Goal: Task Accomplishment & Management: Manage account settings

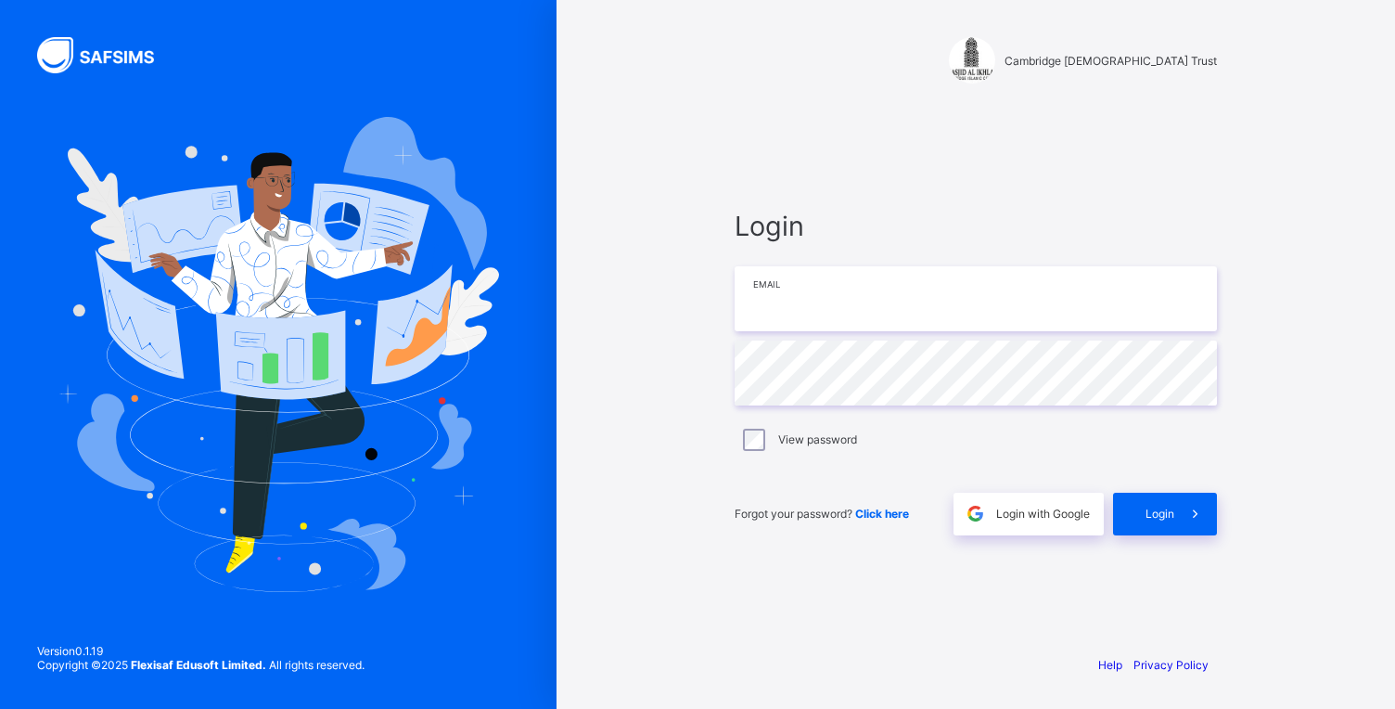
click at [802, 274] on input "email" at bounding box center [976, 298] width 482 height 65
type input "**********"
drag, startPoint x: 998, startPoint y: 297, endPoint x: 713, endPoint y: 309, distance: 286.0
click at [735, 309] on input "**********" at bounding box center [976, 298] width 482 height 65
type input "**********"
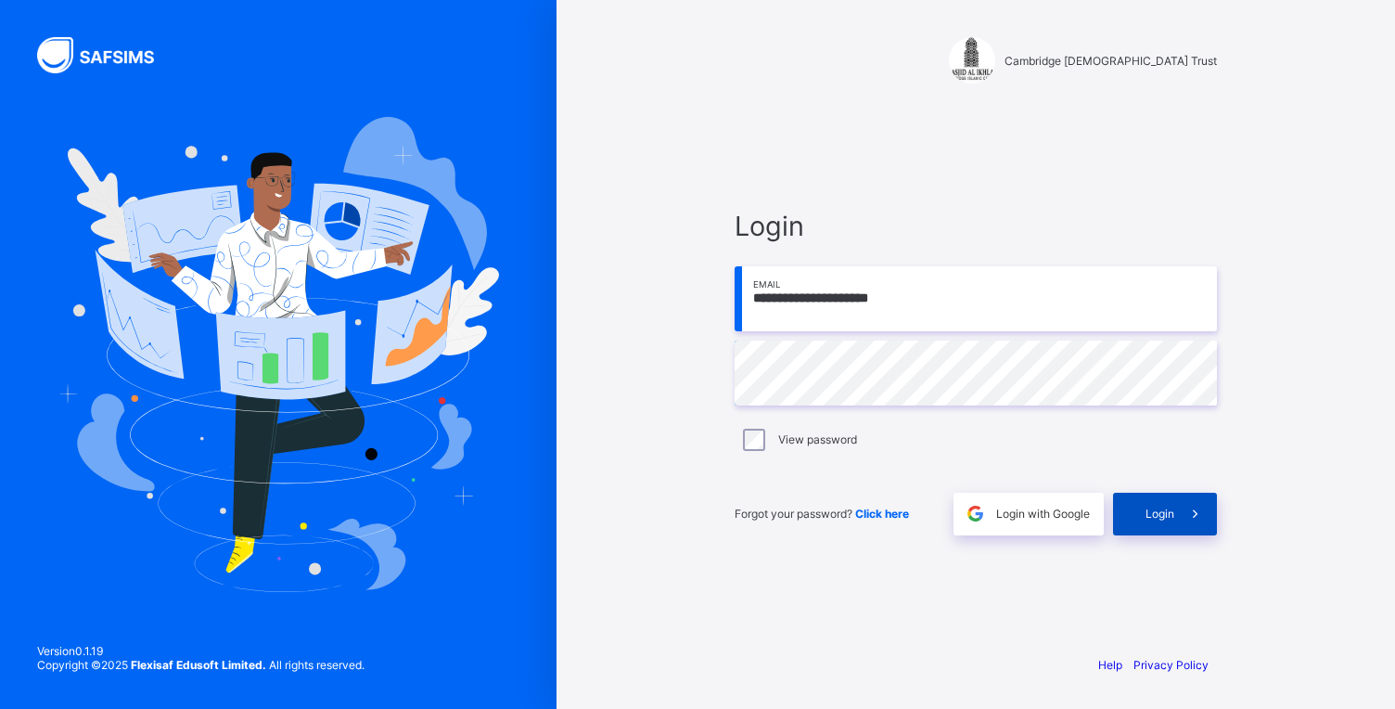
click at [1162, 512] on span "Login" at bounding box center [1160, 514] width 29 height 14
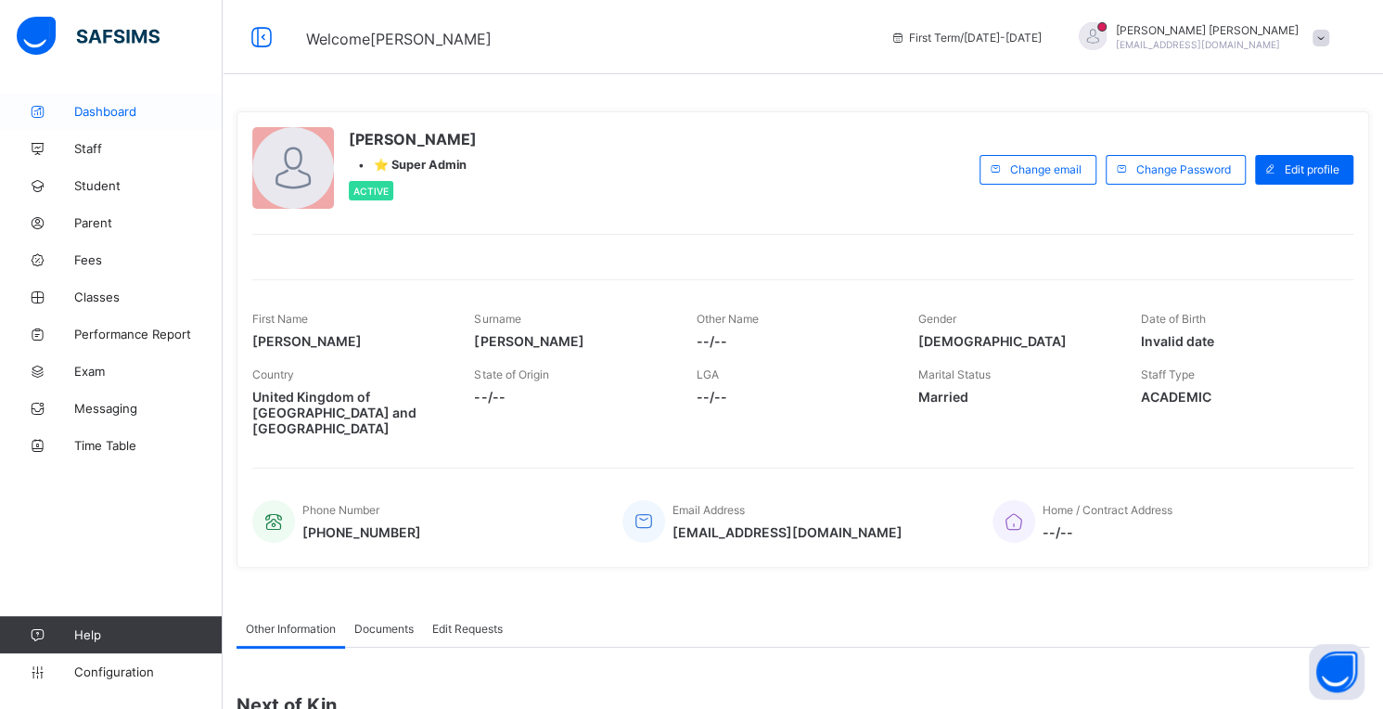
click at [106, 112] on span "Dashboard" at bounding box center [148, 111] width 148 height 15
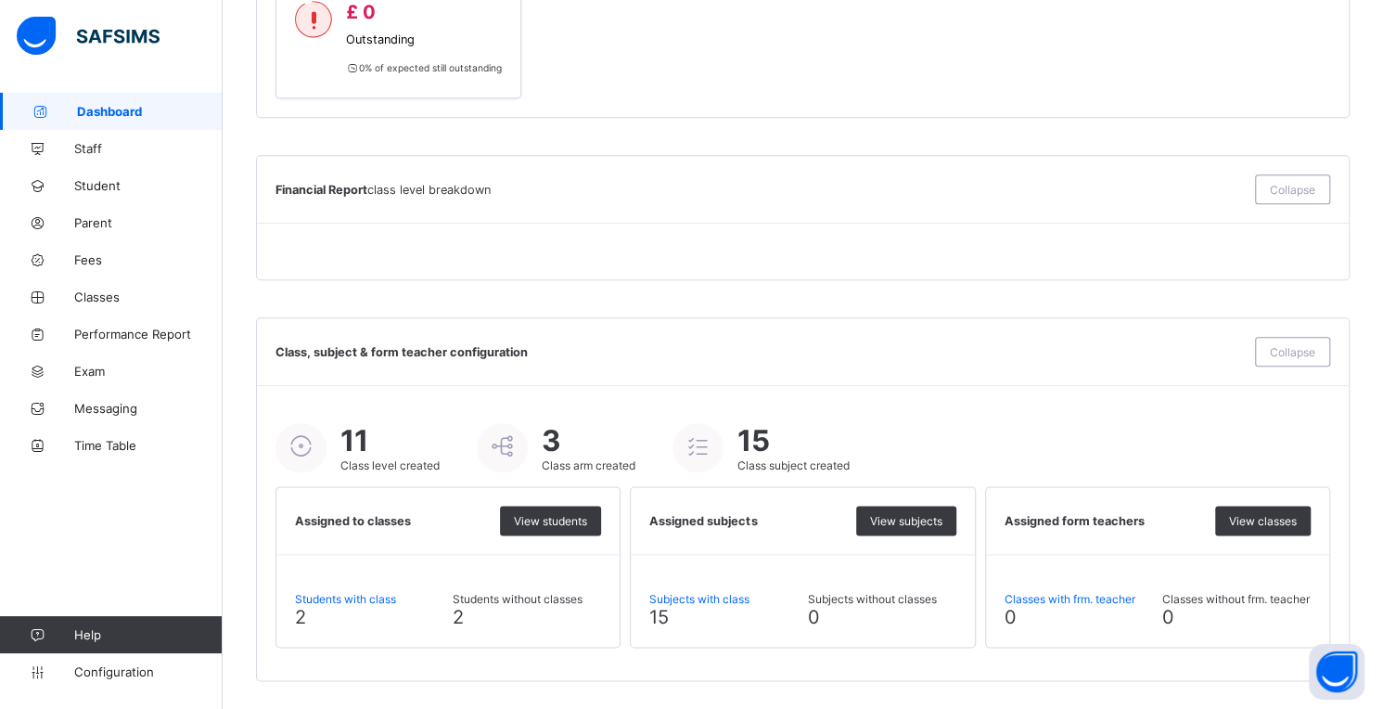
scroll to position [1180, 0]
click at [94, 145] on span "Staff" at bounding box center [148, 148] width 148 height 15
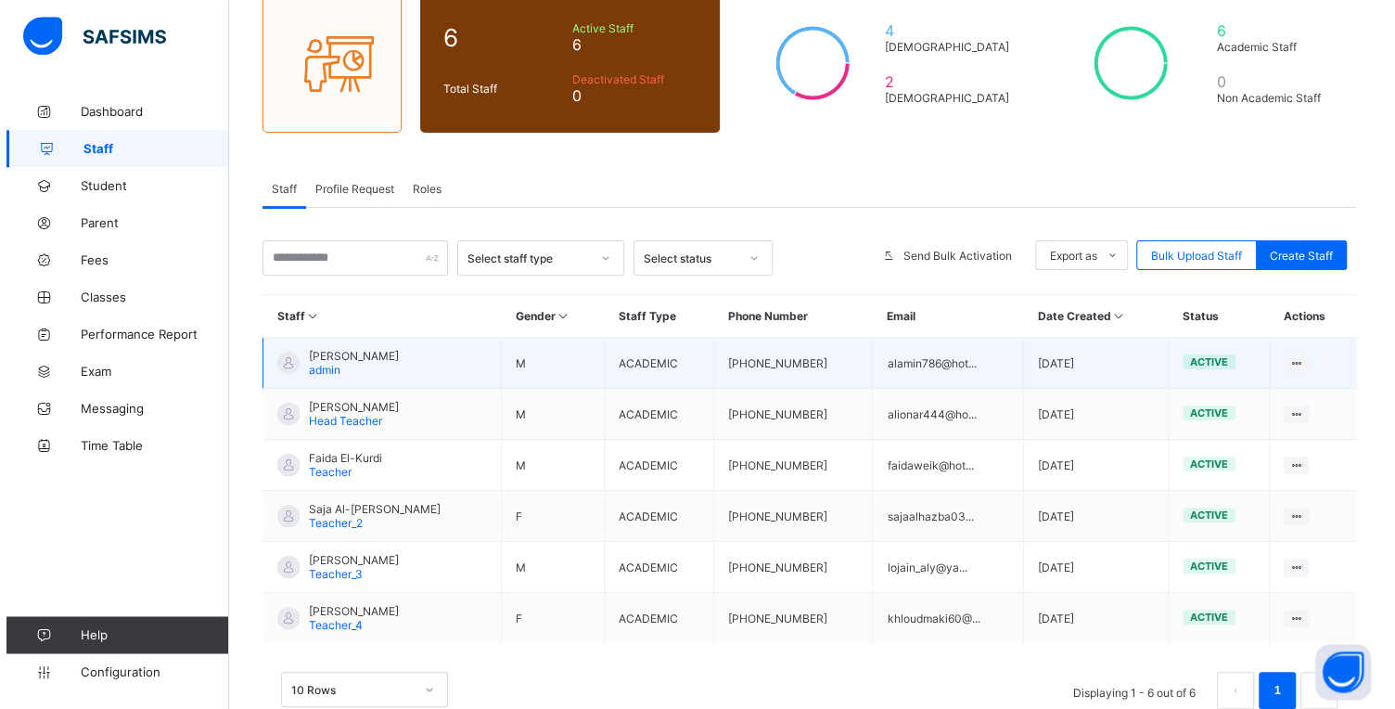
scroll to position [191, 0]
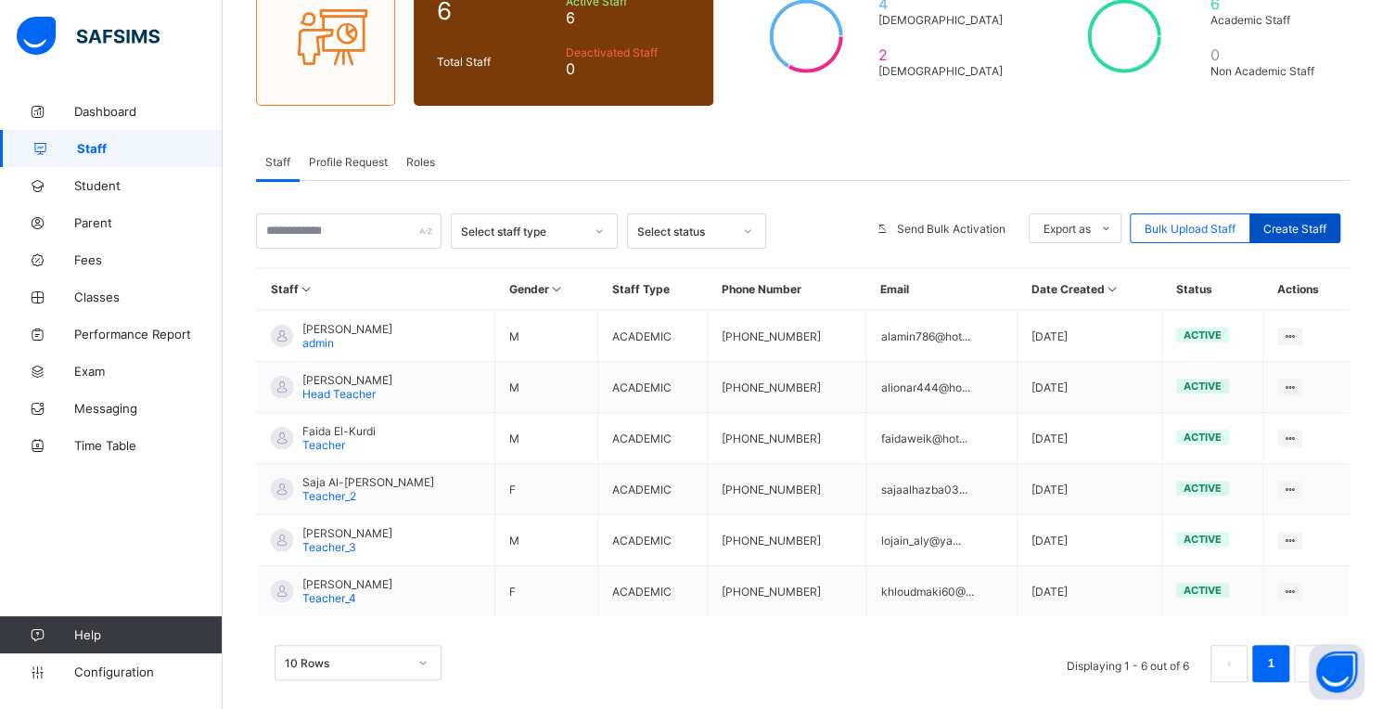
click at [1319, 225] on span "Create Staff" at bounding box center [1295, 229] width 63 height 14
select select "**"
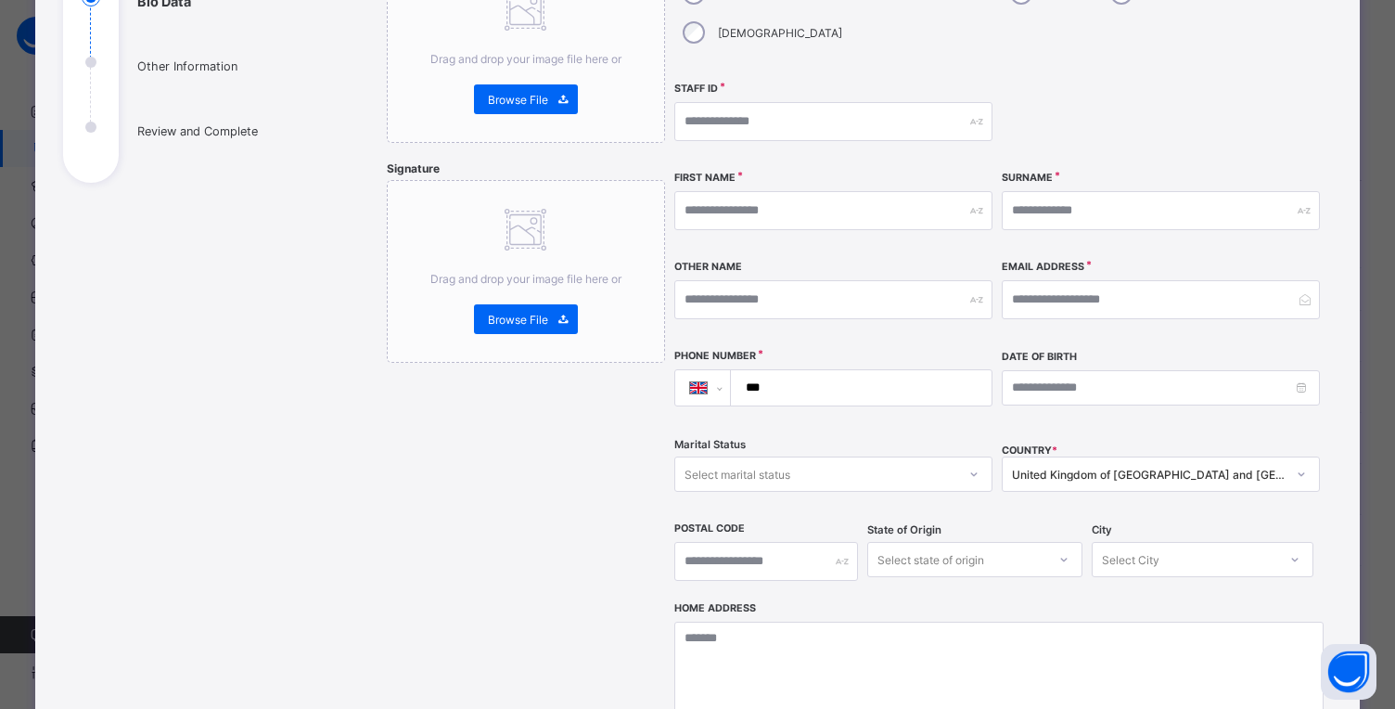
scroll to position [0, 0]
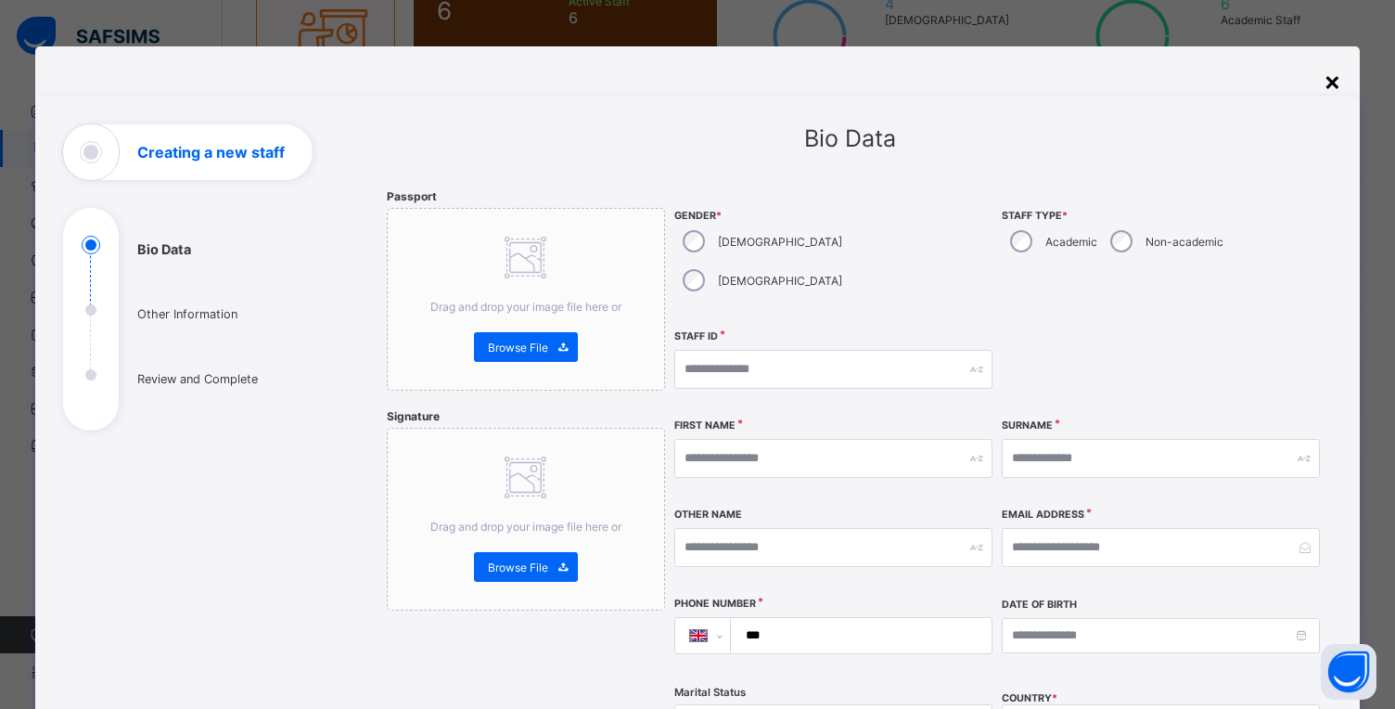
click at [1324, 81] on div "×" at bounding box center [1333, 81] width 18 height 32
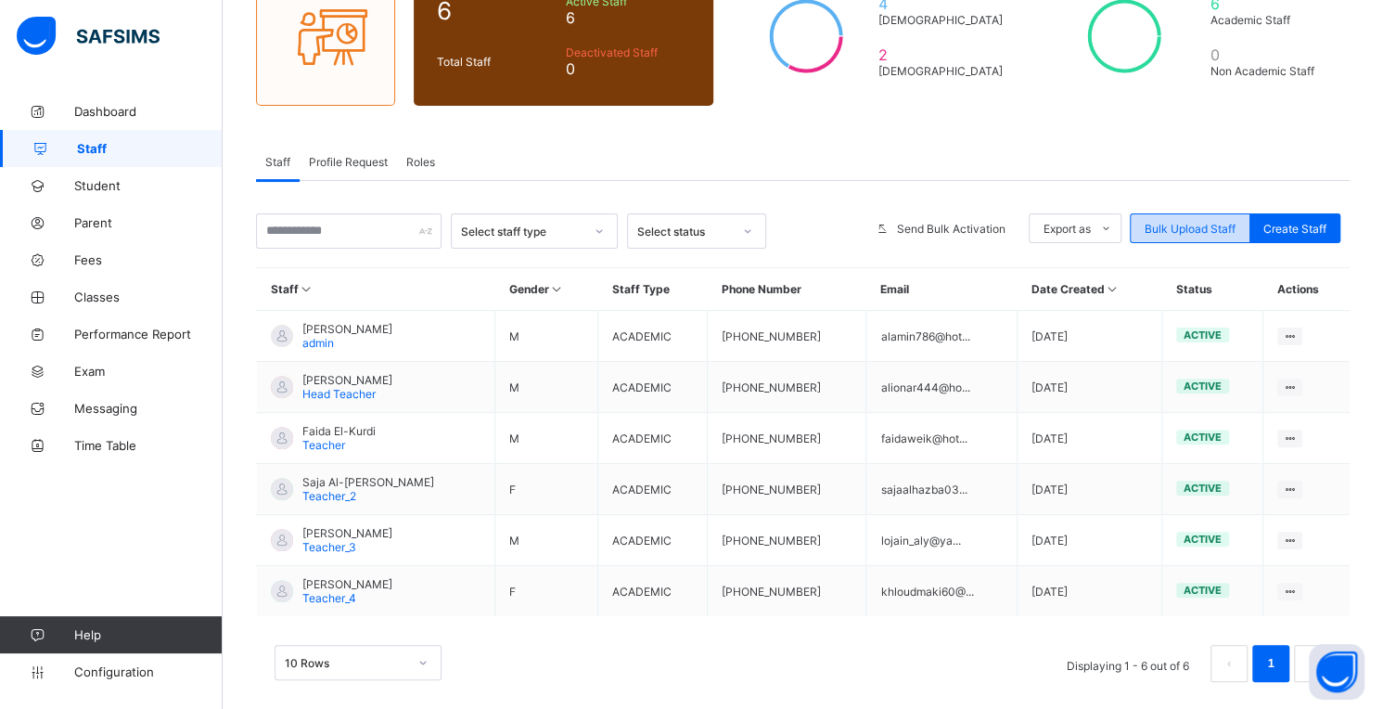
click at [1208, 224] on span "Bulk Upload Staff" at bounding box center [1190, 229] width 91 height 14
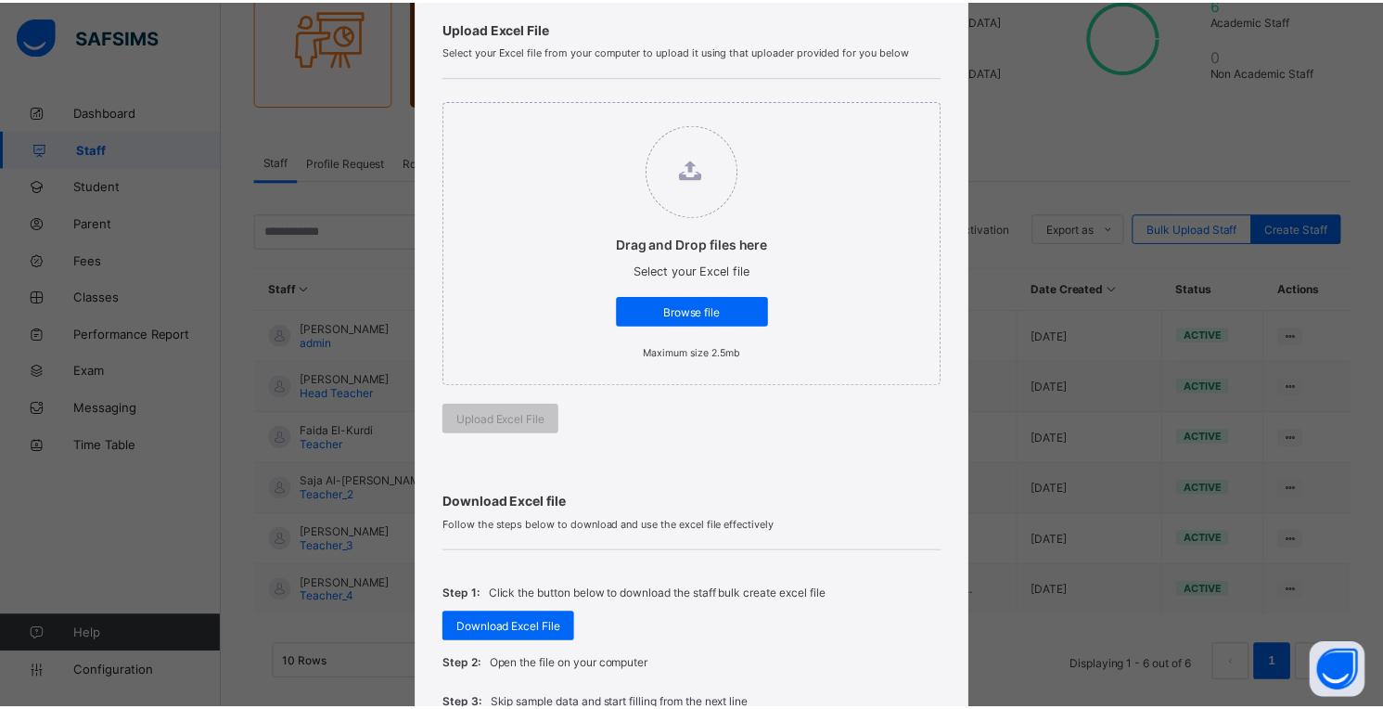
scroll to position [248, 0]
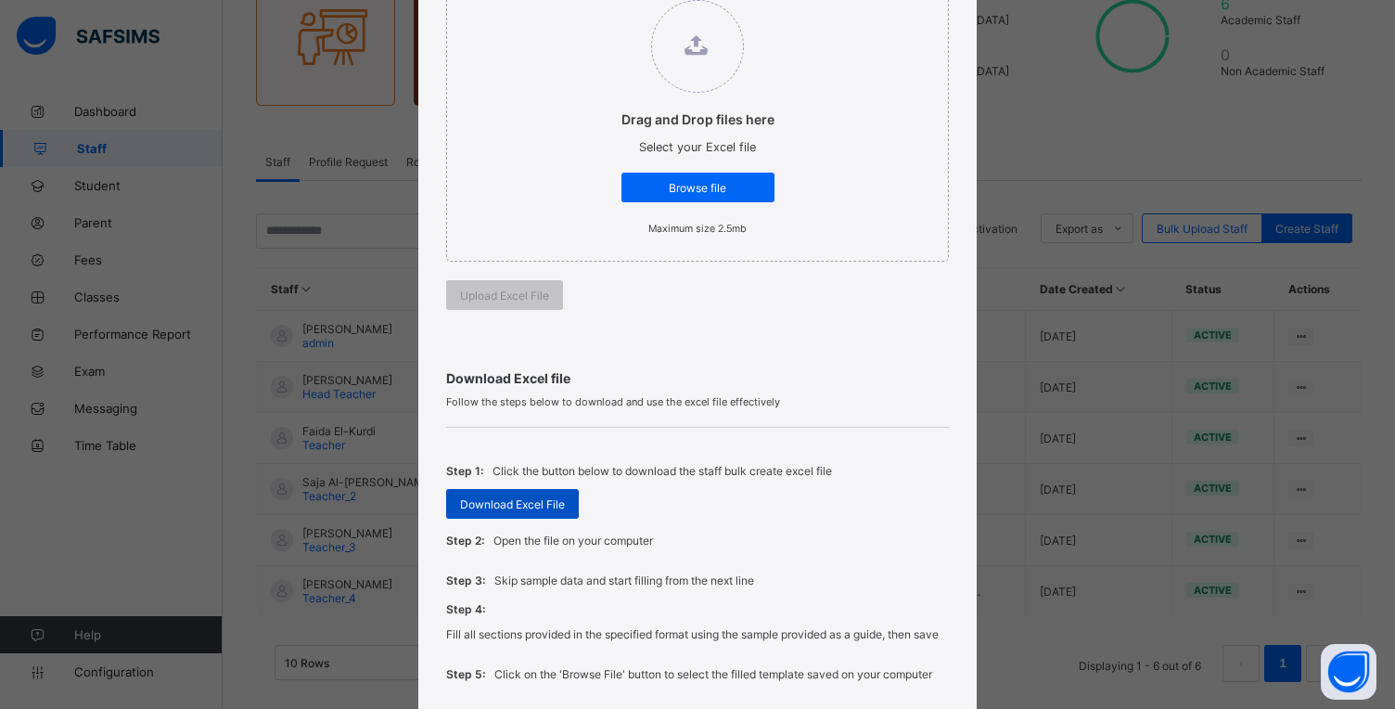
click at [504, 500] on span "Download Excel File" at bounding box center [512, 504] width 105 height 14
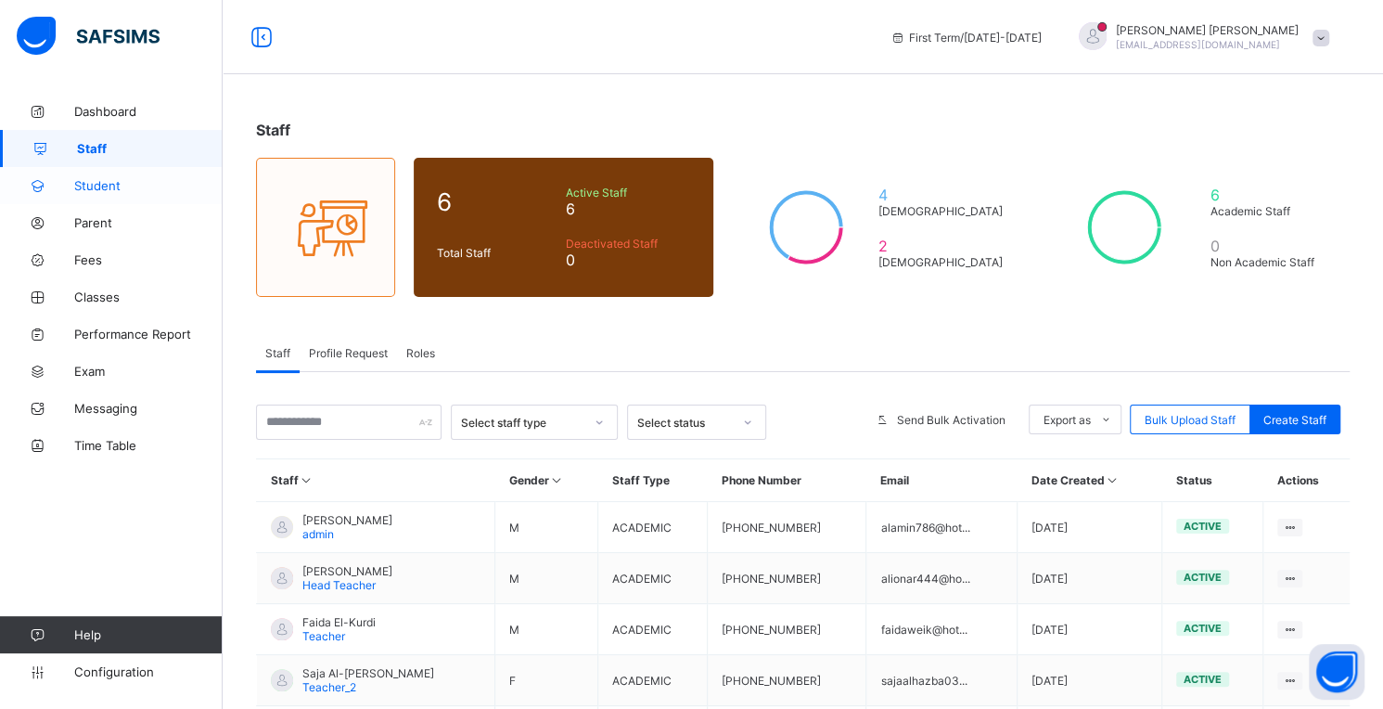
click at [88, 177] on link "Student" at bounding box center [111, 185] width 223 height 37
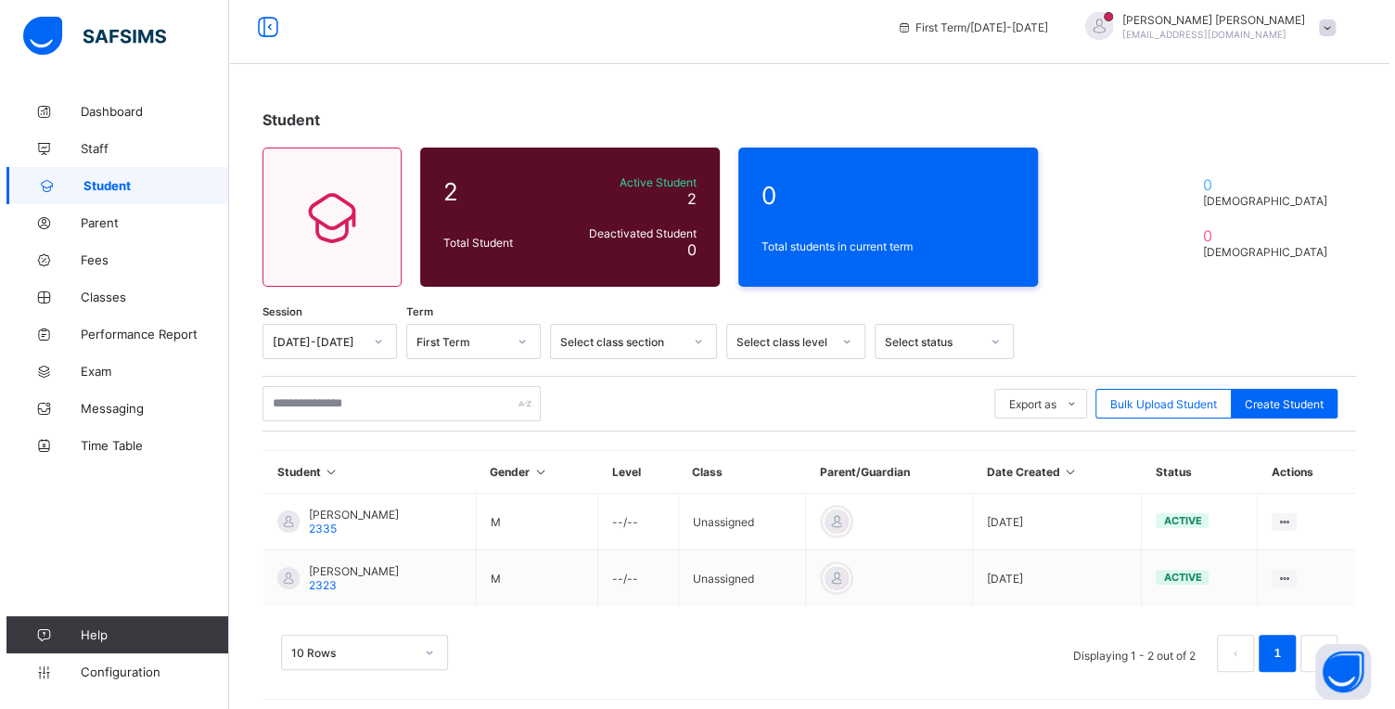
scroll to position [18, 0]
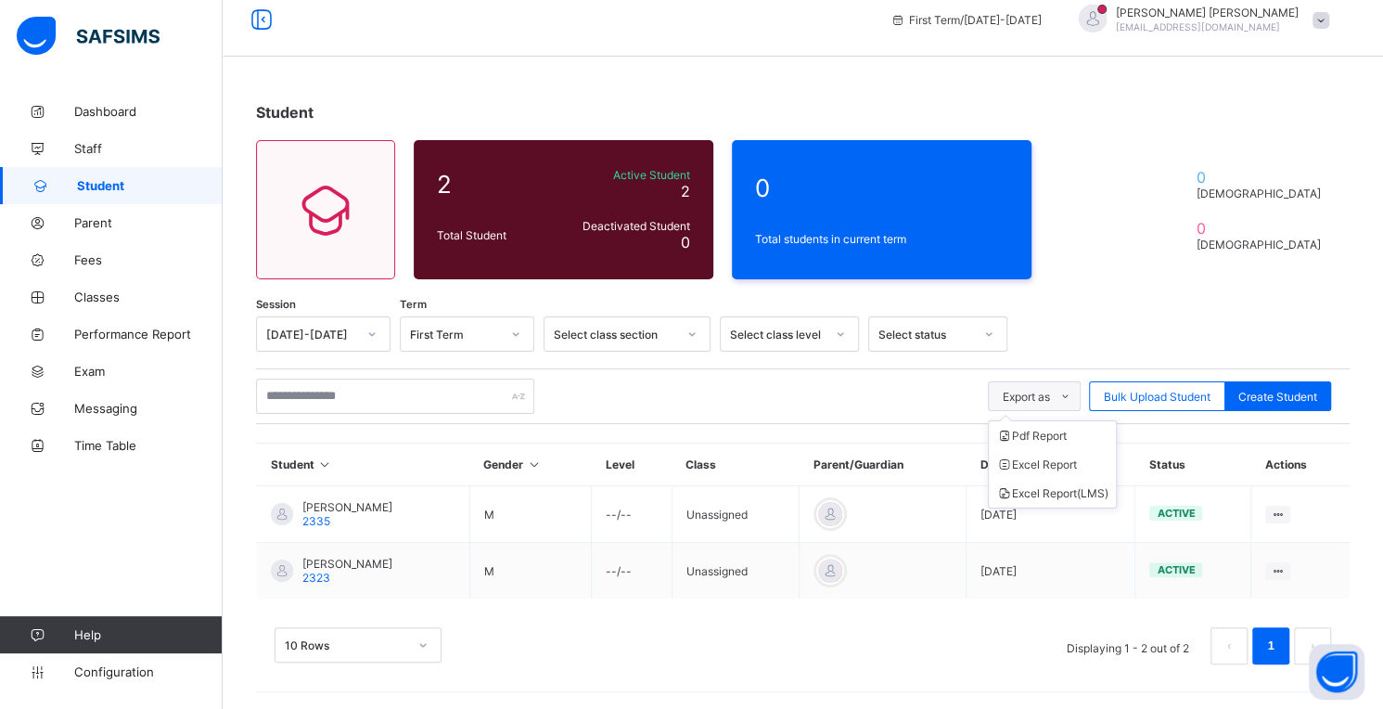
click at [1072, 394] on icon at bounding box center [1066, 397] width 14 height 12
click at [1186, 394] on span "Bulk Upload Student" at bounding box center [1157, 397] width 107 height 14
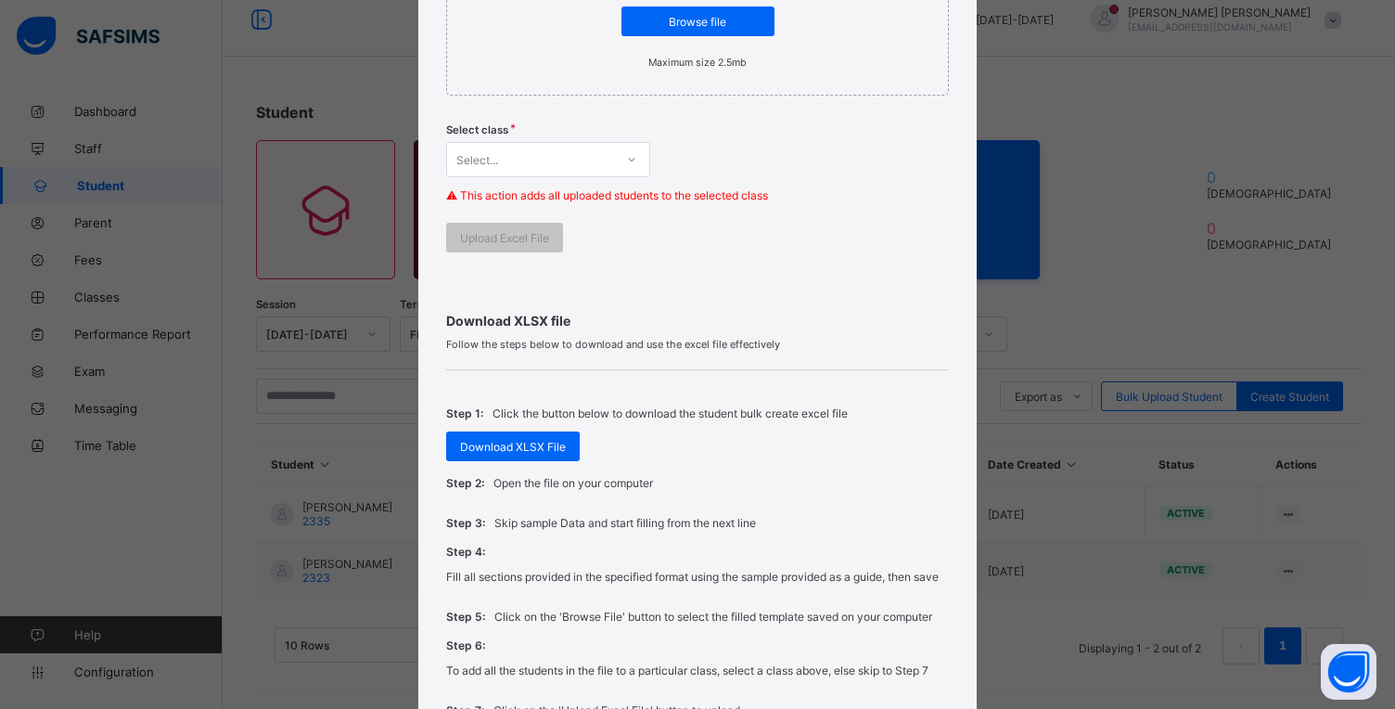
scroll to position [0, 0]
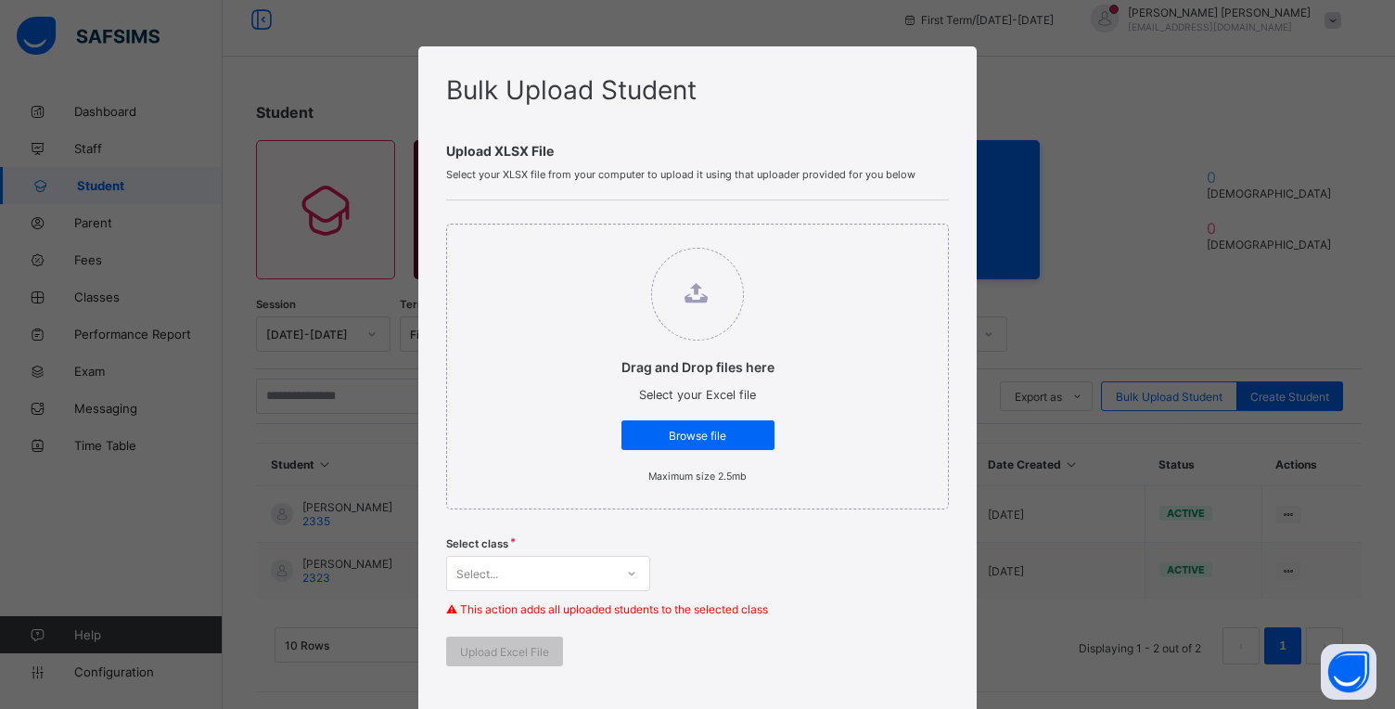
click at [1094, 233] on div "Bulk Upload Student Upload XLSX File Select your XLSX file from your computer t…" at bounding box center [697, 354] width 1395 height 709
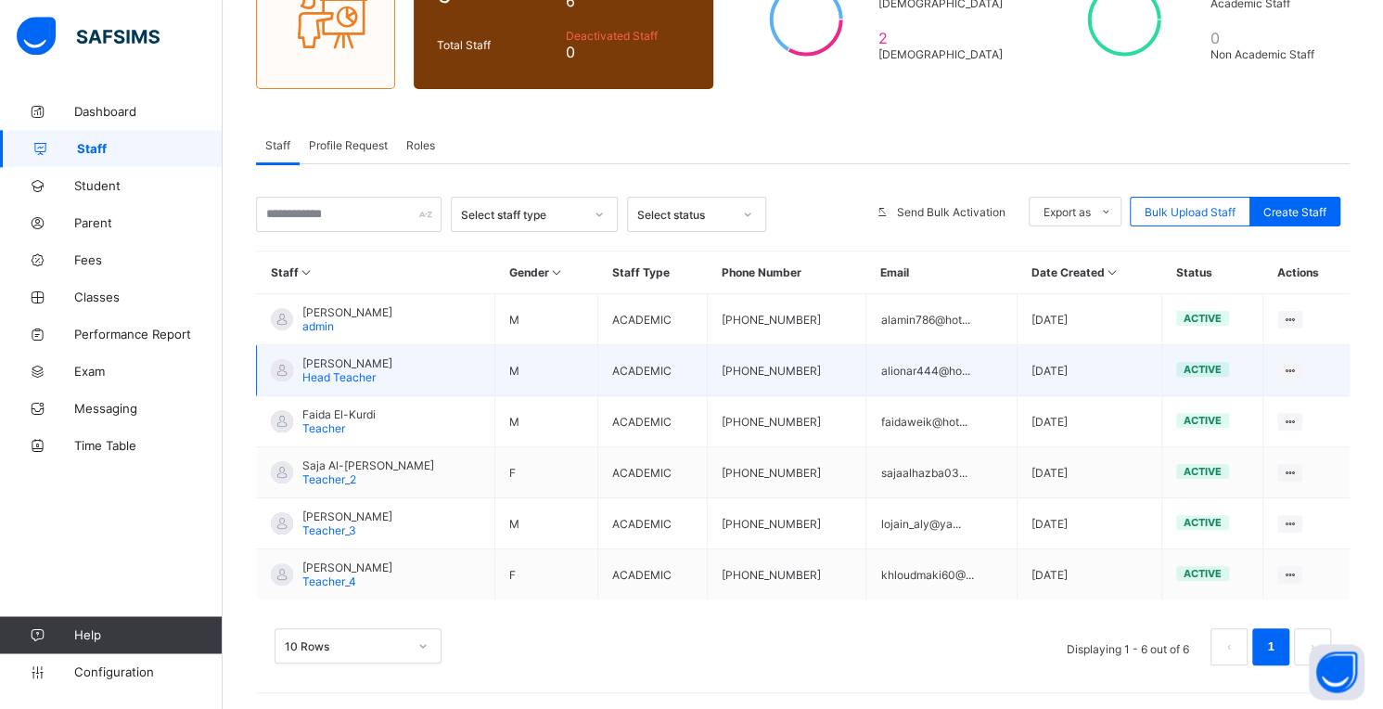
scroll to position [208, 0]
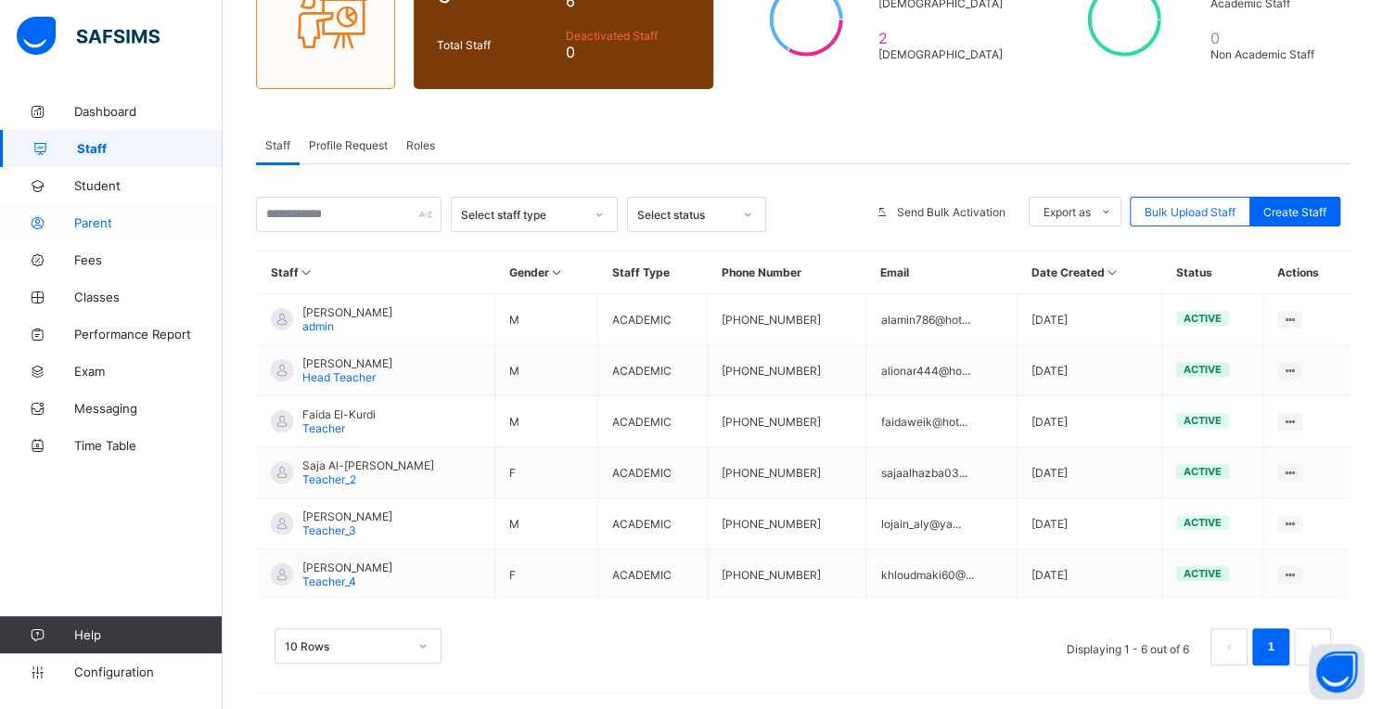
click at [92, 224] on span "Parent" at bounding box center [148, 222] width 148 height 15
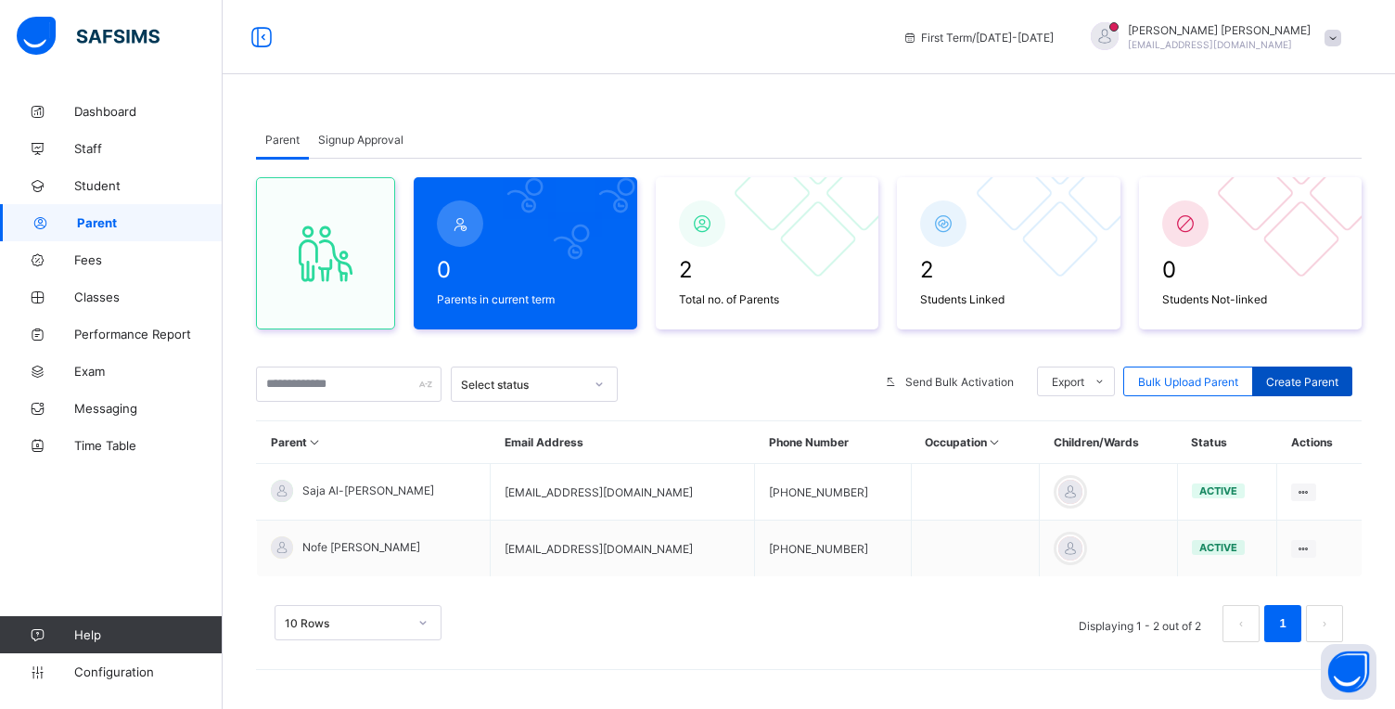
click at [1302, 378] on span "Create Parent" at bounding box center [1302, 382] width 72 height 14
select select "**"
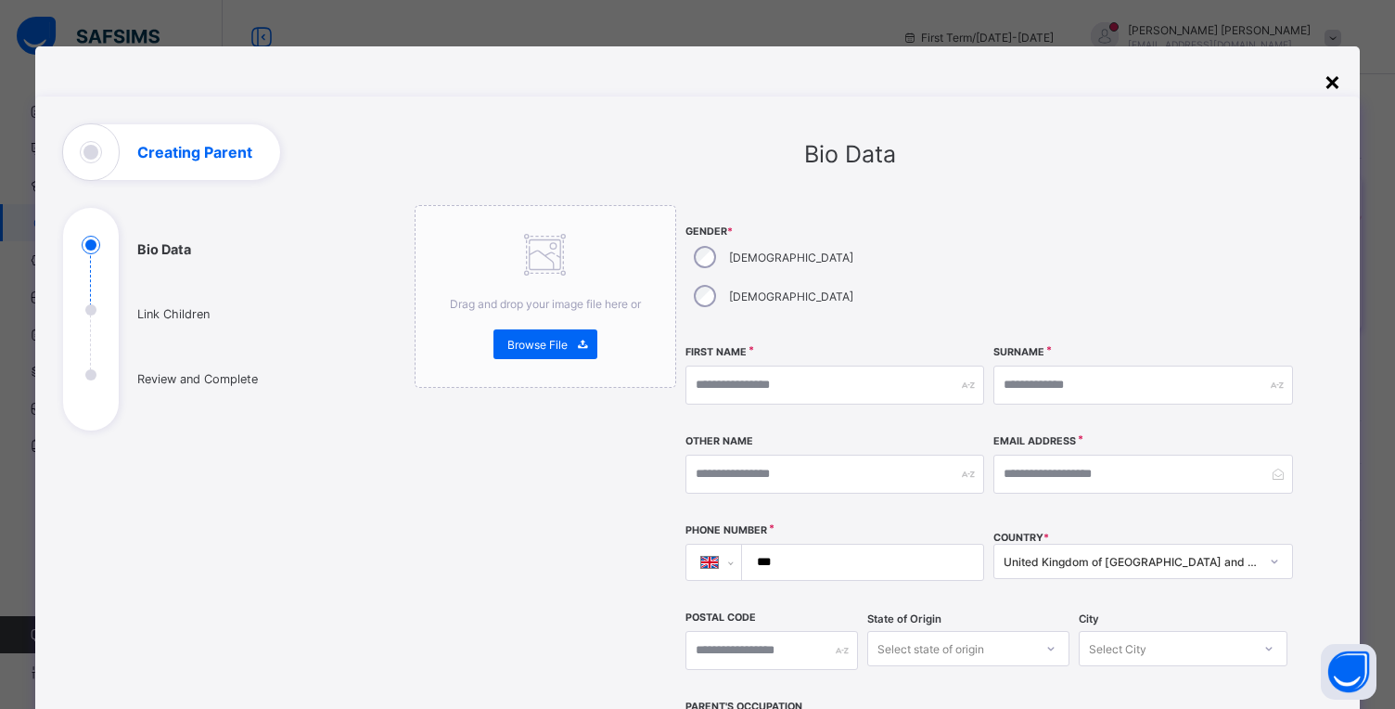
click at [1328, 83] on div "×" at bounding box center [1333, 81] width 18 height 32
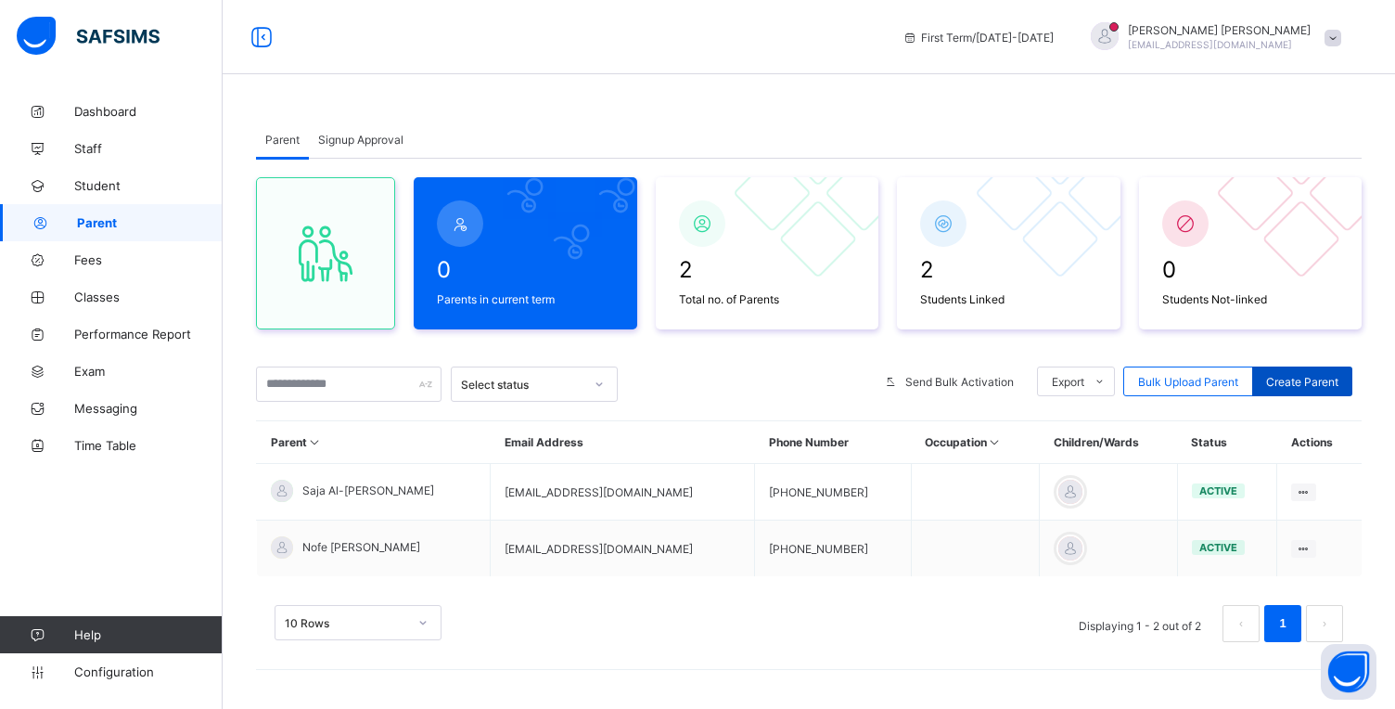
click at [1298, 384] on span "Create Parent" at bounding box center [1302, 382] width 72 height 14
select select "**"
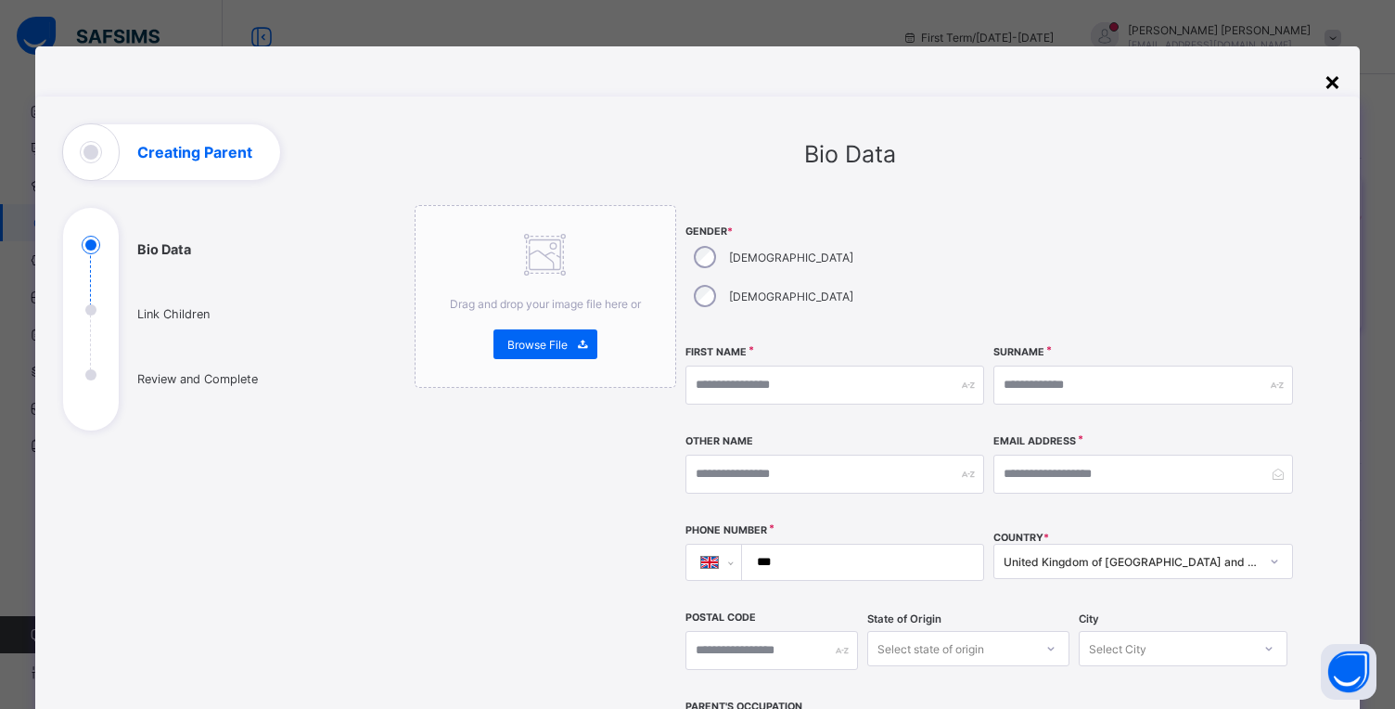
click at [1328, 83] on div "×" at bounding box center [1333, 81] width 18 height 32
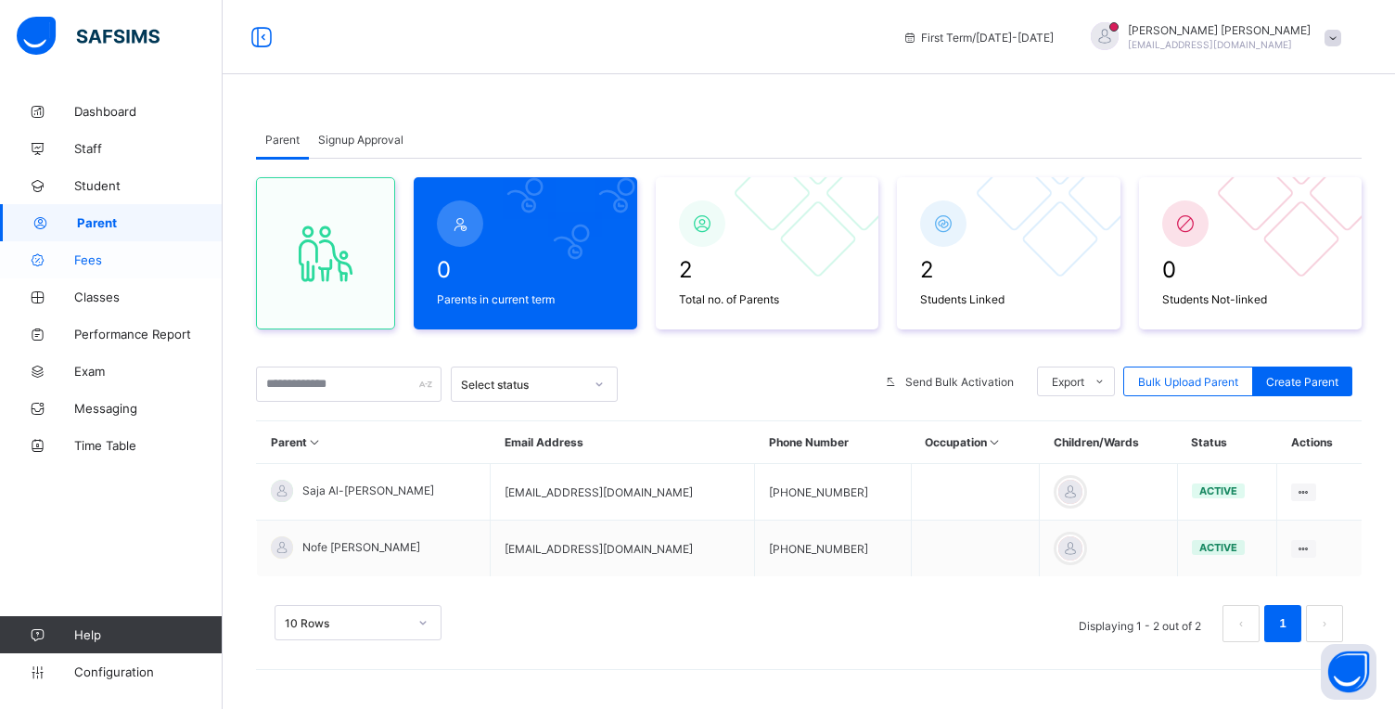
click at [89, 260] on span "Fees" at bounding box center [148, 259] width 148 height 15
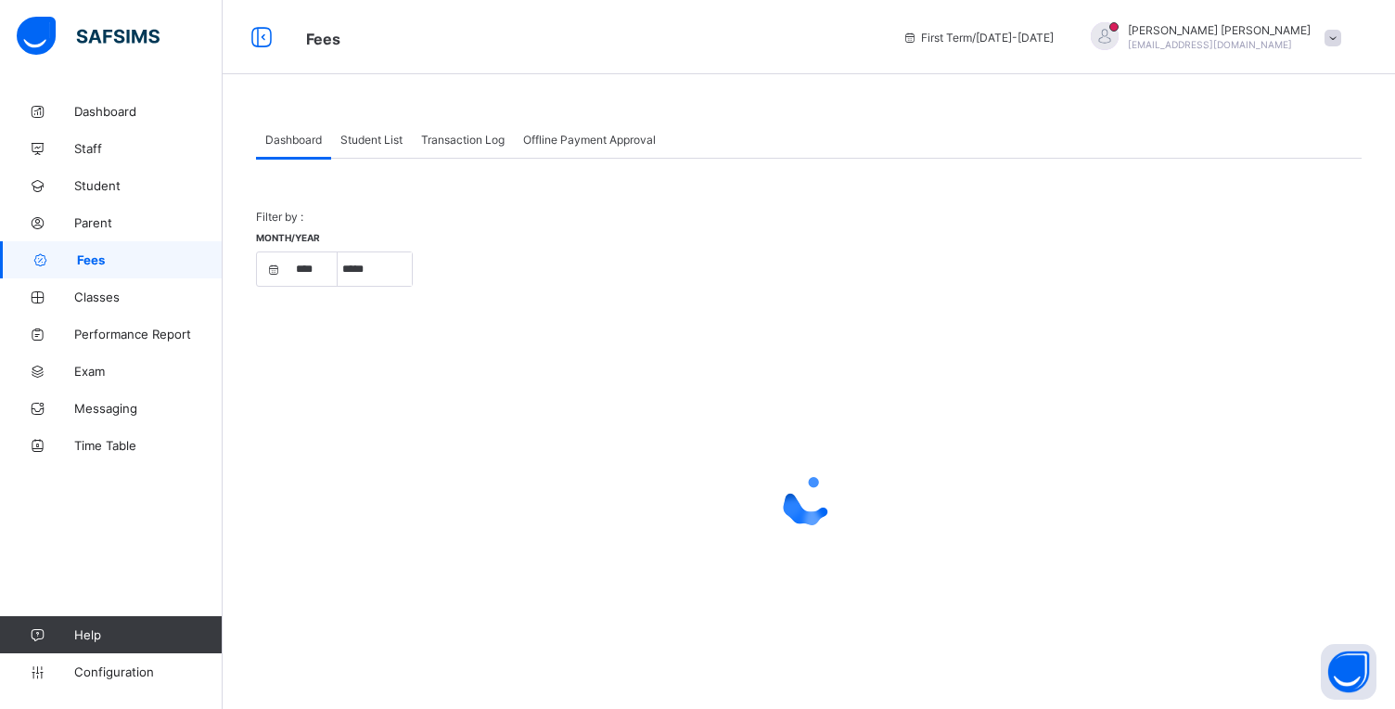
select select "****"
select select "*"
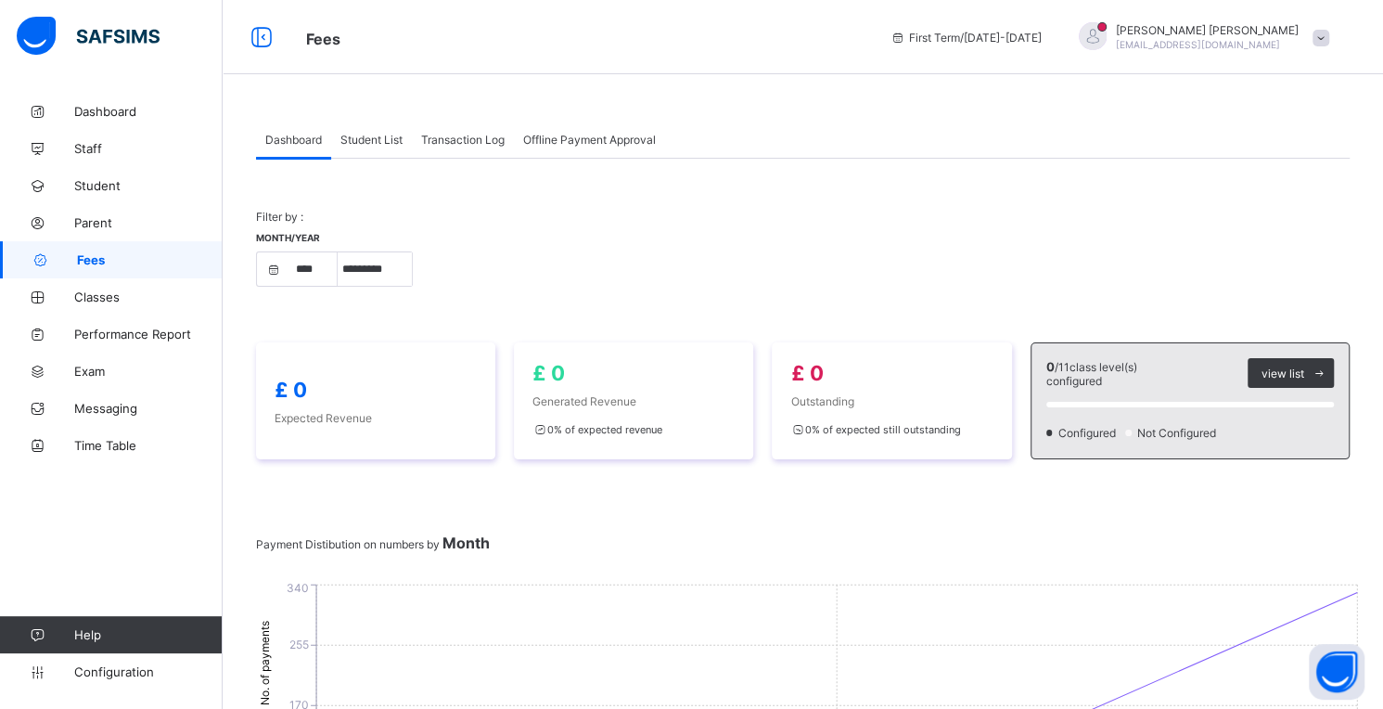
click at [378, 143] on span "Student List" at bounding box center [371, 140] width 62 height 14
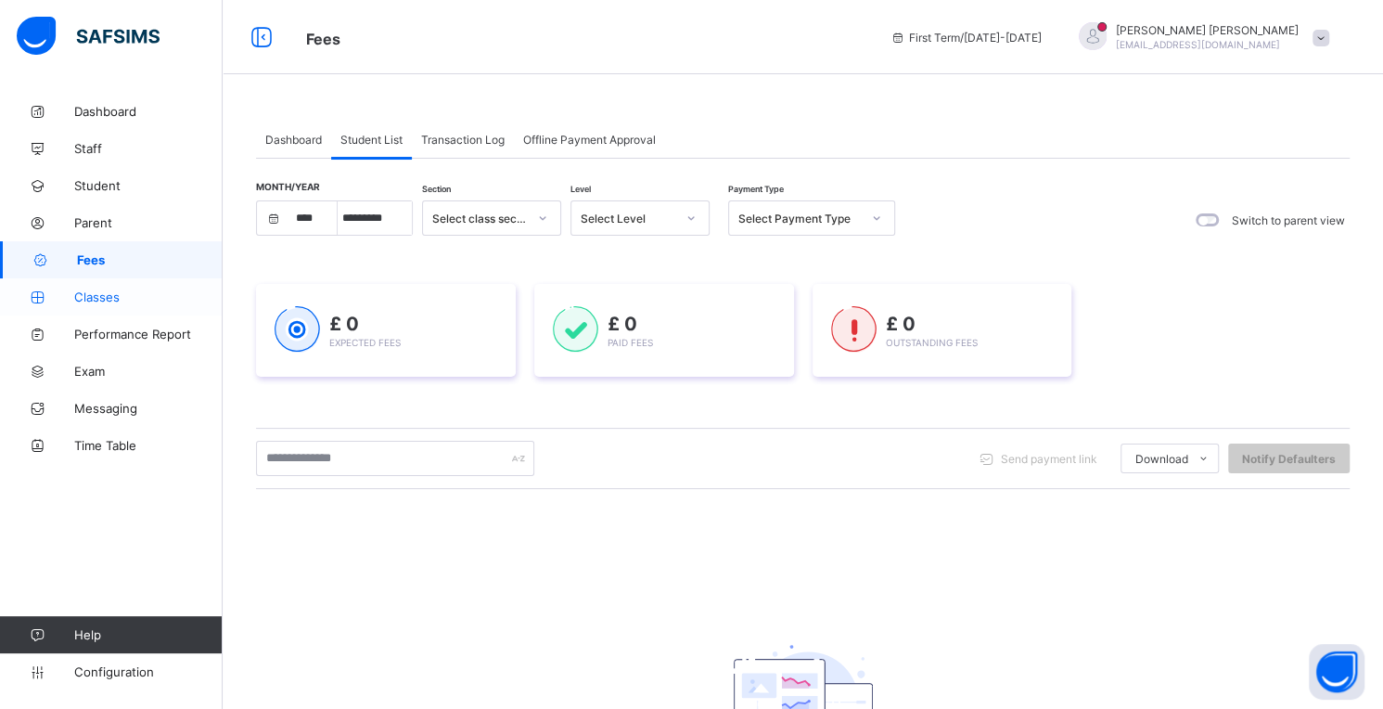
click at [85, 301] on span "Classes" at bounding box center [148, 296] width 148 height 15
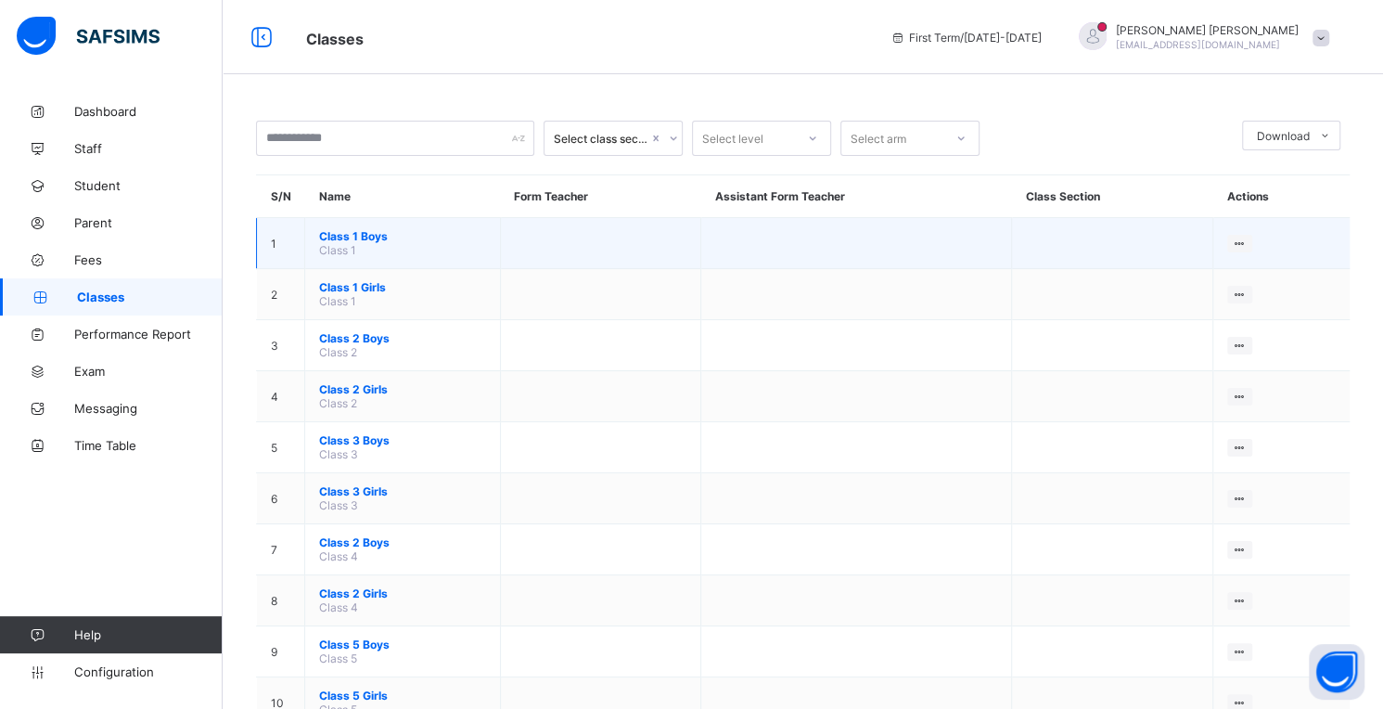
click at [319, 243] on span "Class 1 Boys" at bounding box center [402, 236] width 167 height 14
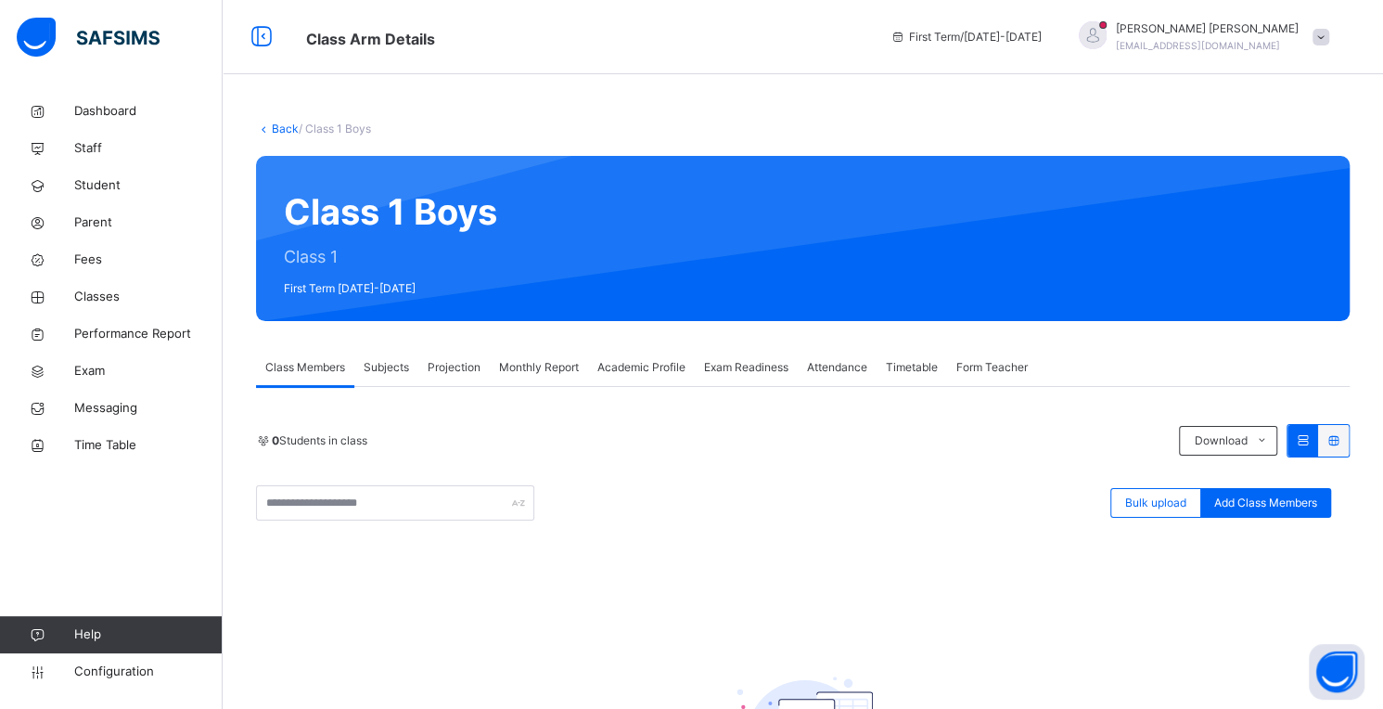
click at [284, 126] on link "Back" at bounding box center [285, 129] width 27 height 14
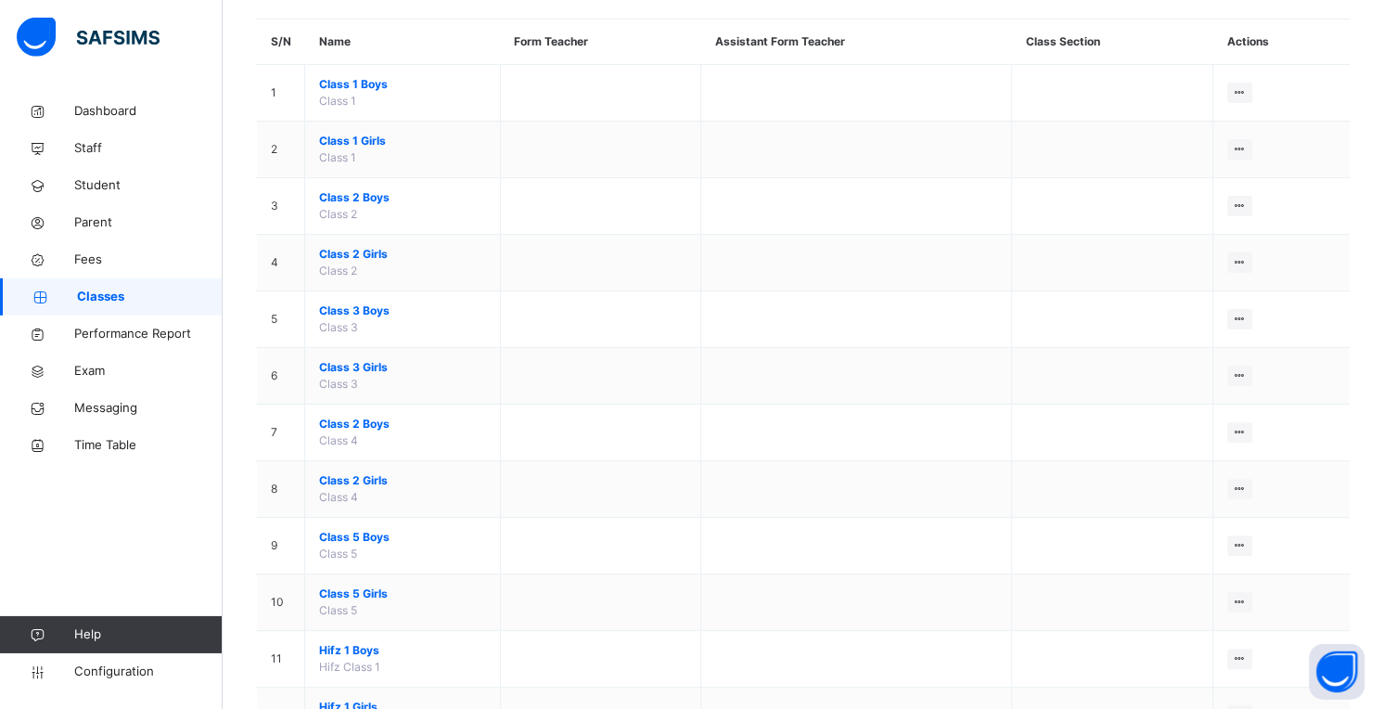
scroll to position [191, 0]
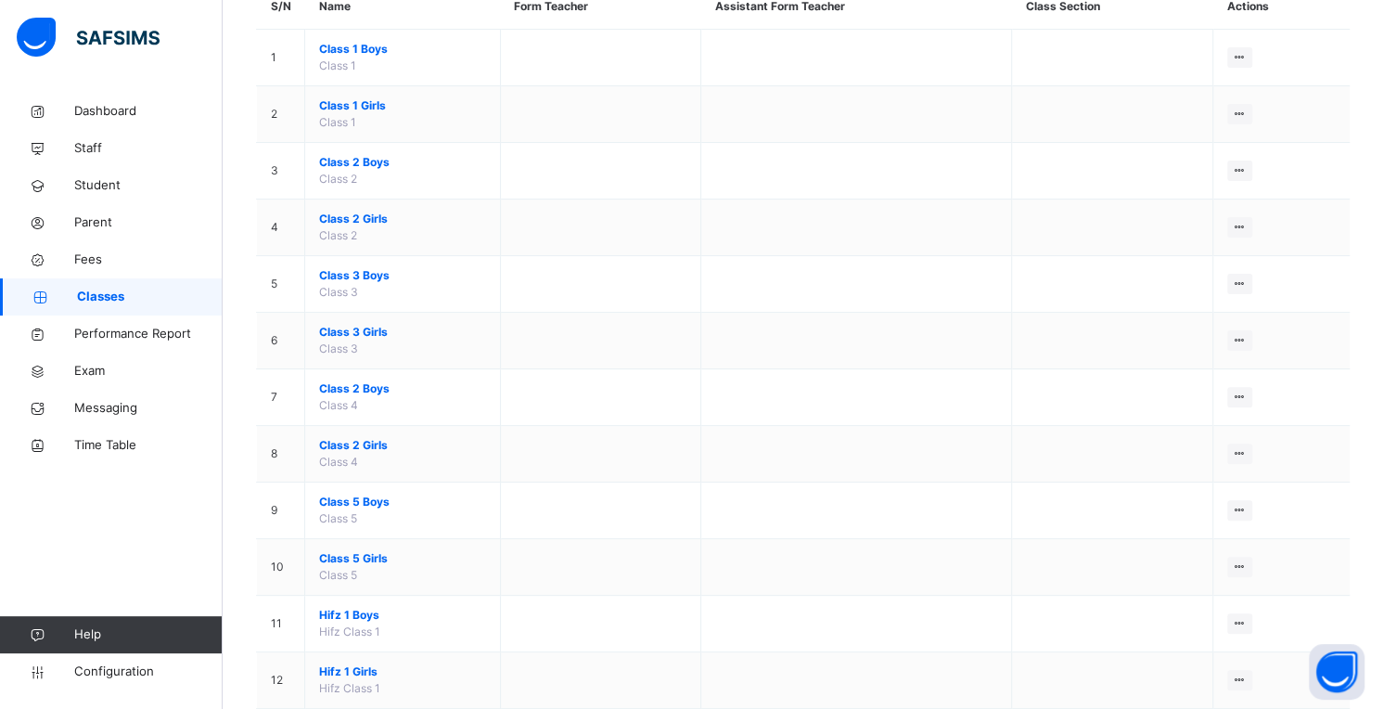
click at [97, 633] on span "Help" at bounding box center [148, 634] width 148 height 19
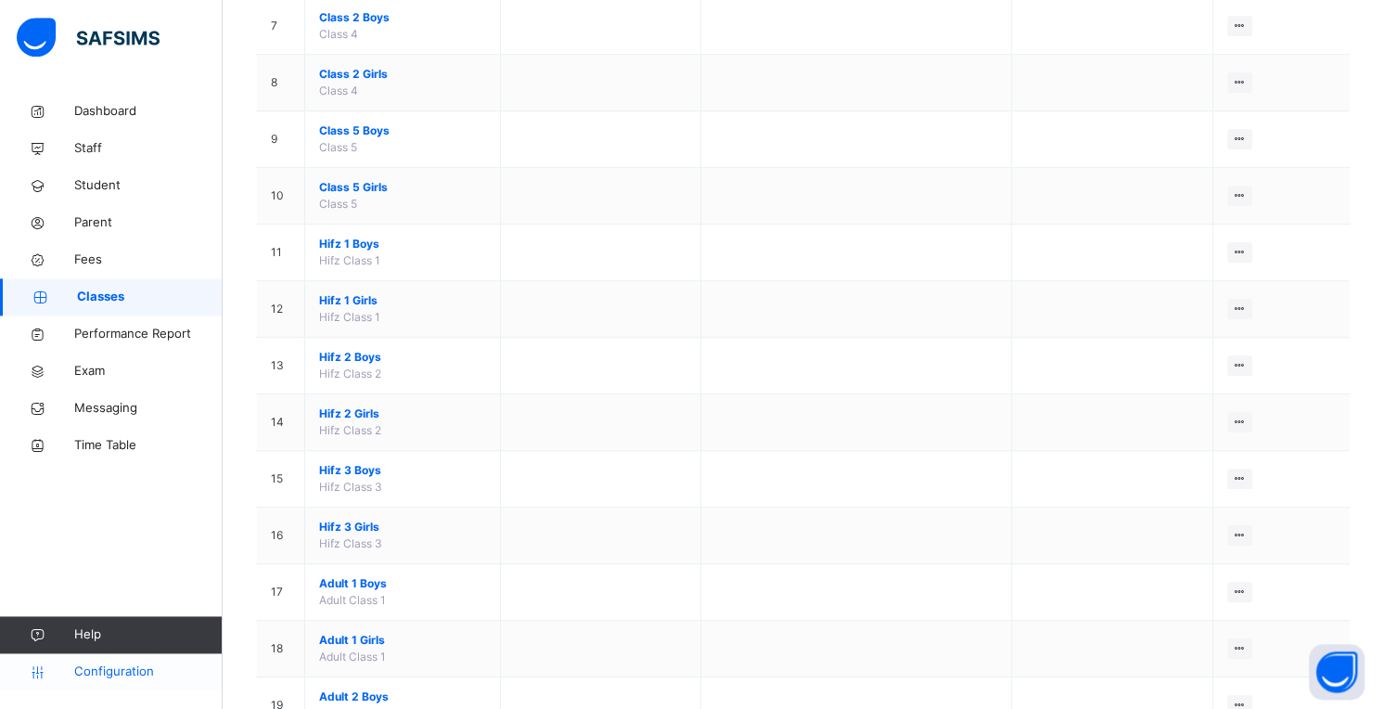
scroll to position [575, 0]
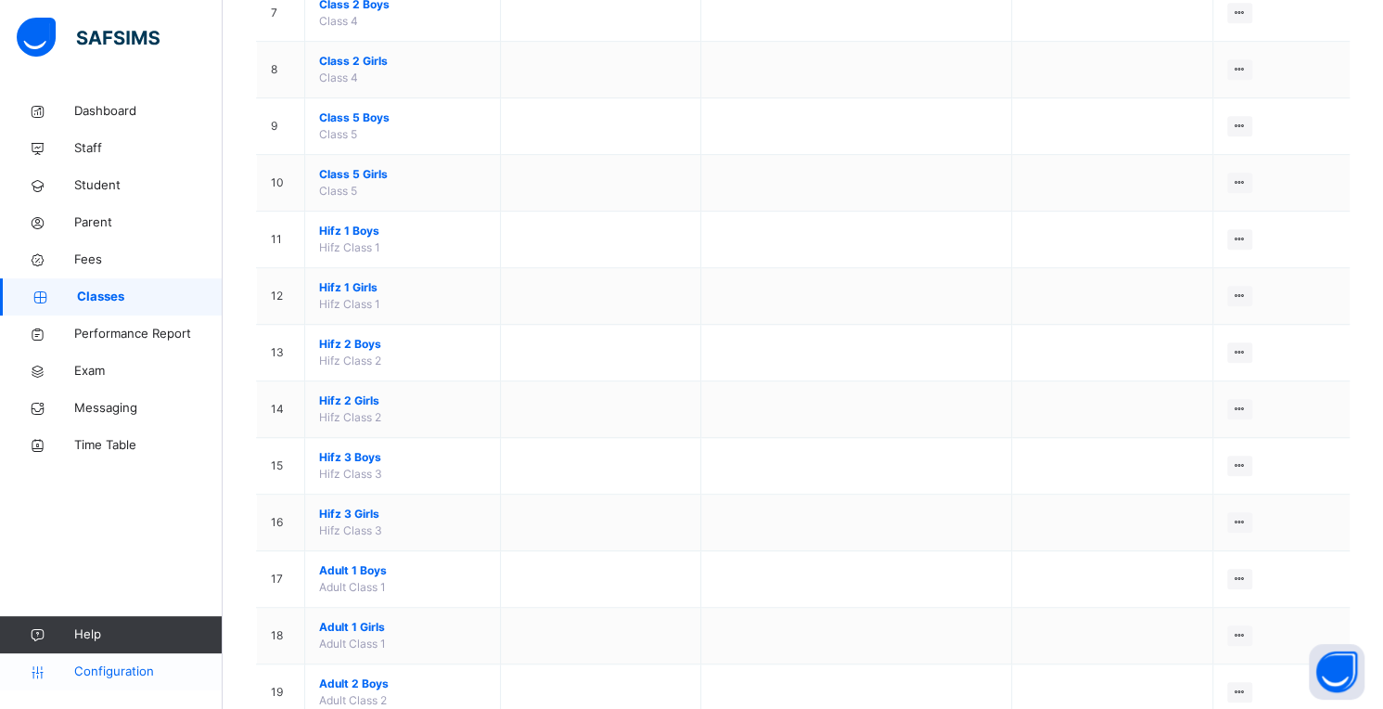
click at [116, 675] on span "Configuration" at bounding box center [148, 671] width 148 height 19
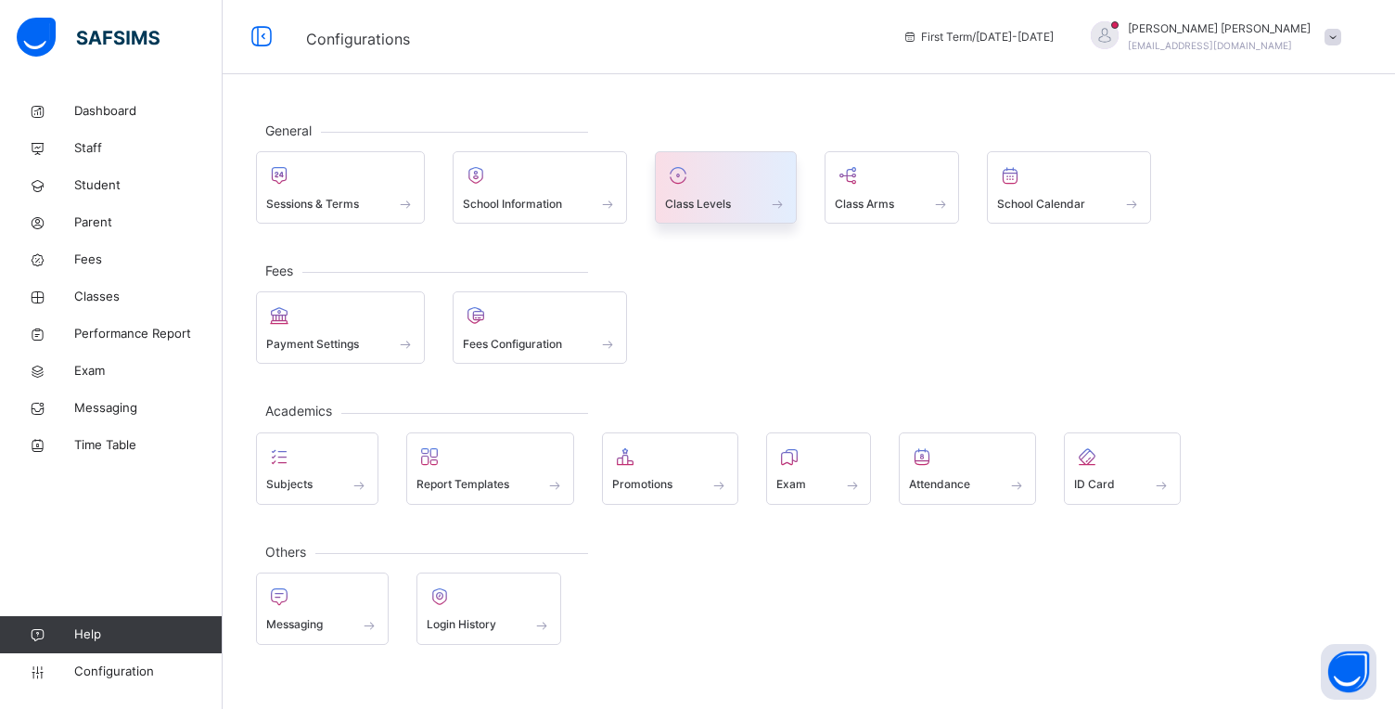
click at [725, 191] on span at bounding box center [726, 191] width 122 height 5
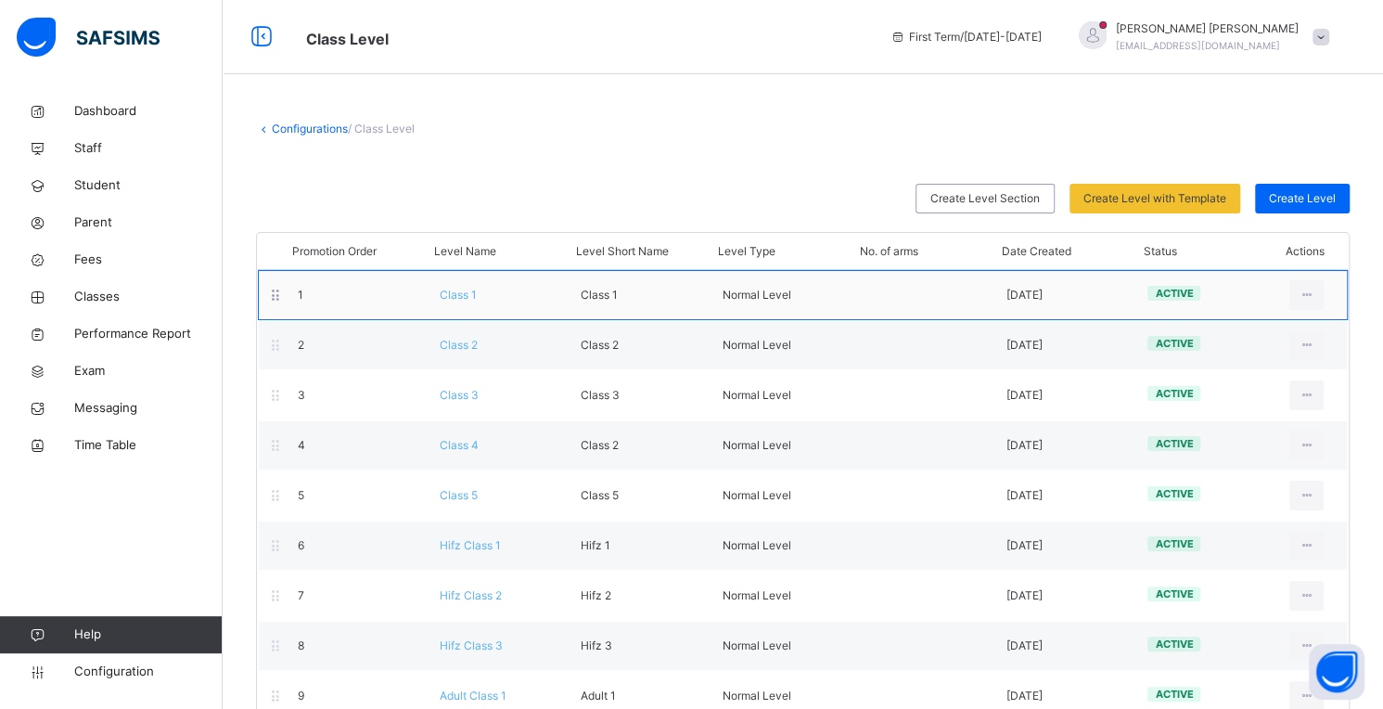
click at [472, 302] on div "Class 1" at bounding box center [497, 295] width 142 height 17
click at [1273, 336] on div "View Class Level" at bounding box center [1255, 336] width 121 height 19
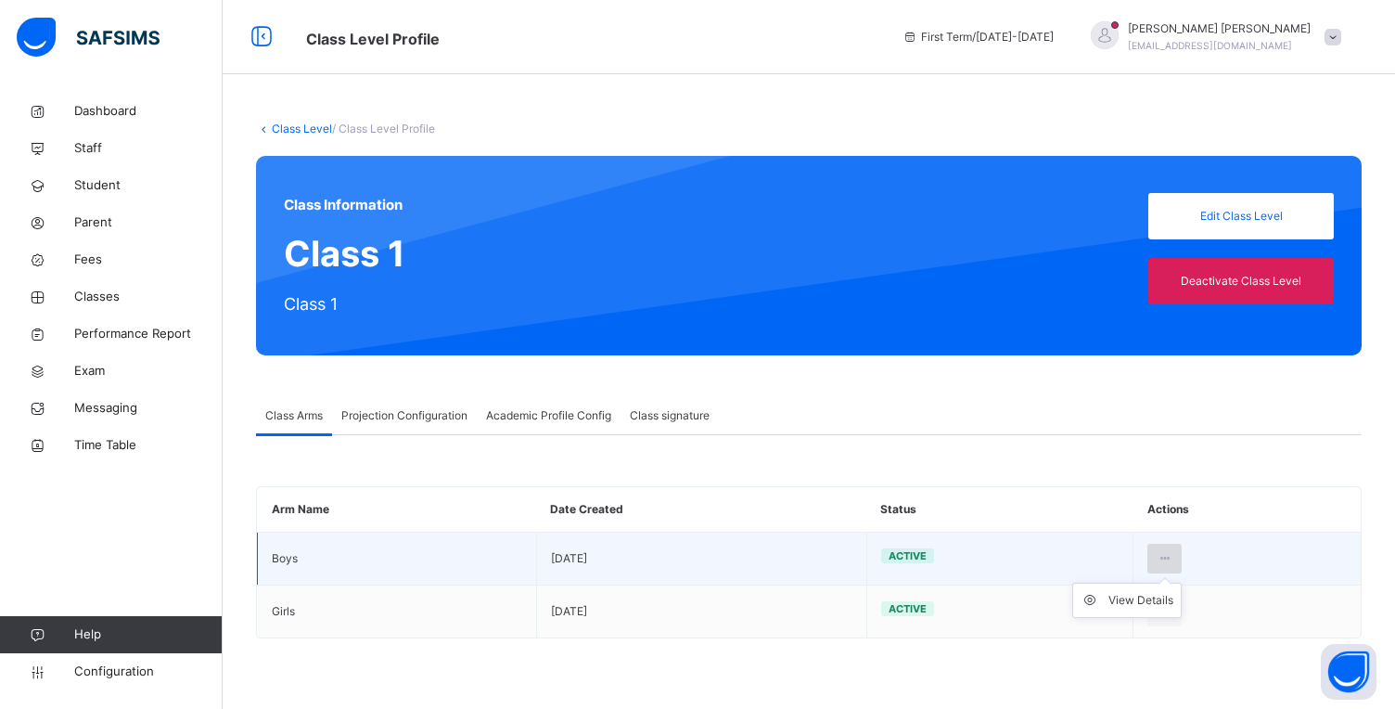
click at [1161, 559] on icon at bounding box center [1165, 558] width 16 height 17
click at [1162, 558] on icon at bounding box center [1165, 558] width 16 height 17
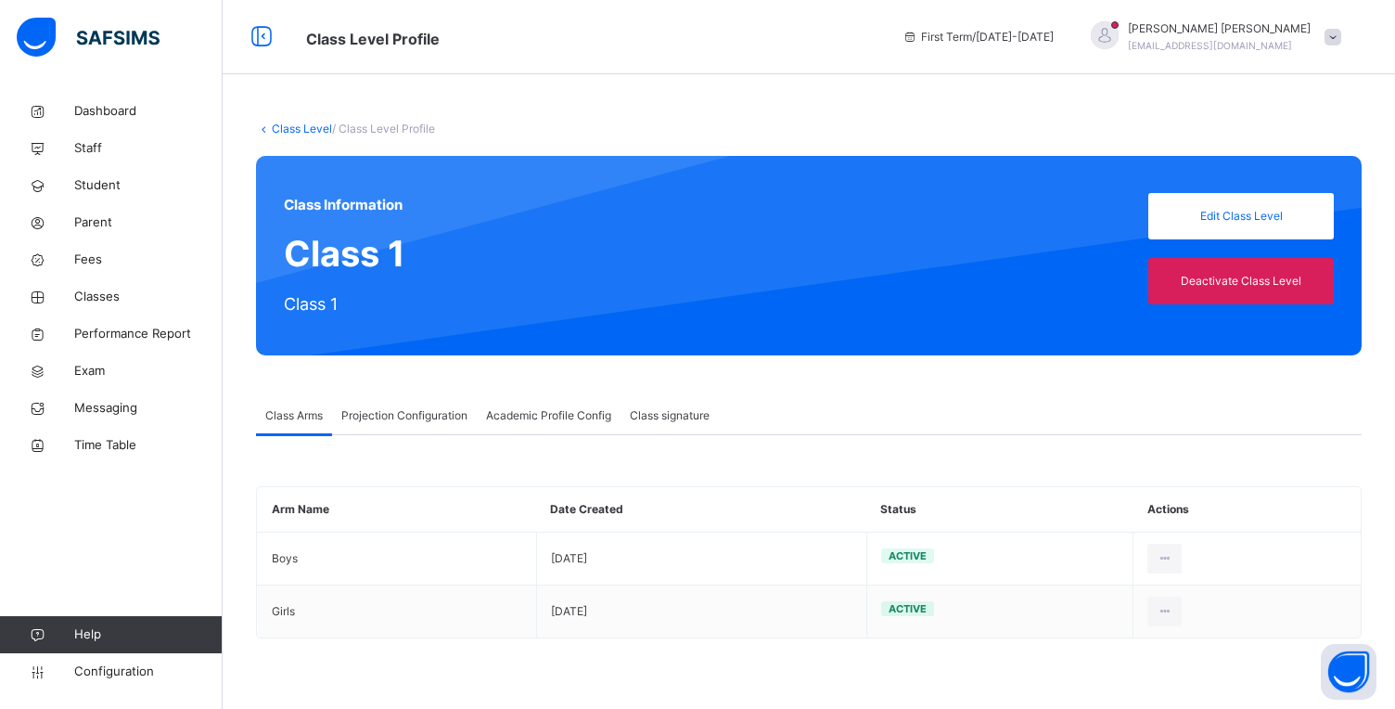
click at [441, 417] on span "Projection Configuration" at bounding box center [404, 415] width 126 height 17
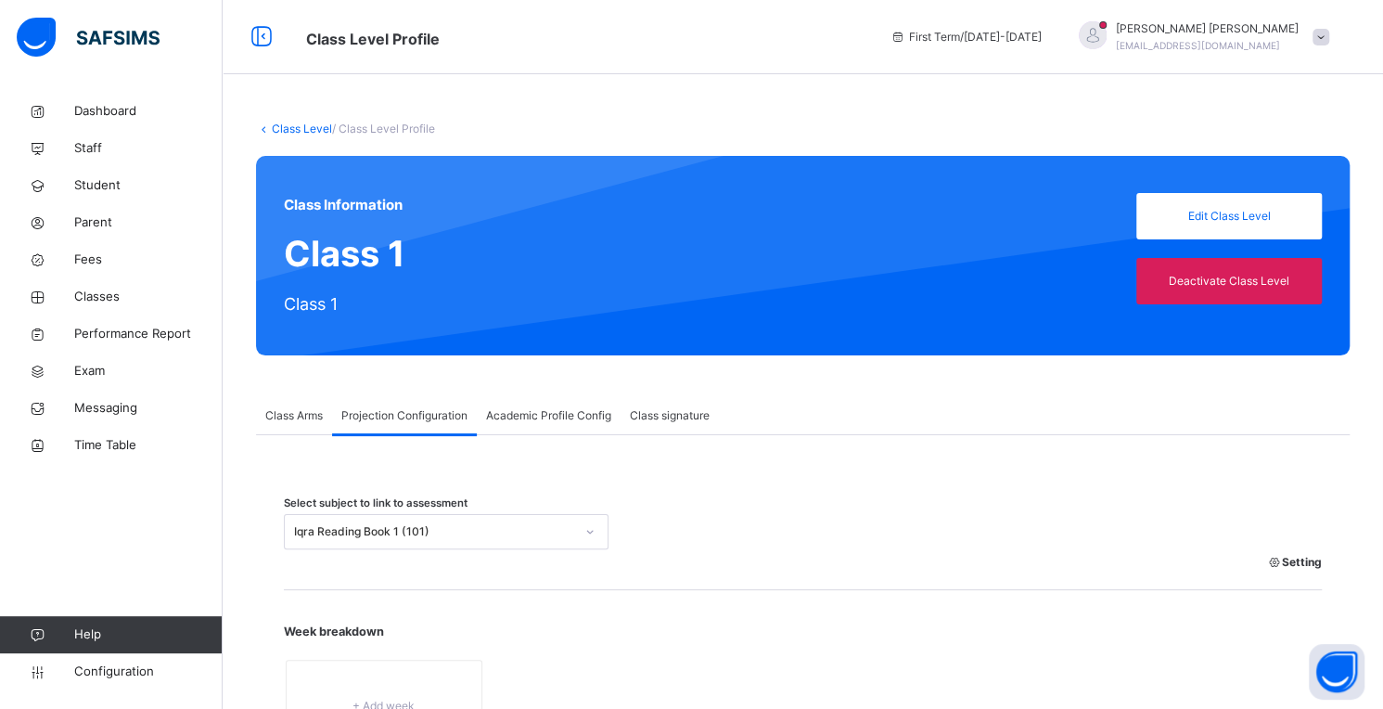
click at [559, 407] on span "Academic Profile Config" at bounding box center [548, 415] width 125 height 17
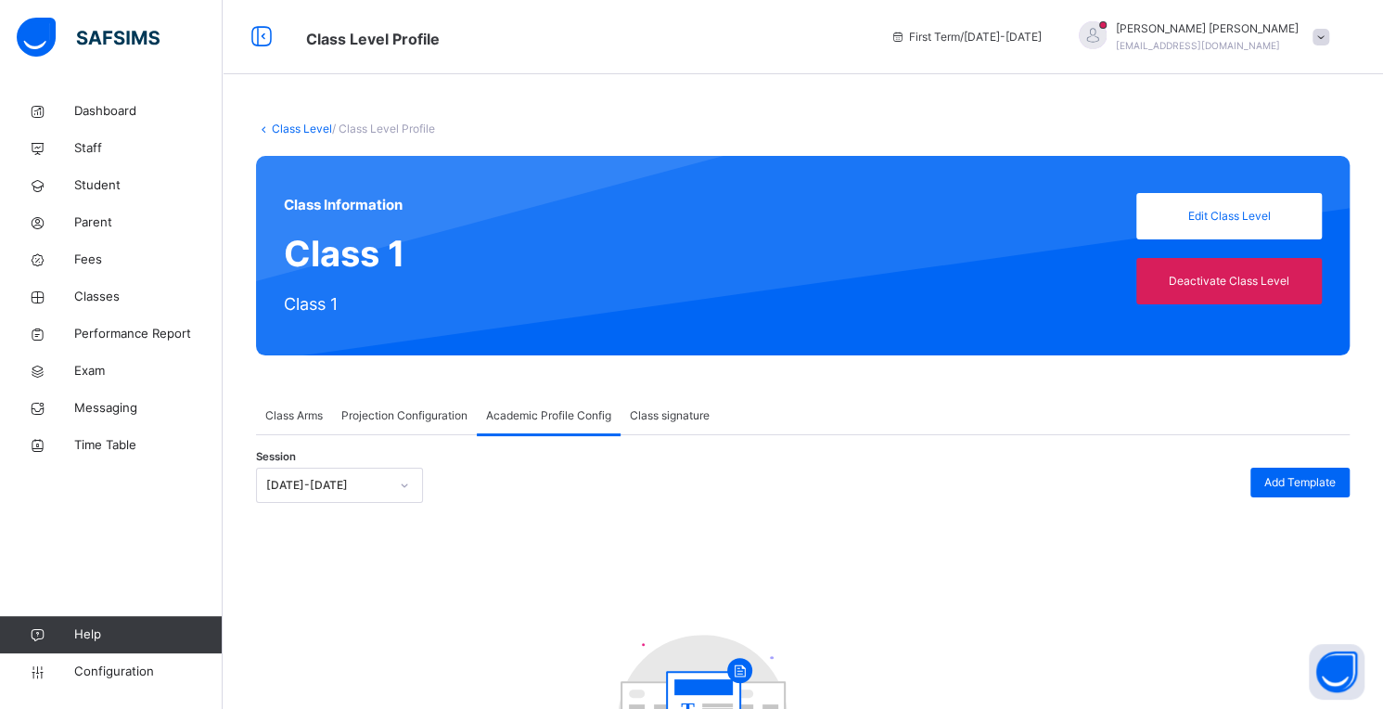
click at [405, 485] on icon at bounding box center [405, 485] width 6 height 4
click at [405, 485] on icon at bounding box center [404, 485] width 11 height 19
click at [474, 497] on div "Session [DATE]-[DATE] Add Template" at bounding box center [803, 490] width 1094 height 45
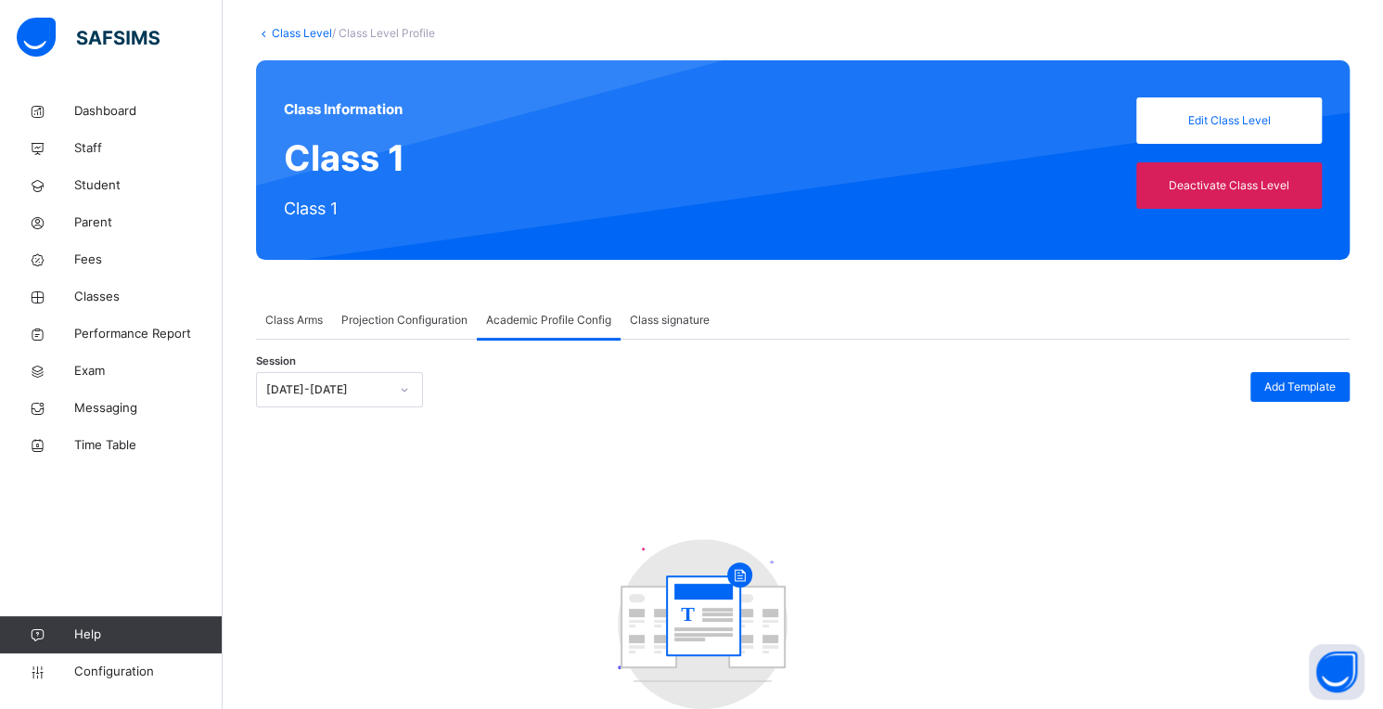
scroll to position [171, 0]
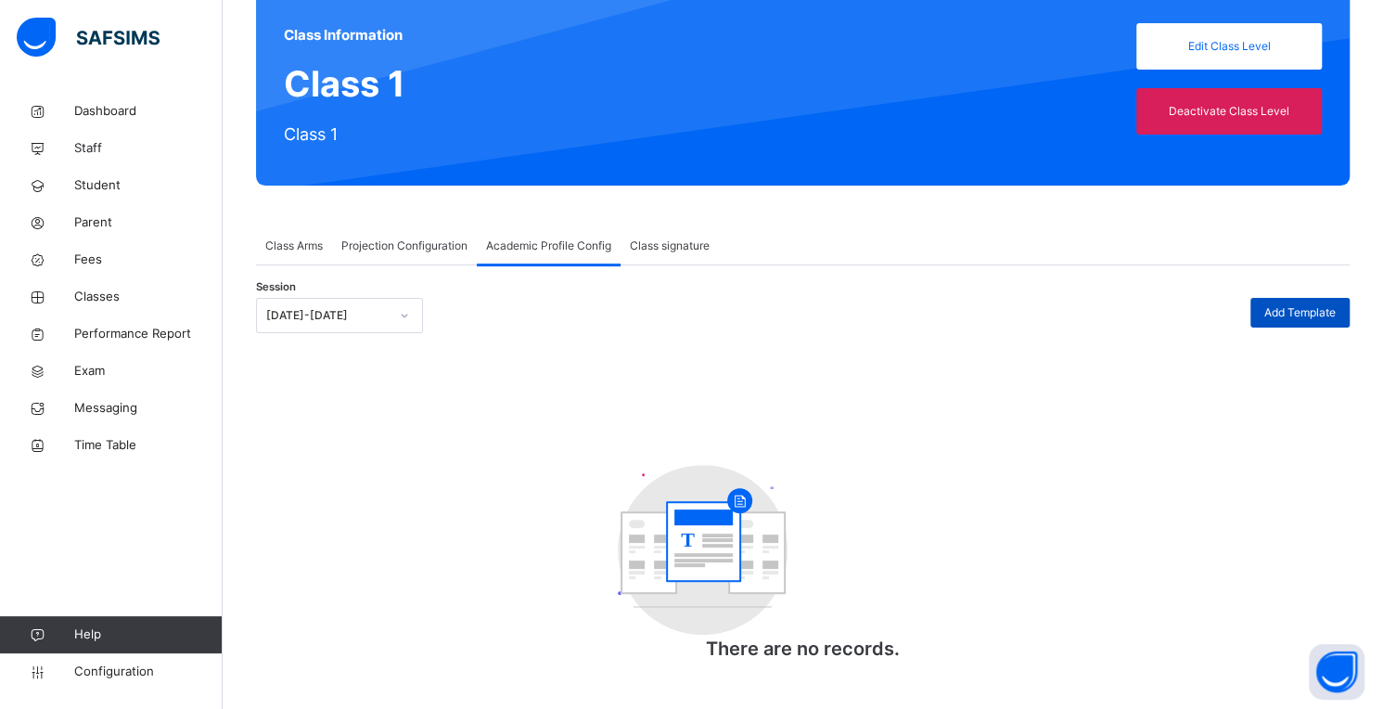
click at [1329, 310] on span "Add Template" at bounding box center [1300, 312] width 71 height 17
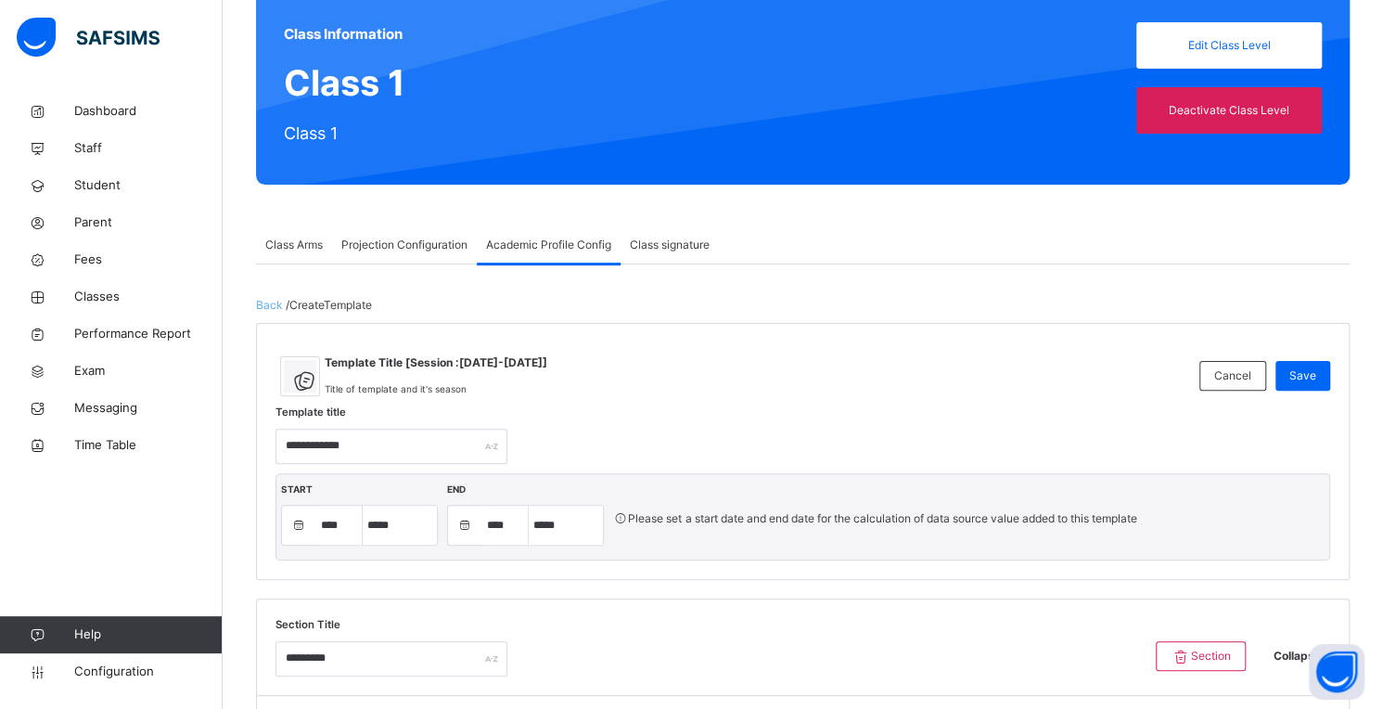
select select "****"
select select "*"
select select "****"
select select "*"
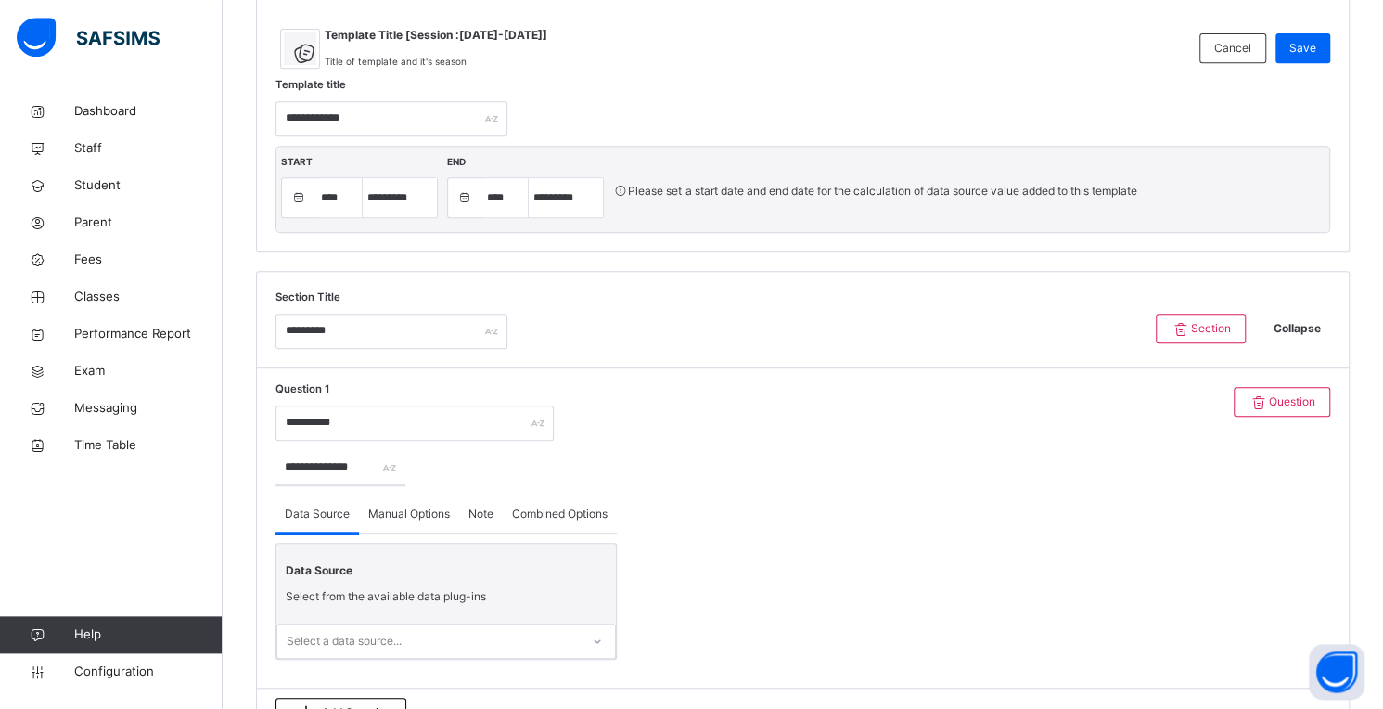
scroll to position [60, 0]
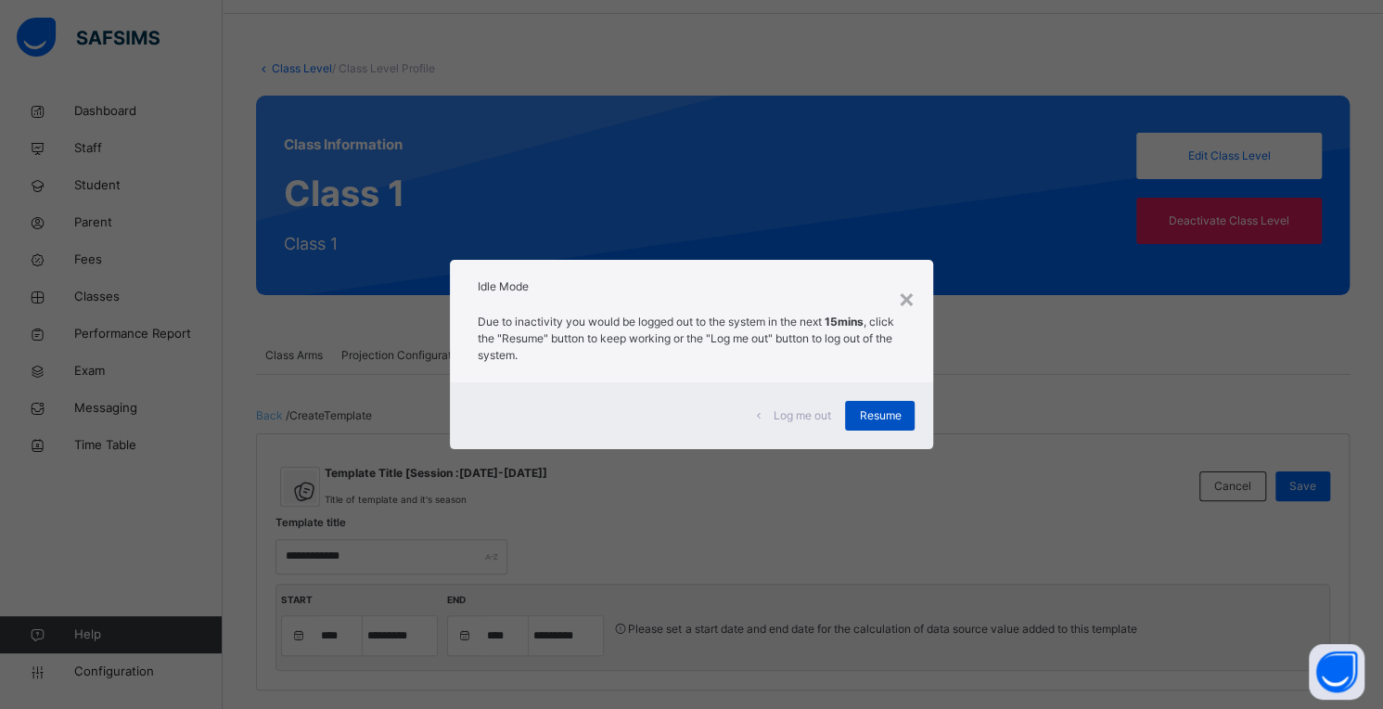
click at [872, 416] on span "Resume" at bounding box center [880, 415] width 42 height 17
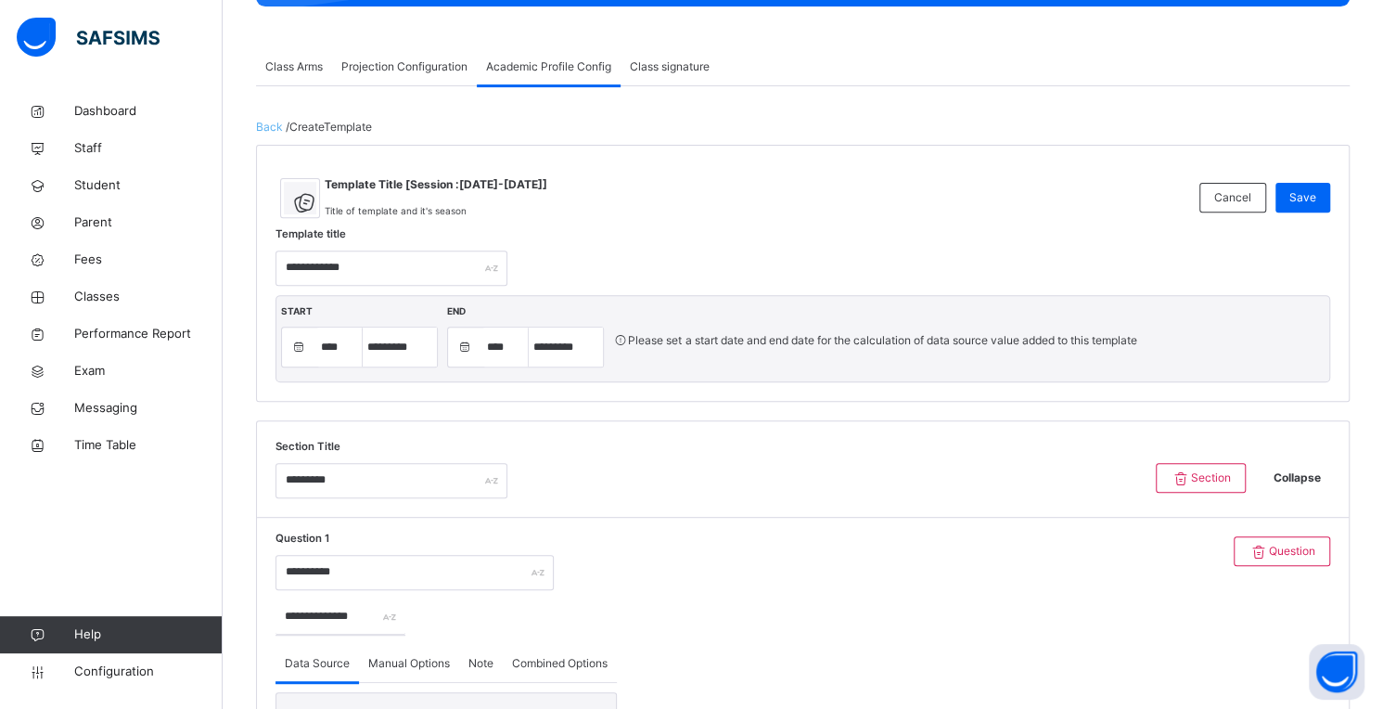
scroll to position [0, 0]
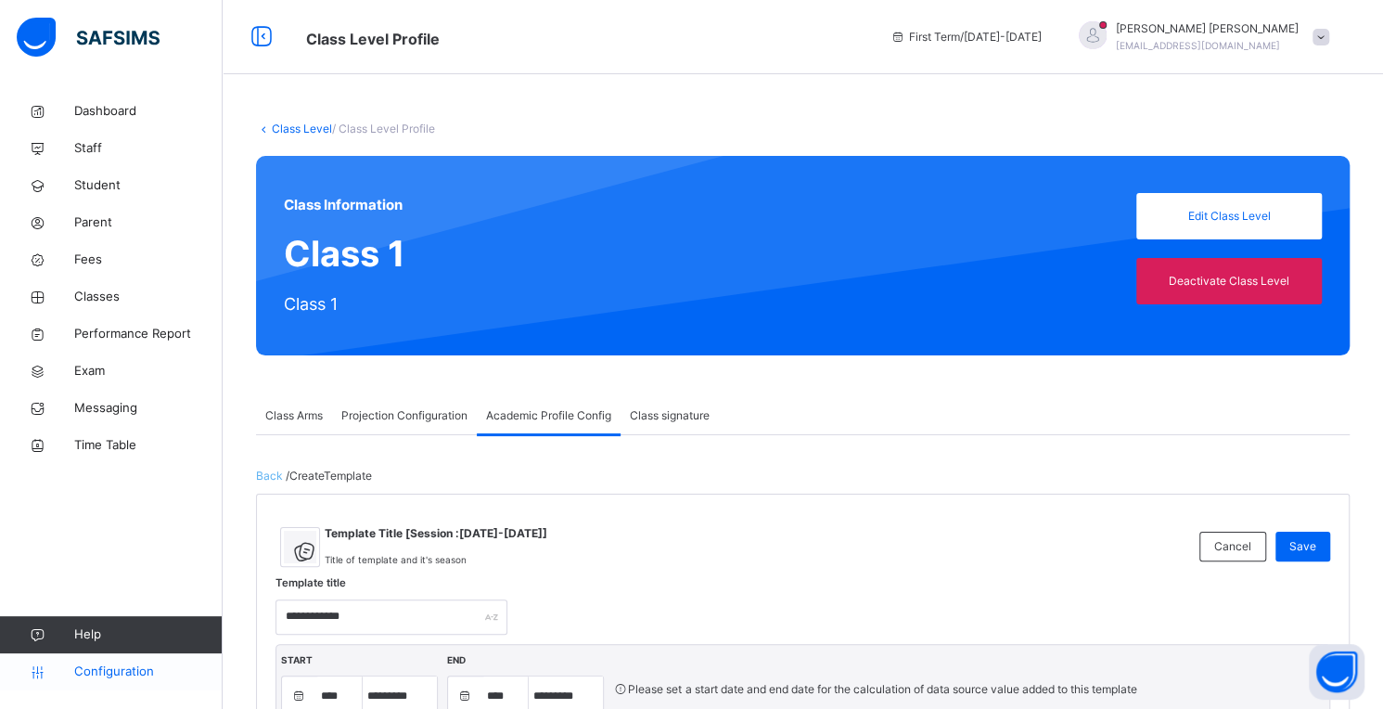
click at [116, 668] on span "Configuration" at bounding box center [148, 671] width 148 height 19
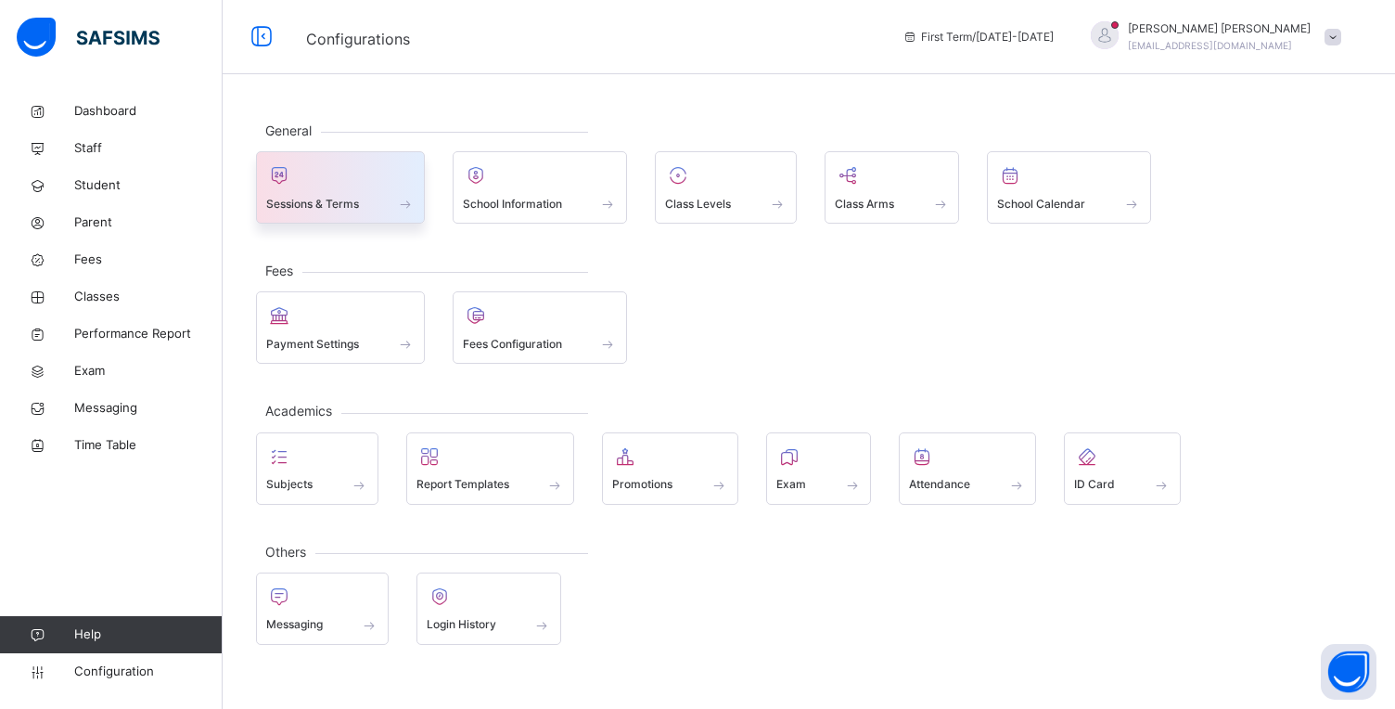
click at [347, 199] on span "Sessions & Terms" at bounding box center [312, 204] width 93 height 17
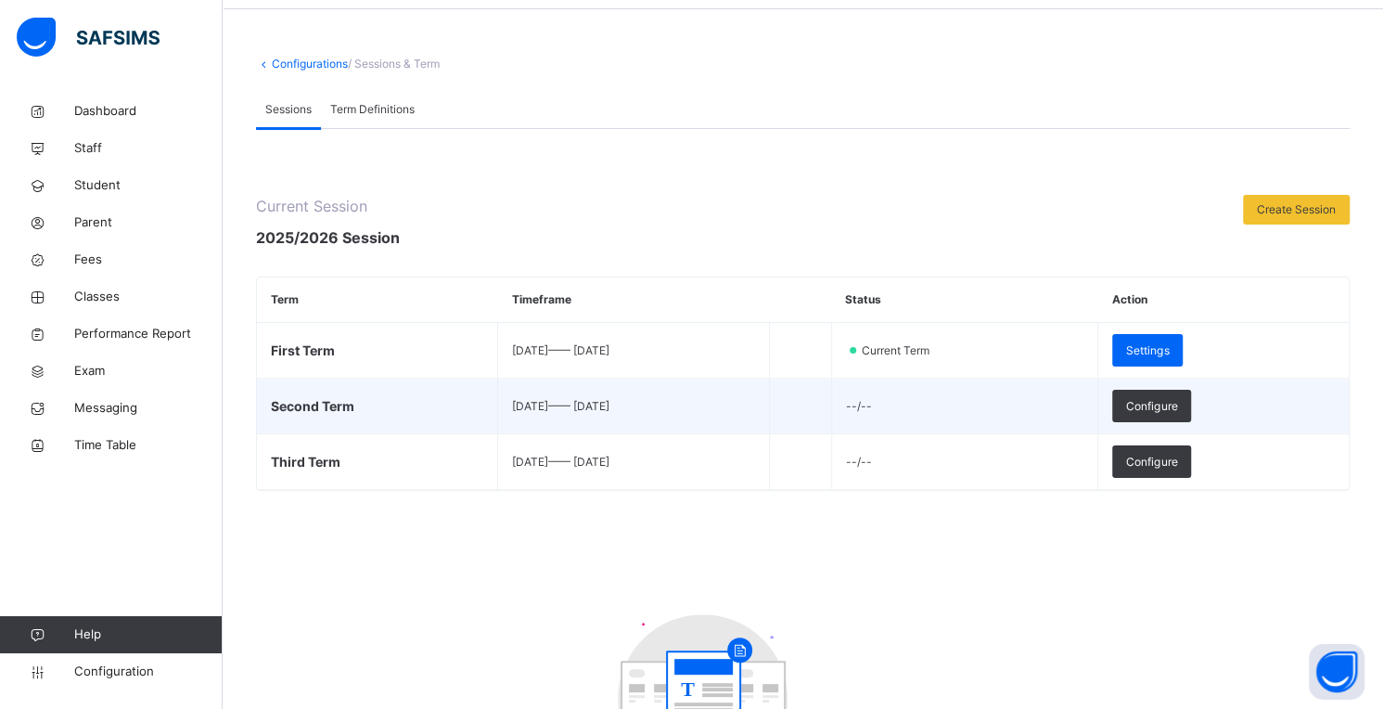
scroll to position [96, 0]
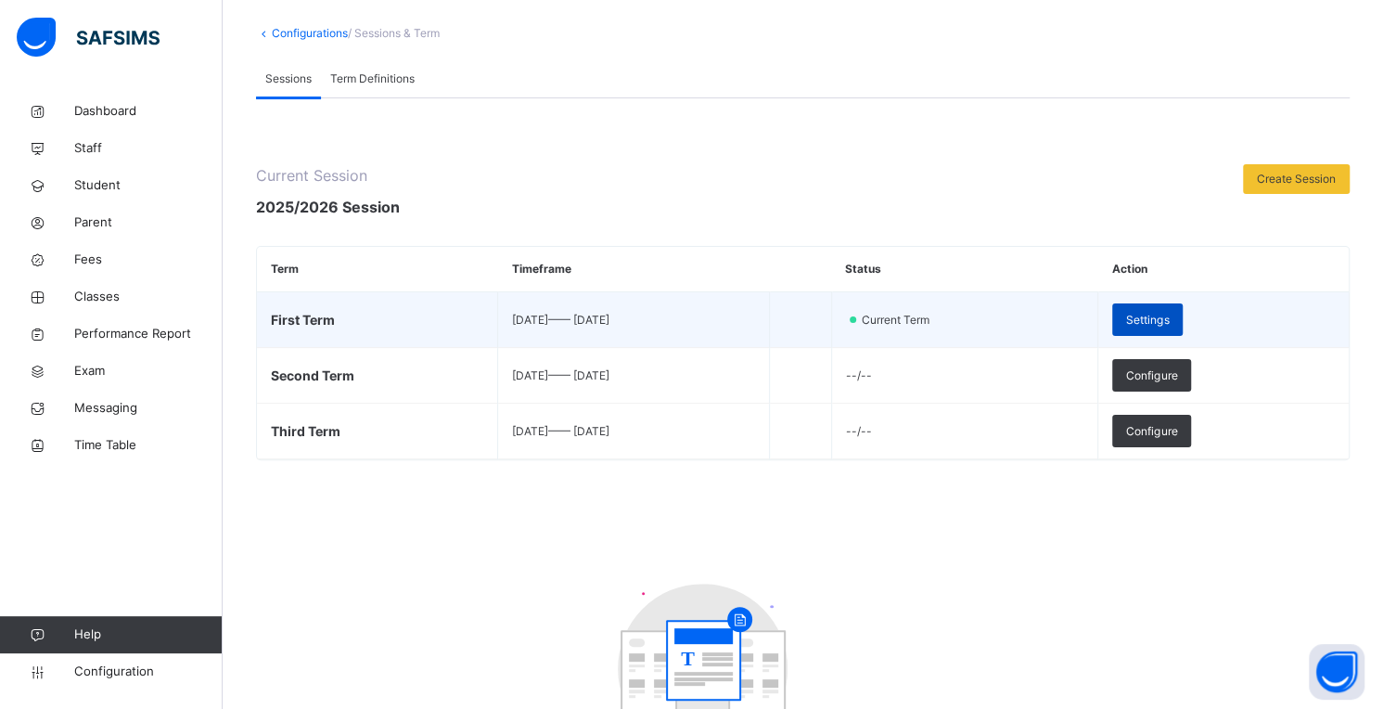
click at [1169, 317] on span "Settings" at bounding box center [1147, 320] width 43 height 17
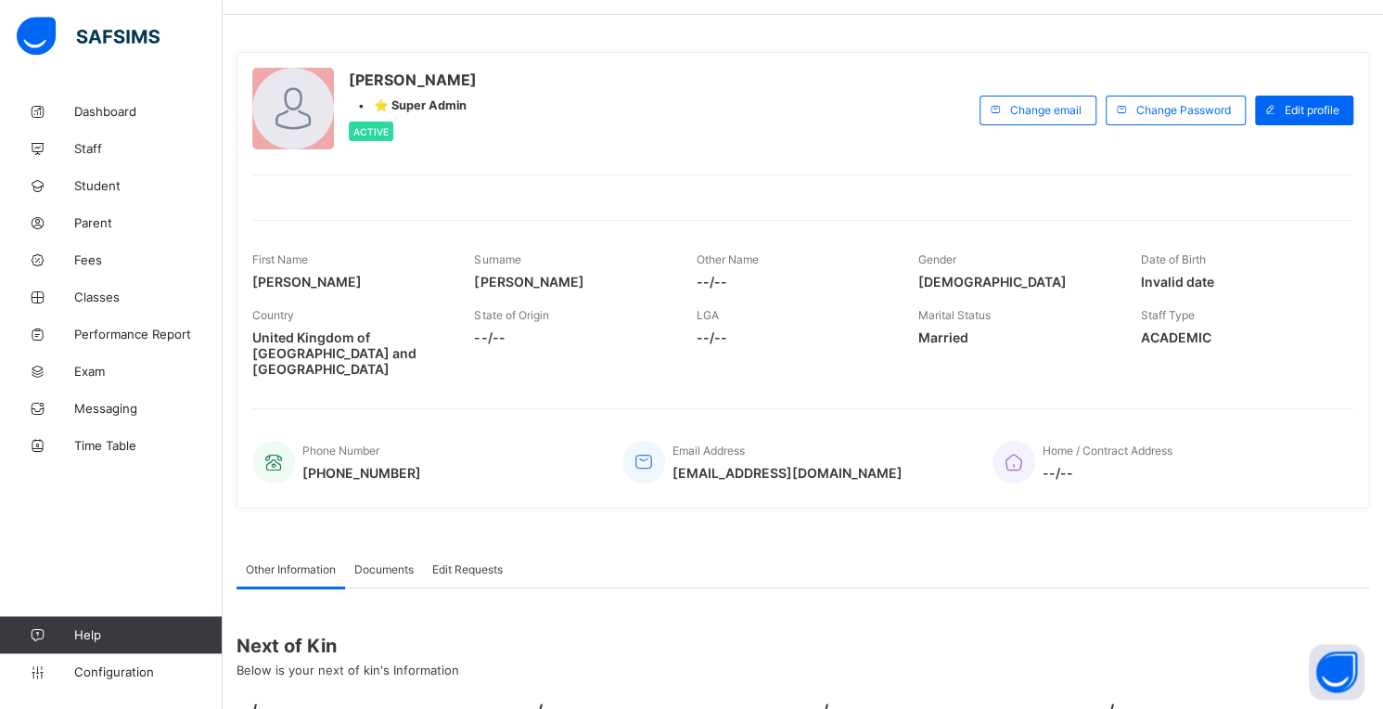
scroll to position [96, 0]
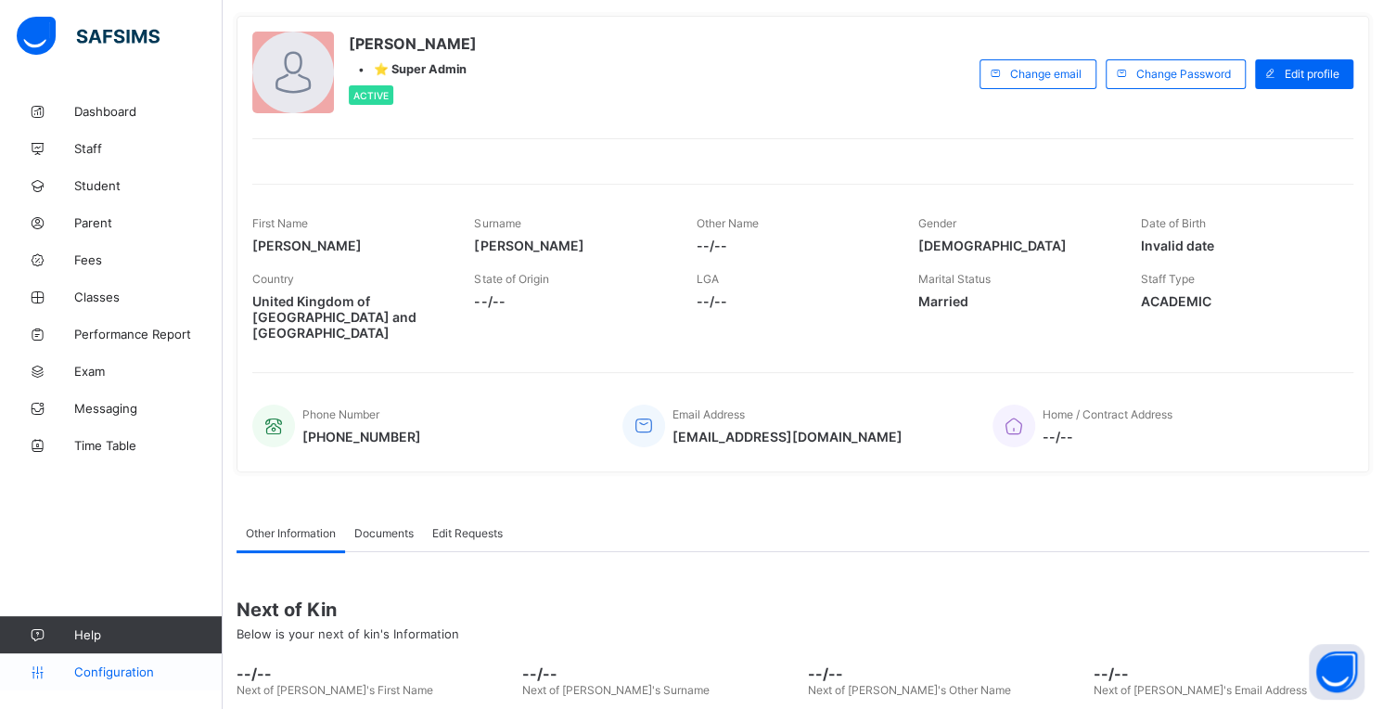
click at [91, 687] on link "Configuration" at bounding box center [111, 671] width 222 height 37
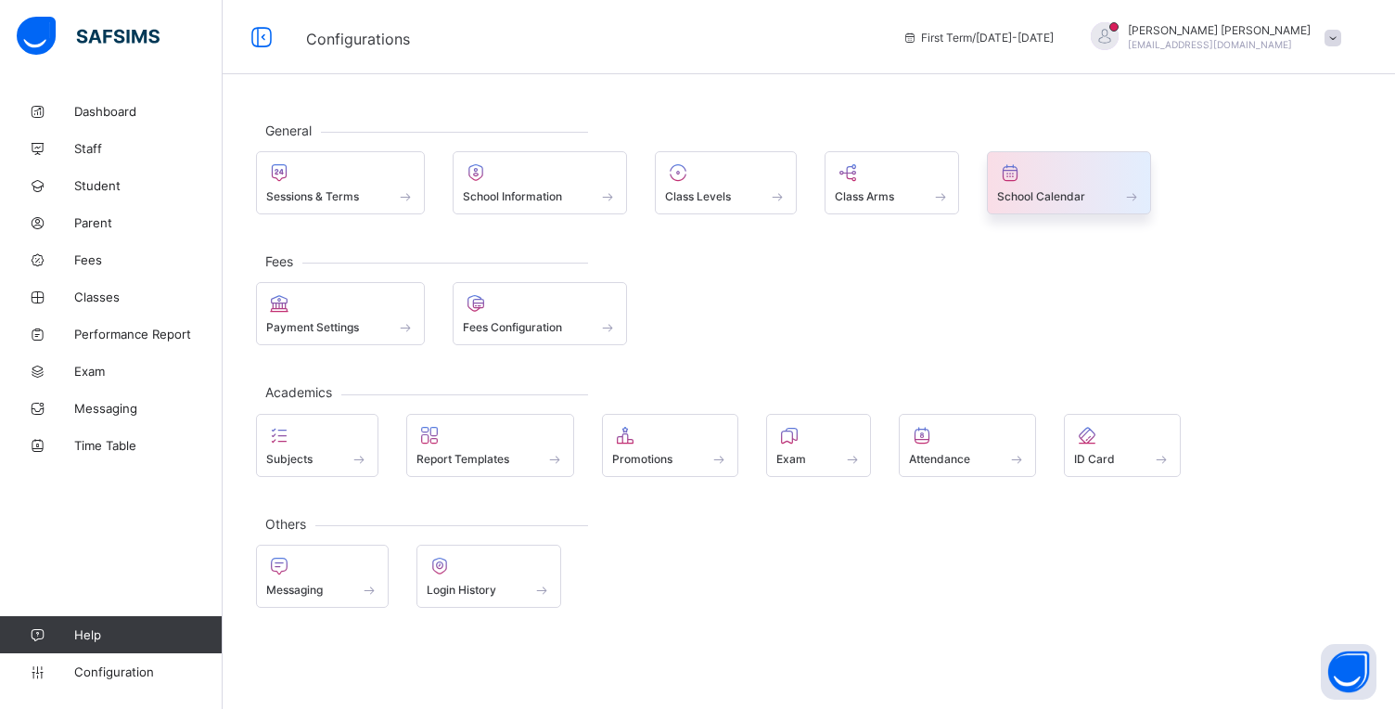
click at [1032, 187] on span at bounding box center [1069, 186] width 144 height 5
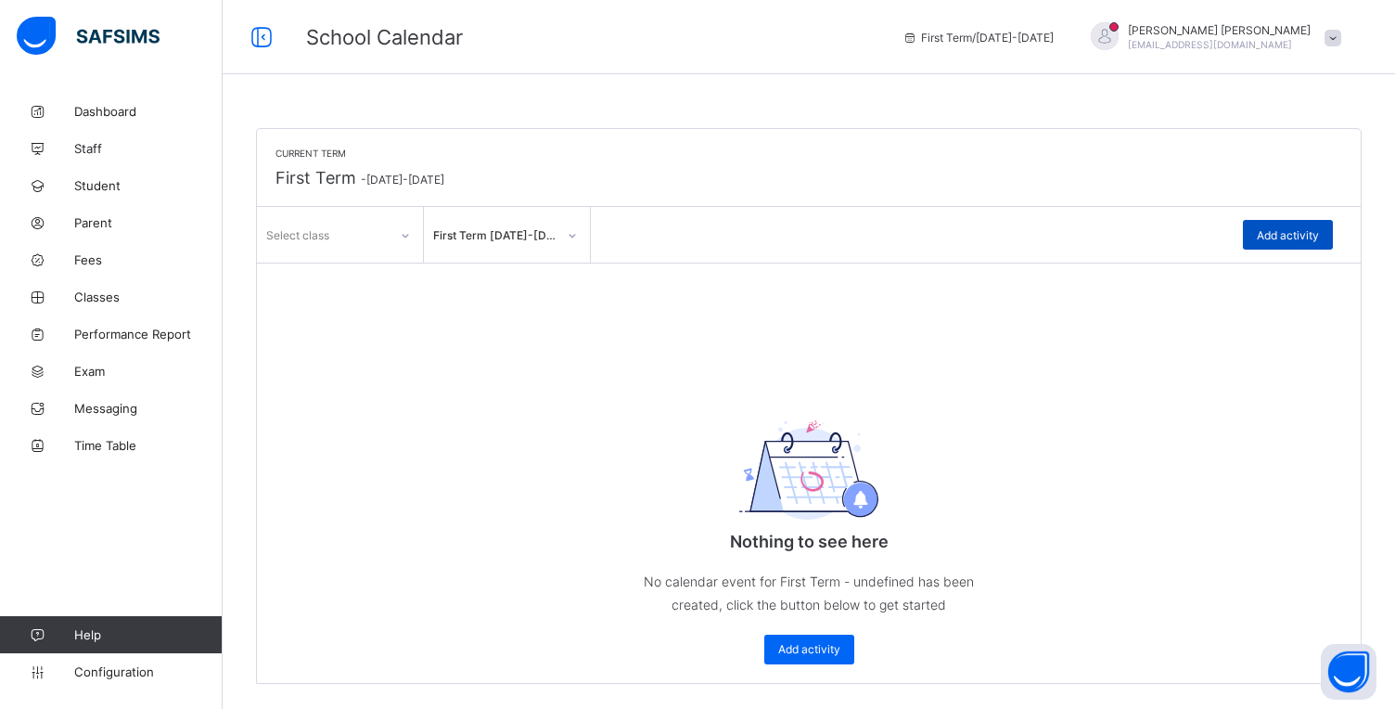
click at [1290, 238] on span "Add activity" at bounding box center [1288, 235] width 62 height 14
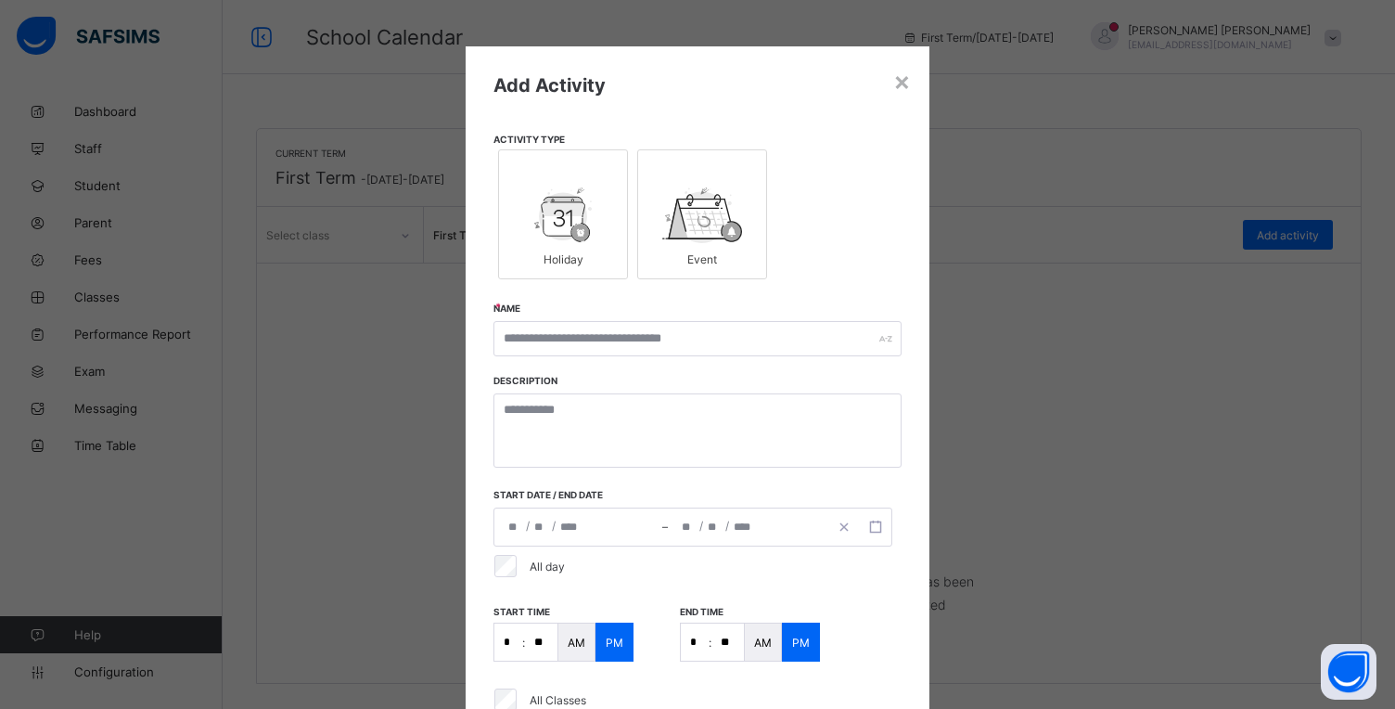
click at [578, 238] on img at bounding box center [563, 215] width 58 height 56
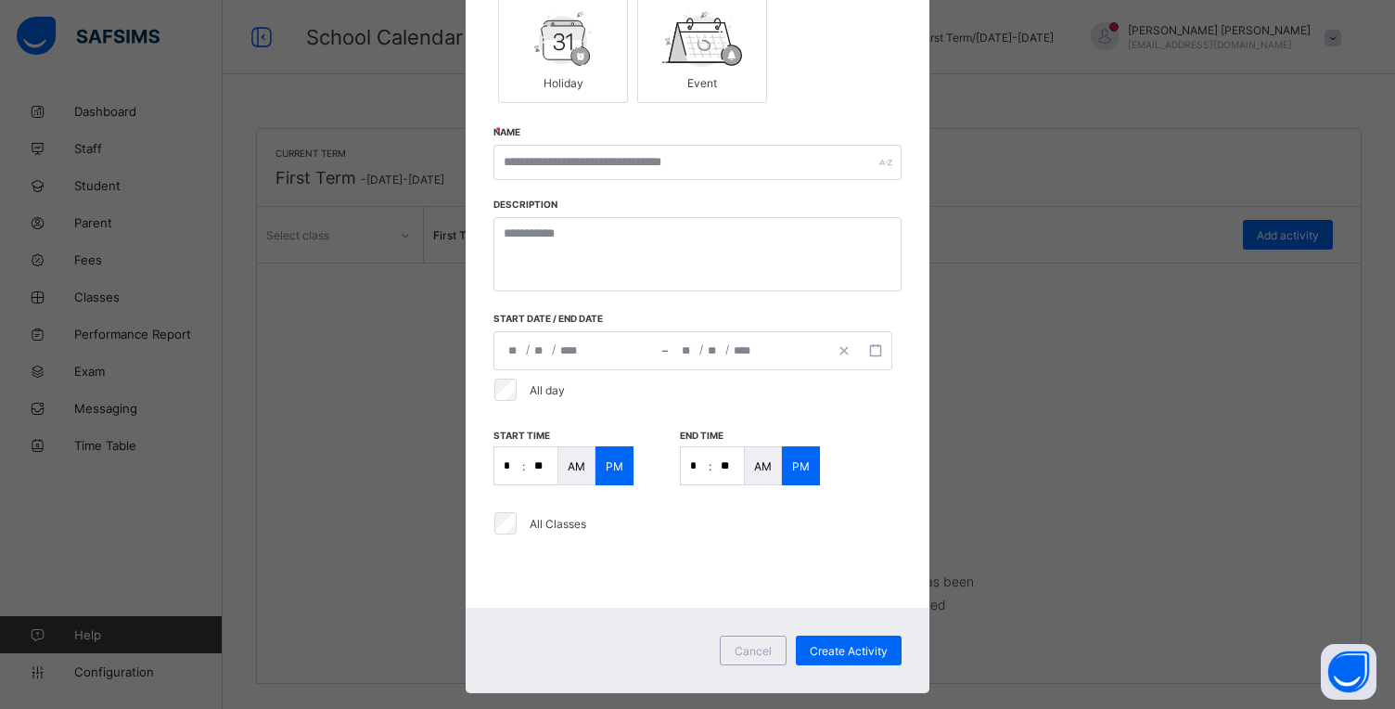
scroll to position [206, 0]
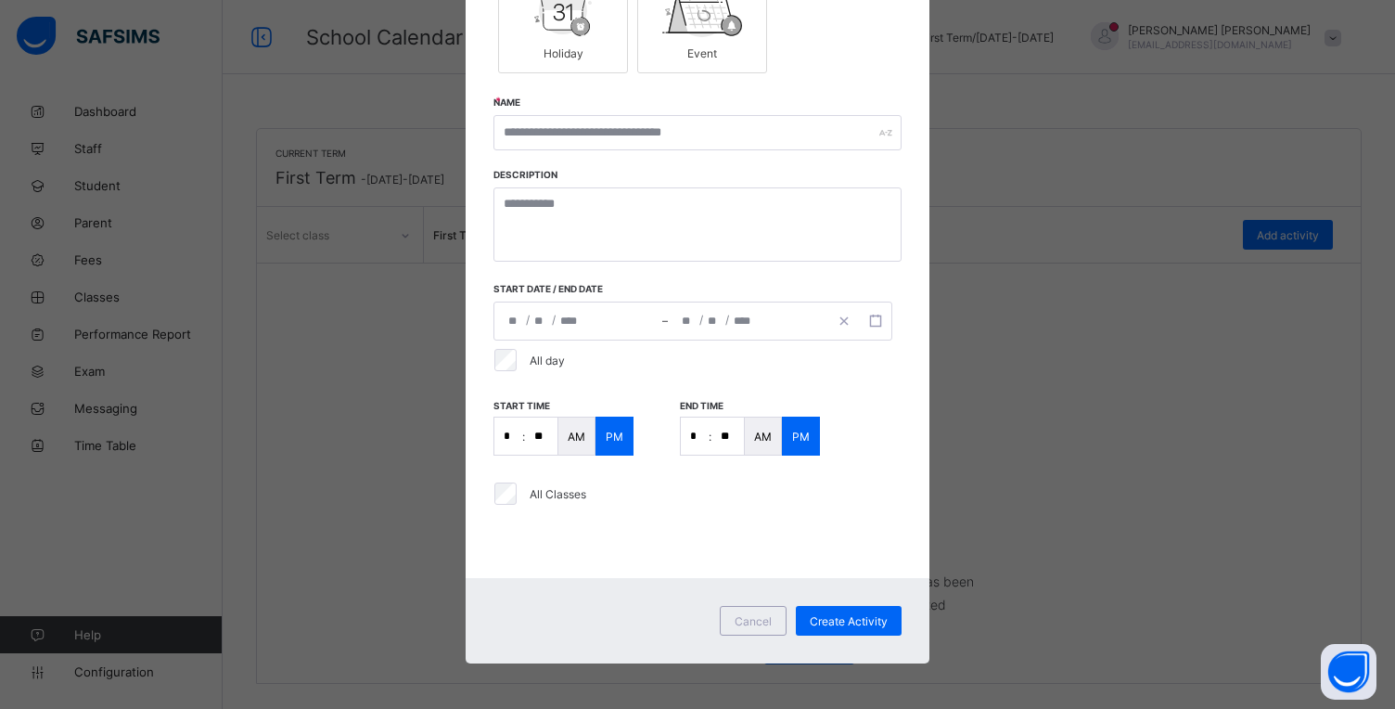
click at [1045, 347] on div "**********" at bounding box center [697, 354] width 1395 height 709
click at [97, 669] on div "**********" at bounding box center [697, 354] width 1395 height 709
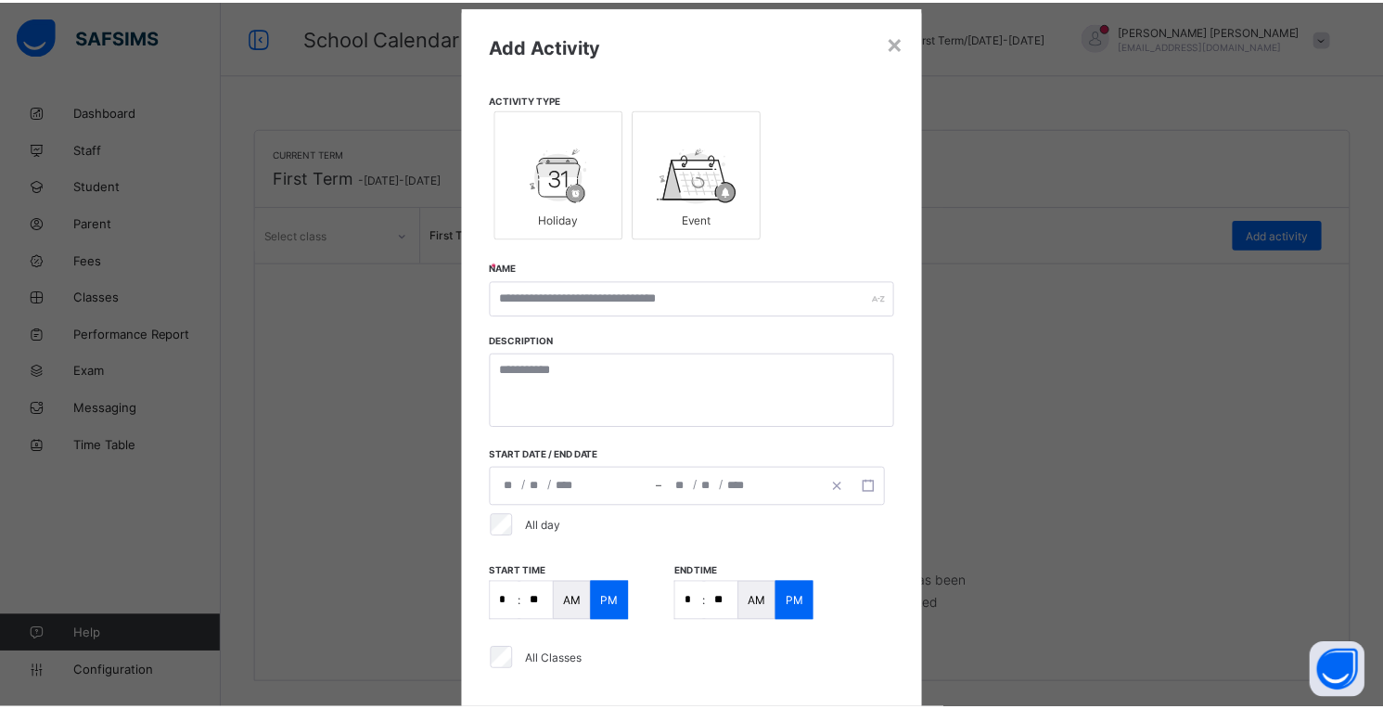
scroll to position [0, 0]
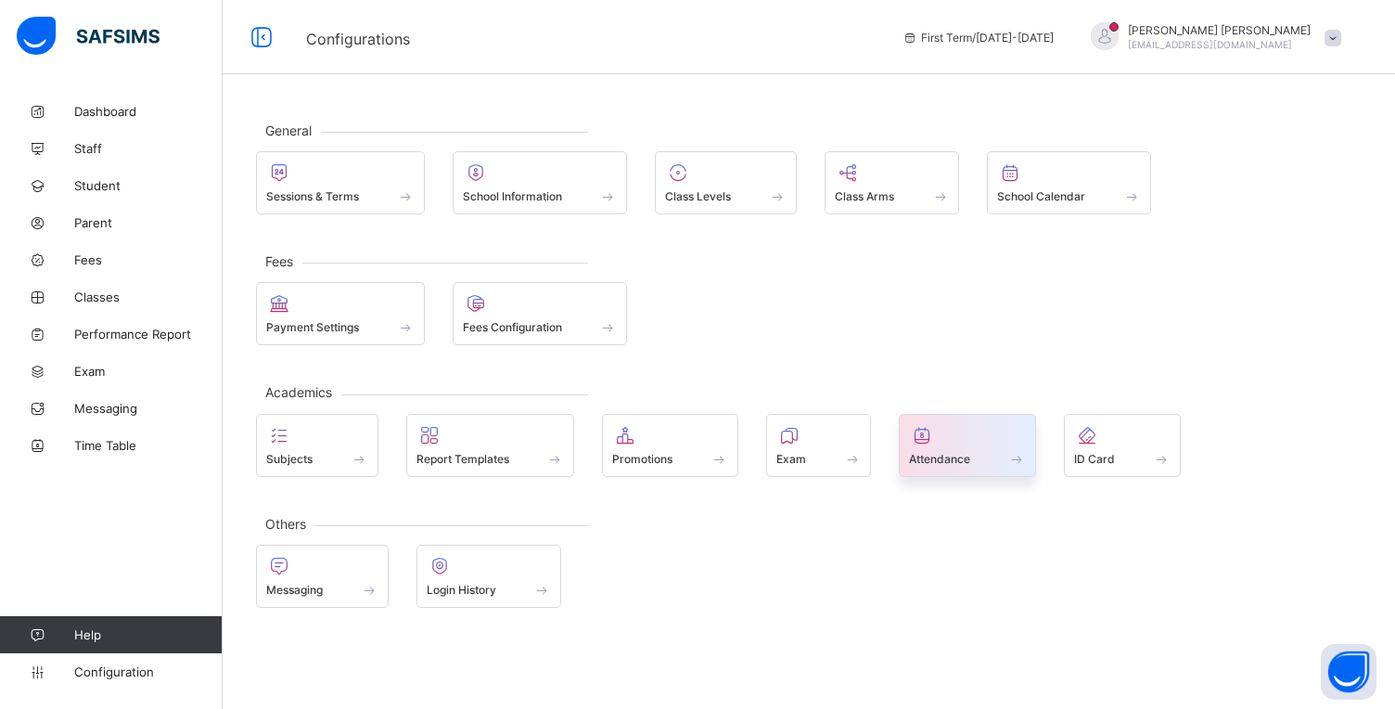
click at [941, 452] on span "Attendance" at bounding box center [939, 459] width 61 height 14
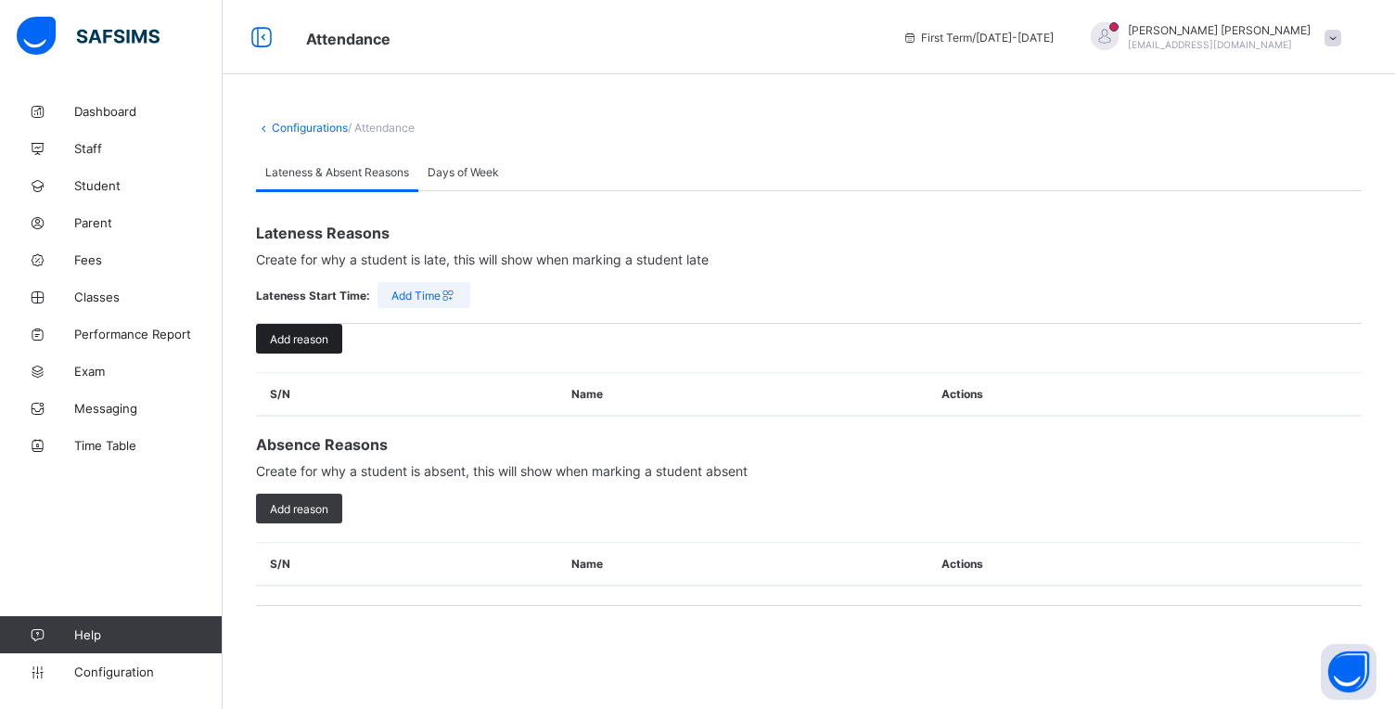
click at [296, 339] on span "Add reason" at bounding box center [299, 339] width 58 height 14
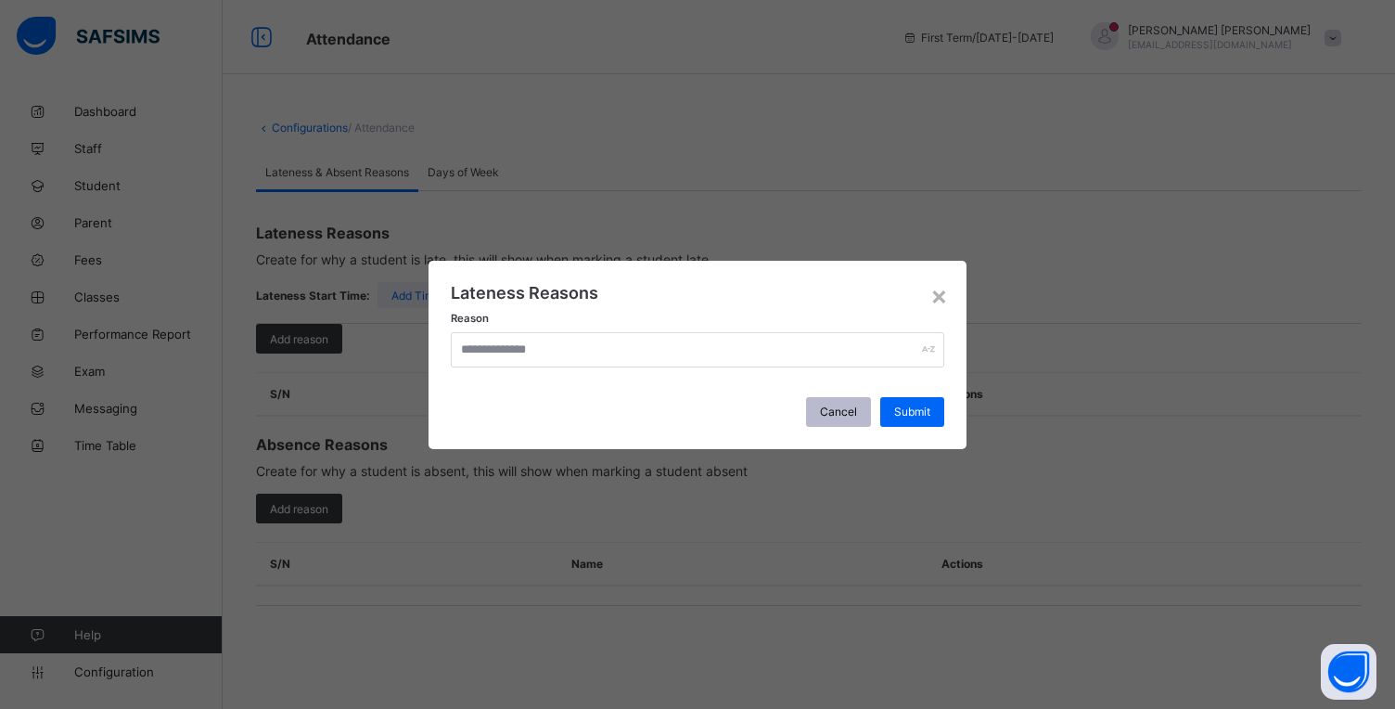
click at [830, 409] on span "Cancel" at bounding box center [838, 411] width 37 height 14
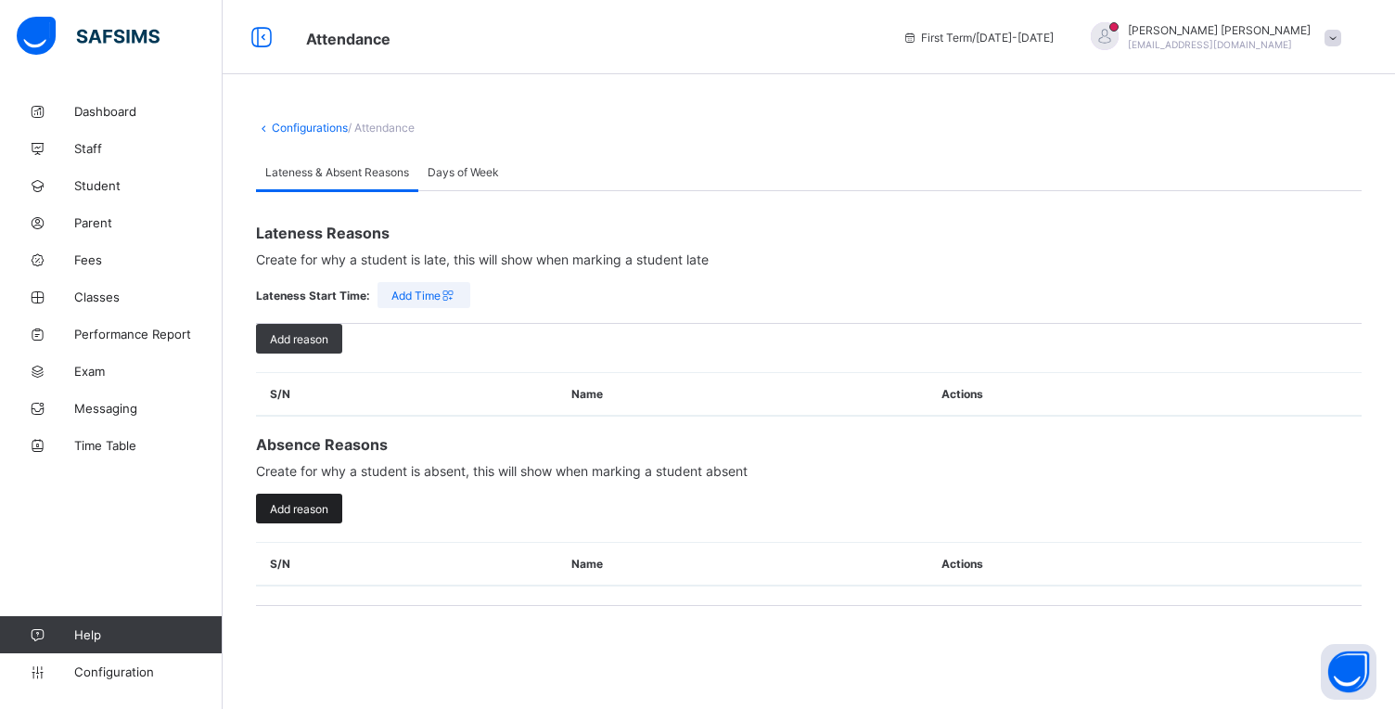
click at [290, 507] on span "Add reason" at bounding box center [299, 509] width 58 height 14
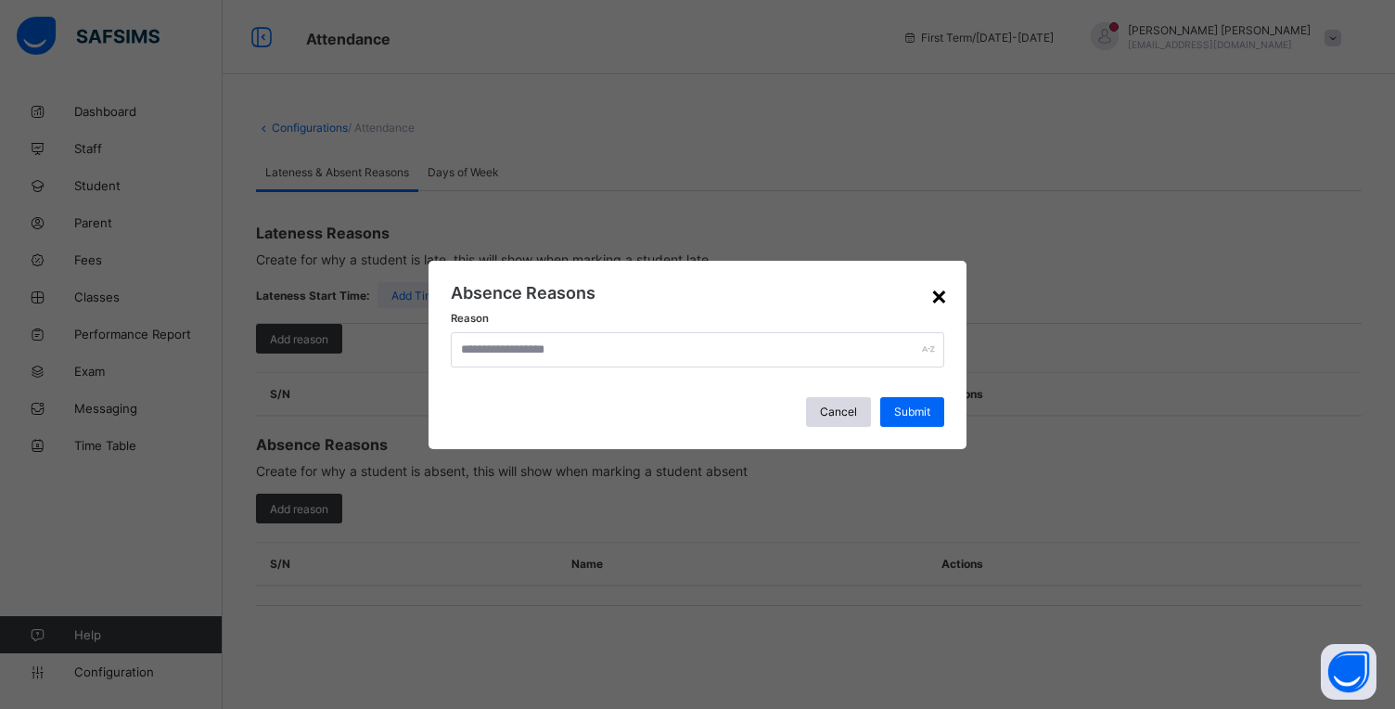
click at [938, 293] on div "×" at bounding box center [940, 295] width 18 height 32
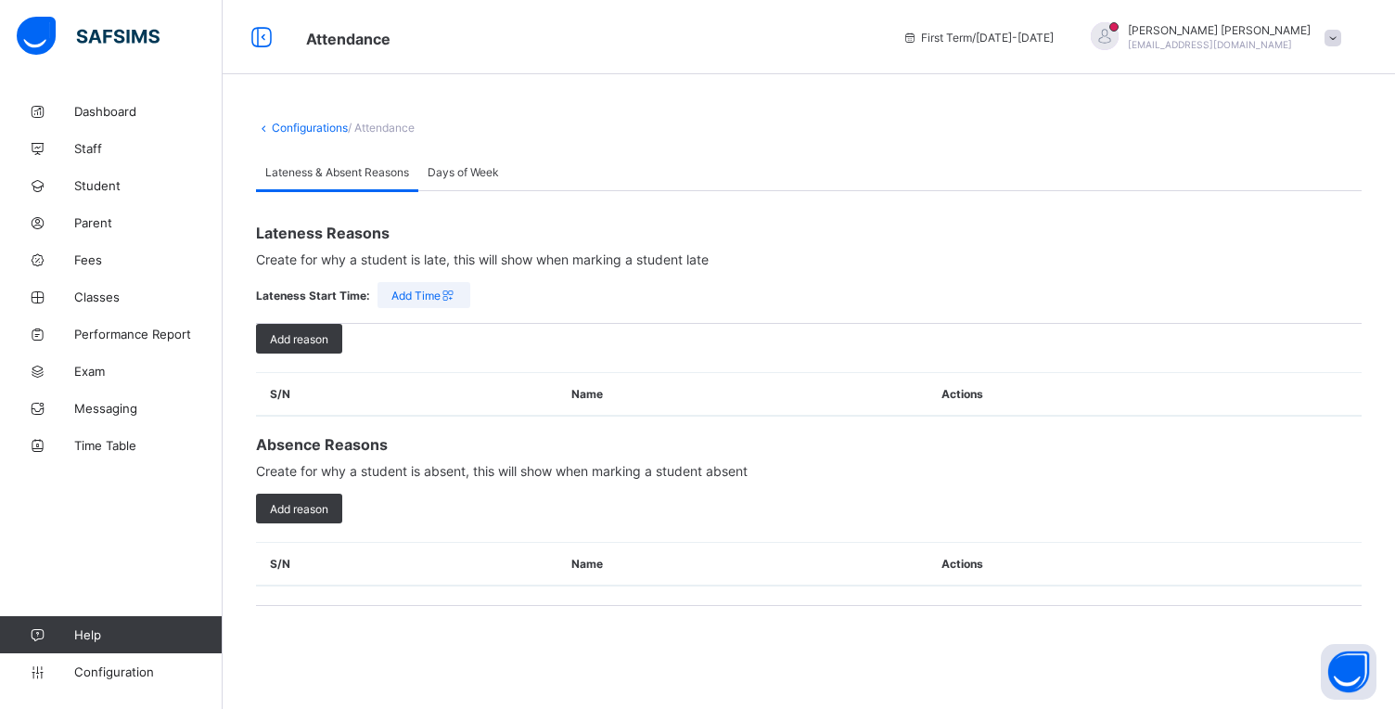
click at [434, 293] on span "Add Time" at bounding box center [424, 296] width 65 height 14
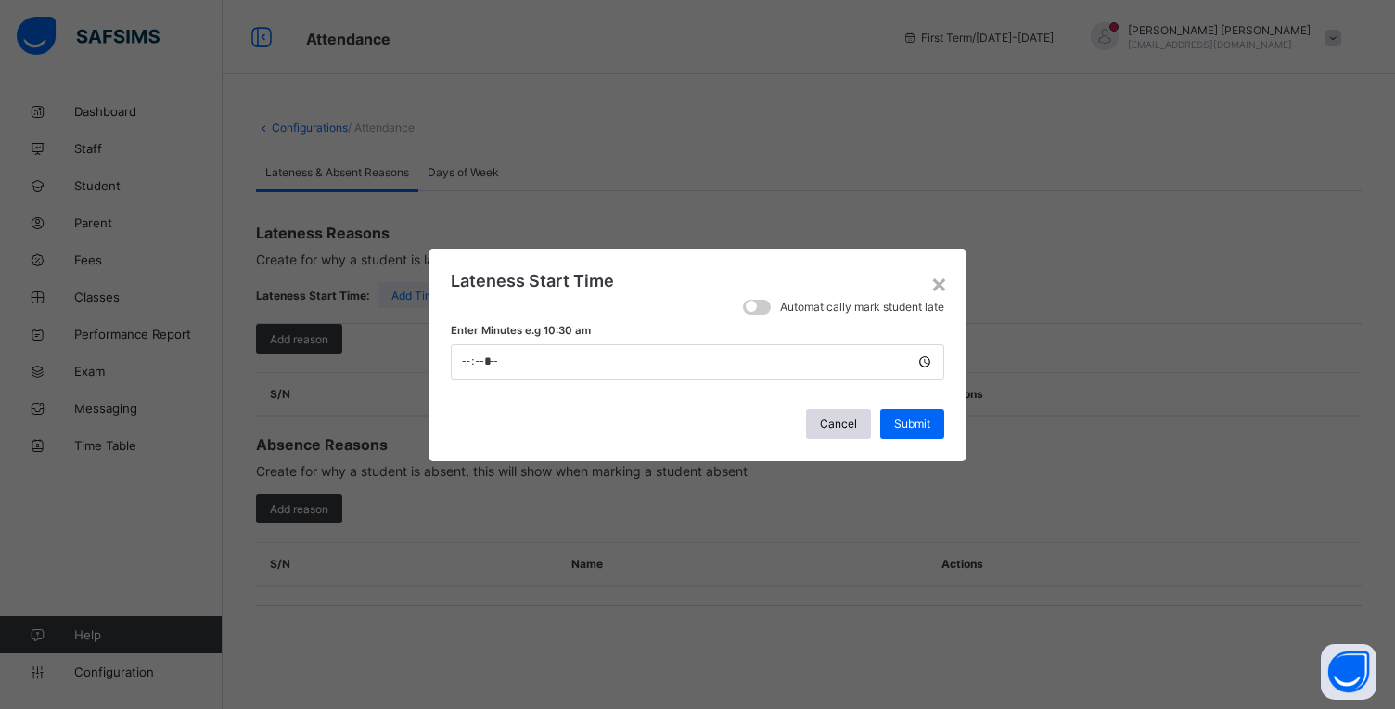
click at [762, 310] on span at bounding box center [757, 307] width 28 height 15
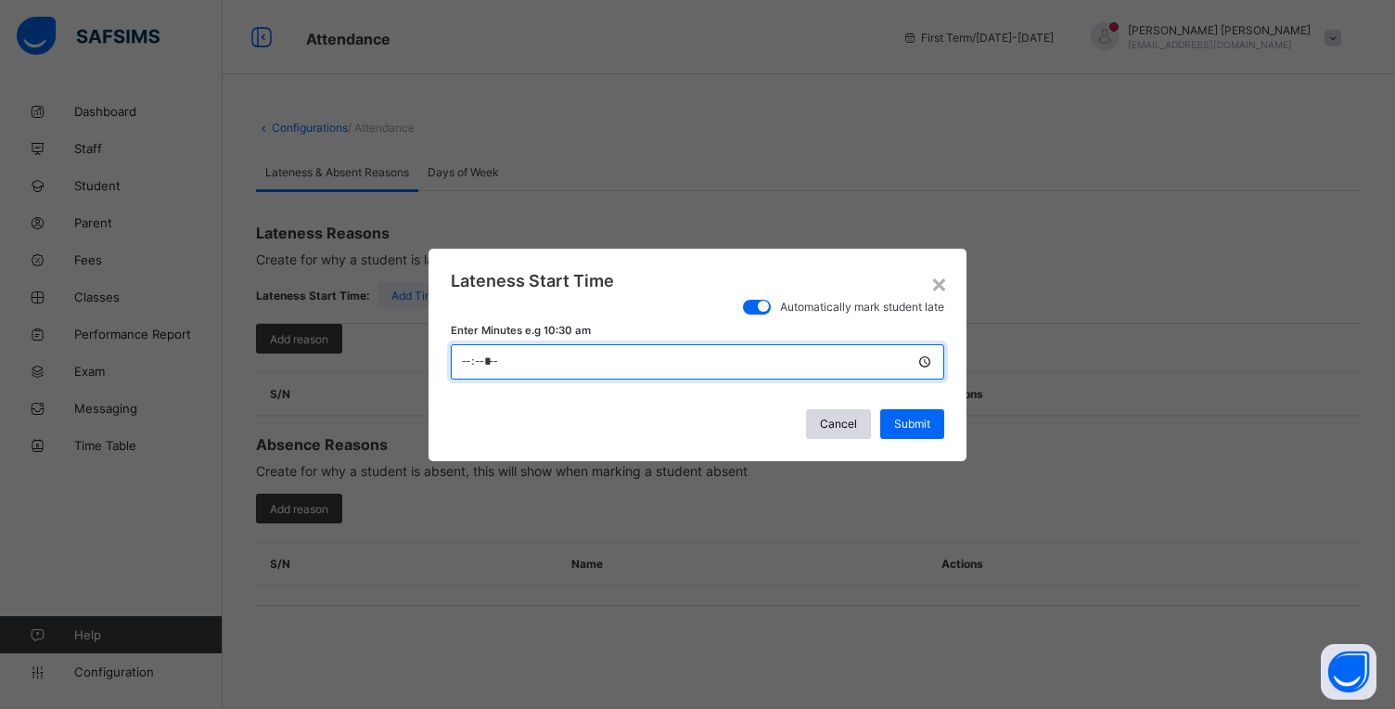
click at [475, 364] on input "*****" at bounding box center [698, 361] width 494 height 35
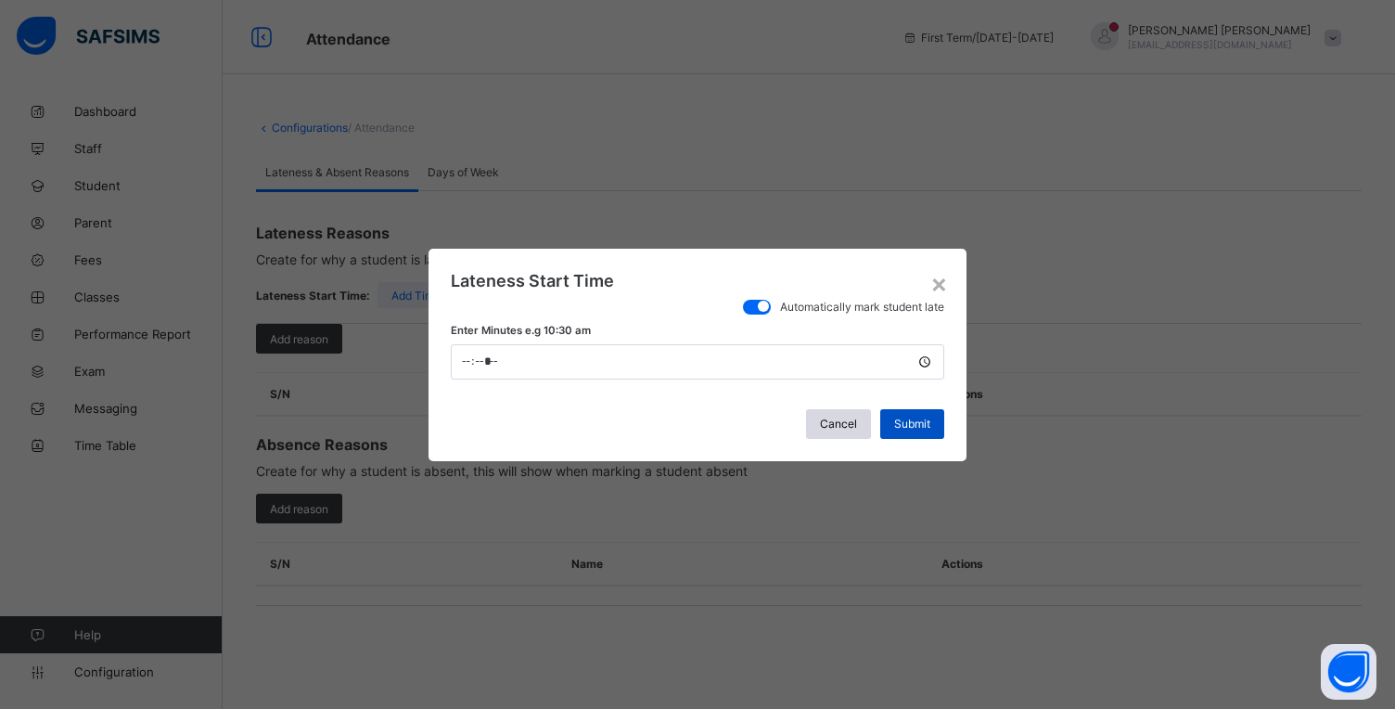
click at [909, 419] on span "Submit" at bounding box center [912, 424] width 36 height 14
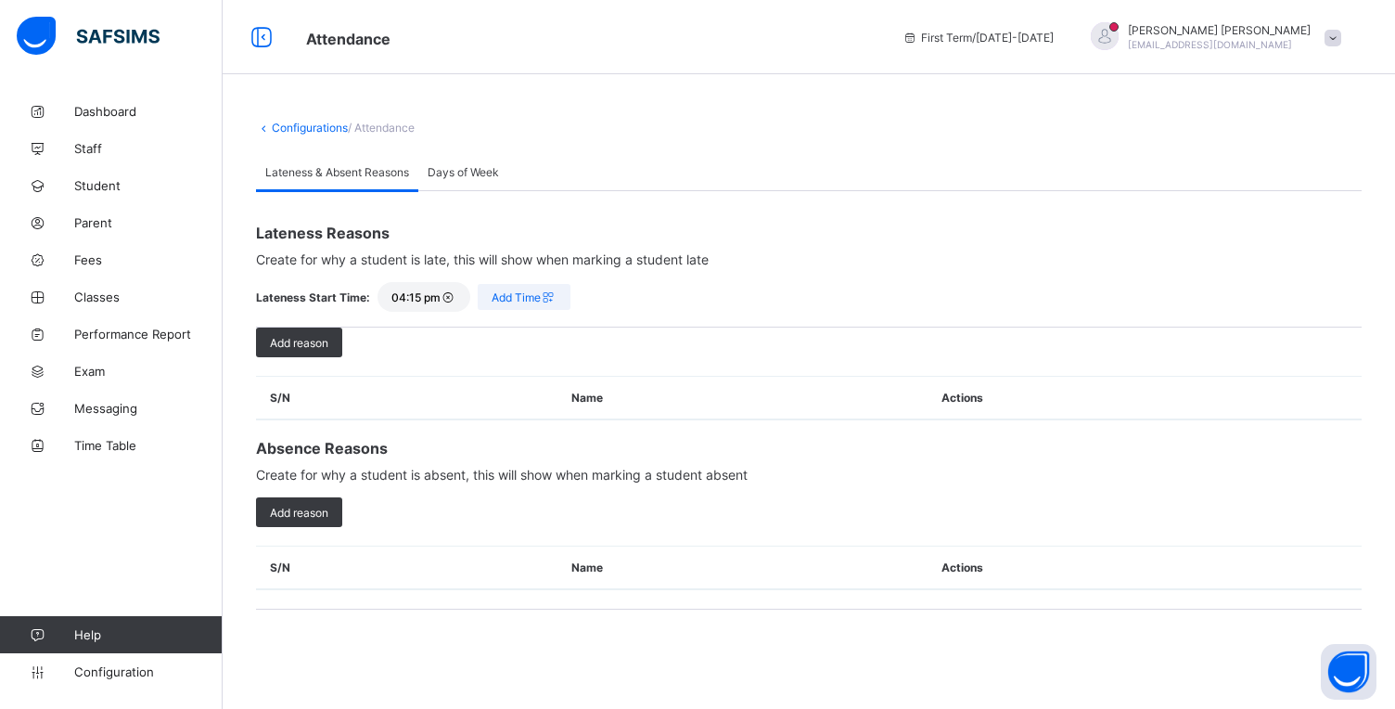
click at [411, 296] on span "04:15 pm" at bounding box center [424, 297] width 65 height 14
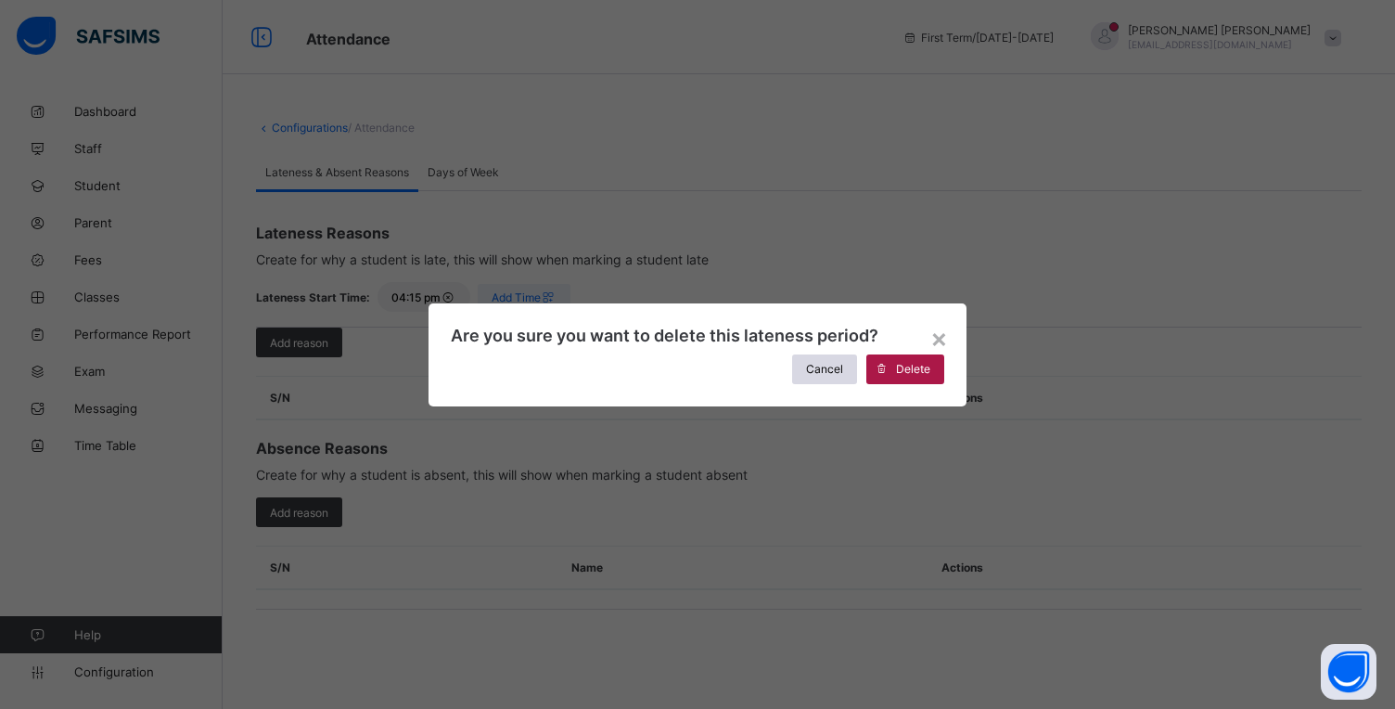
click at [911, 369] on span "Delete" at bounding box center [913, 369] width 34 height 14
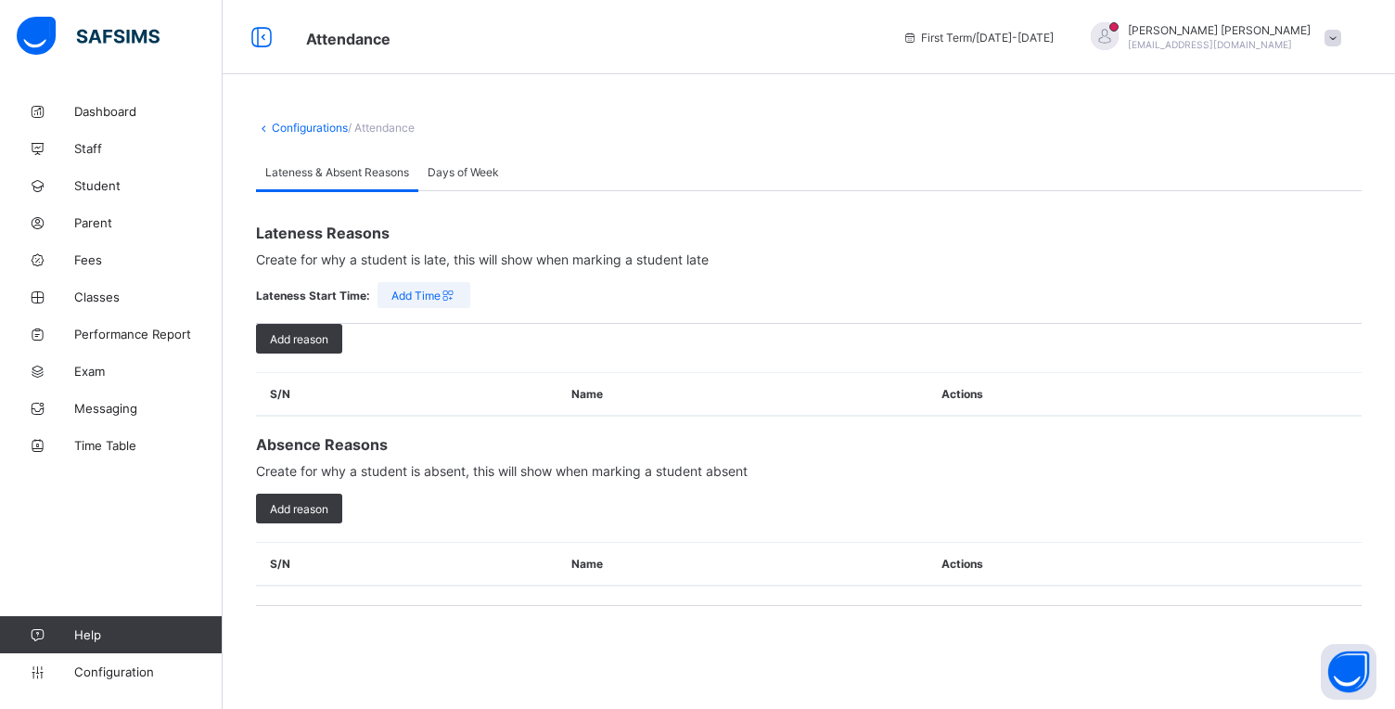
click at [430, 295] on span "Add Time" at bounding box center [424, 296] width 65 height 14
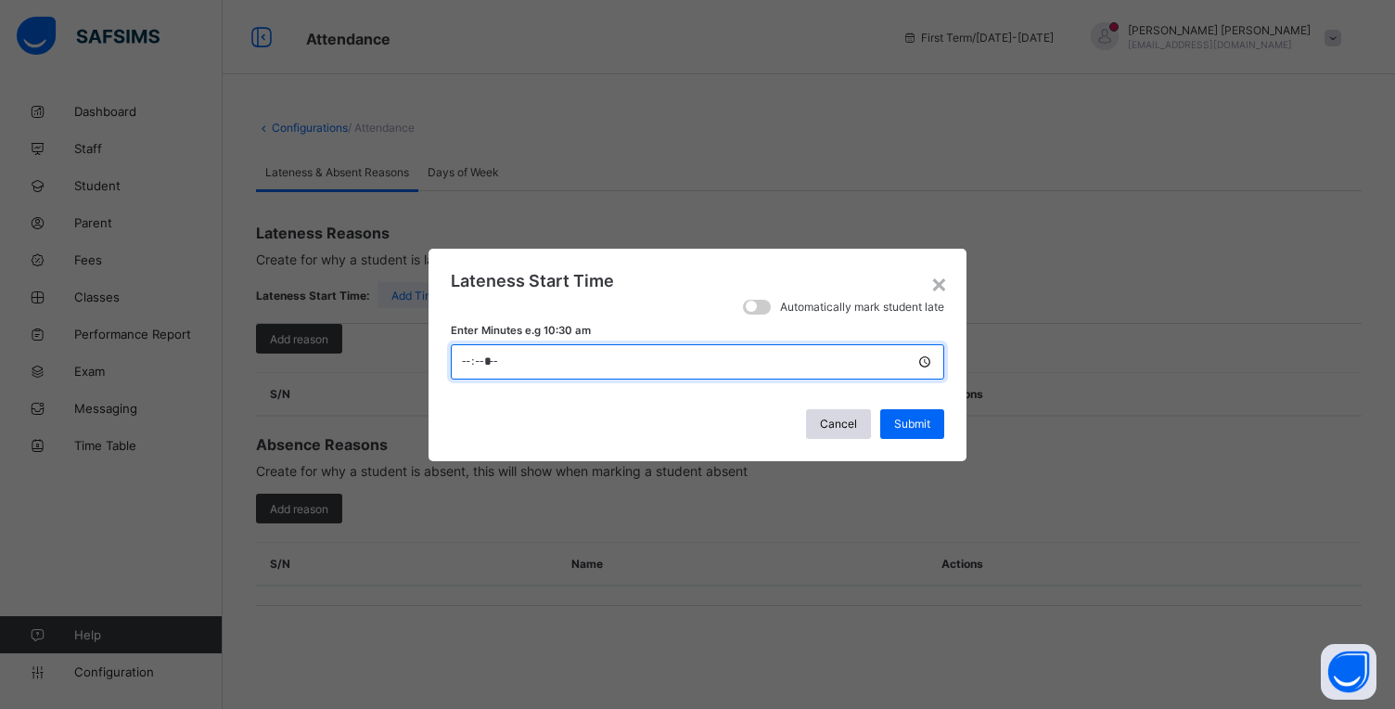
click at [493, 366] on input "time" at bounding box center [698, 361] width 494 height 35
click at [475, 371] on input "time" at bounding box center [698, 361] width 494 height 35
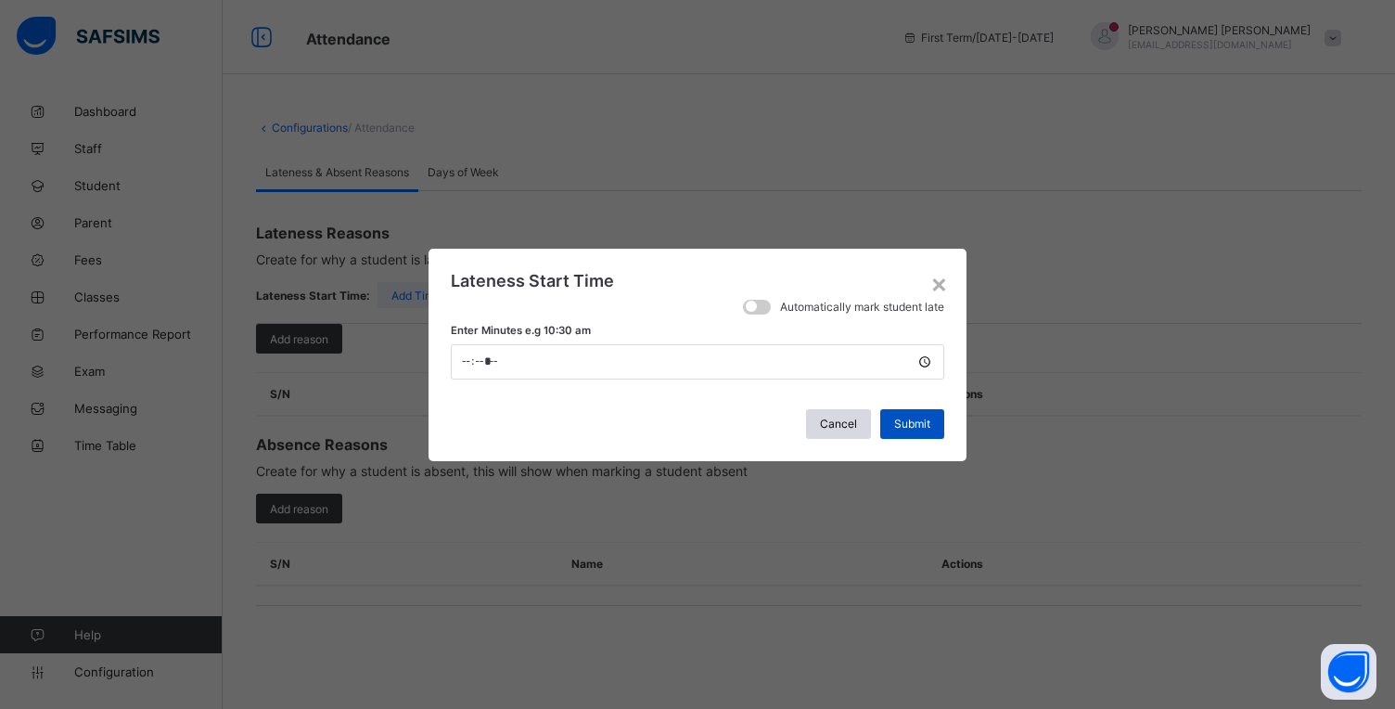
click at [925, 421] on span "Submit" at bounding box center [912, 424] width 36 height 14
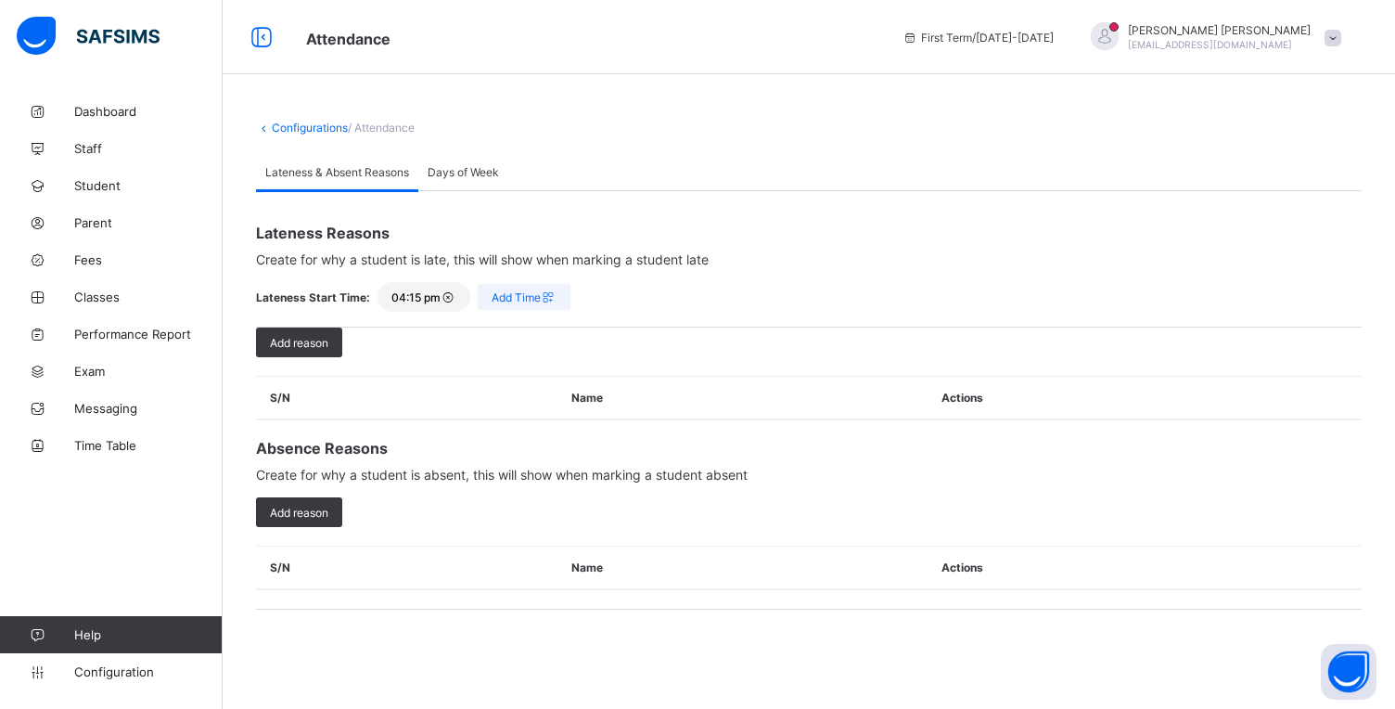
click at [404, 302] on span "04:15 pm" at bounding box center [424, 297] width 65 height 14
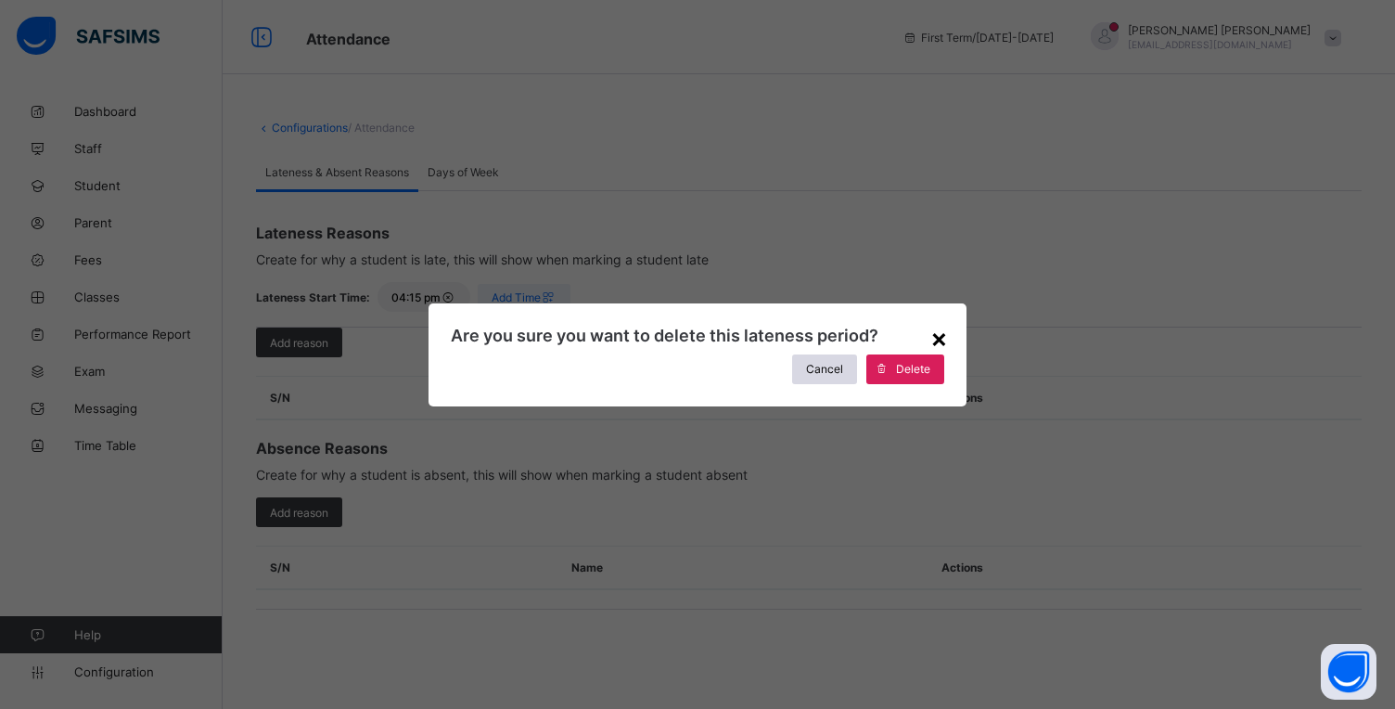
click at [944, 339] on div "×" at bounding box center [940, 338] width 18 height 32
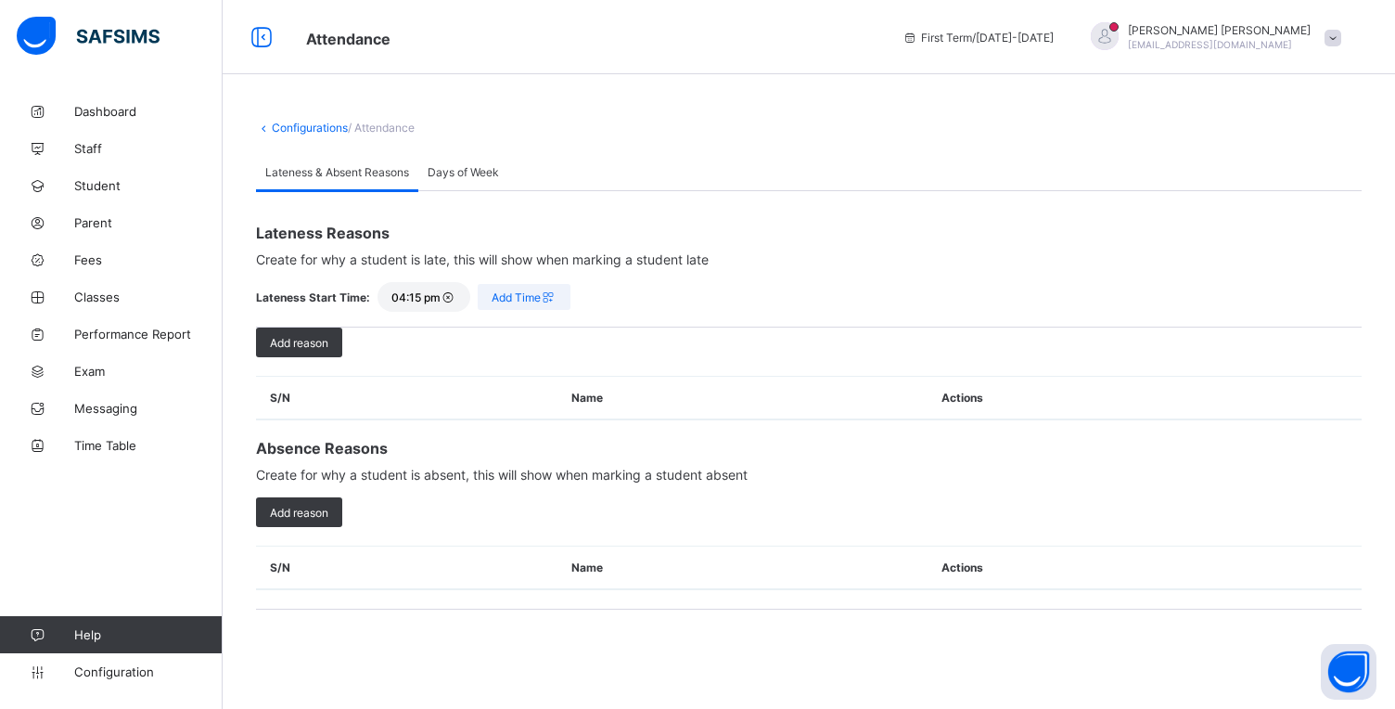
click at [409, 300] on span "04:15 pm" at bounding box center [424, 297] width 65 height 14
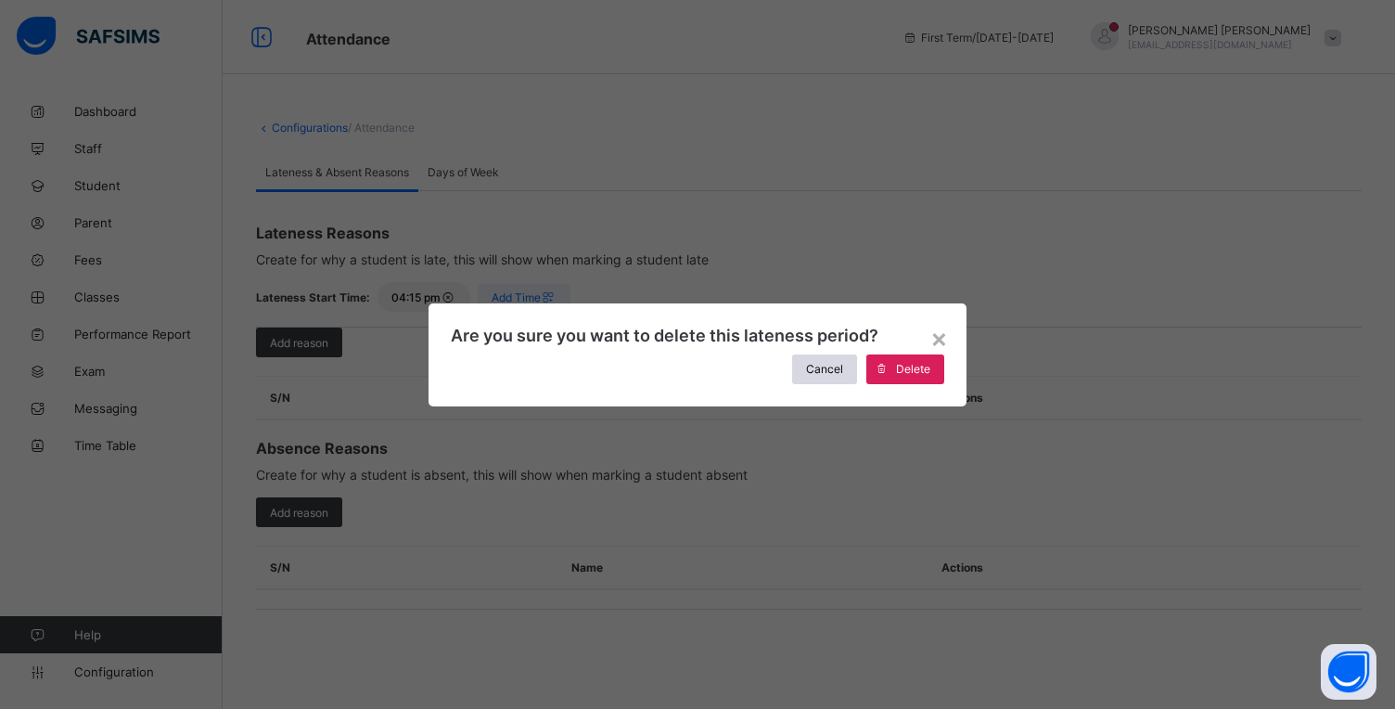
drag, startPoint x: 916, startPoint y: 369, endPoint x: 736, endPoint y: 349, distance: 181.1
click at [915, 369] on span "Delete" at bounding box center [913, 369] width 34 height 14
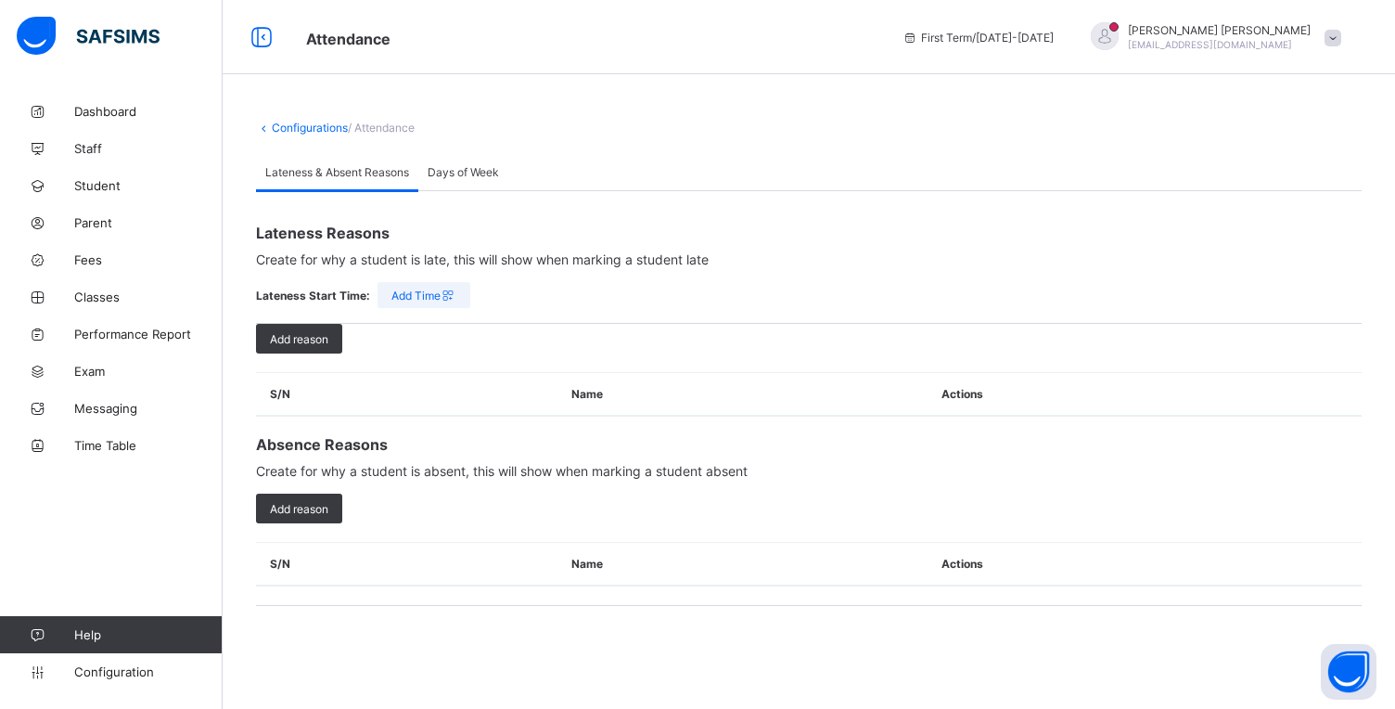
click at [404, 297] on span "Add Time" at bounding box center [424, 296] width 65 height 14
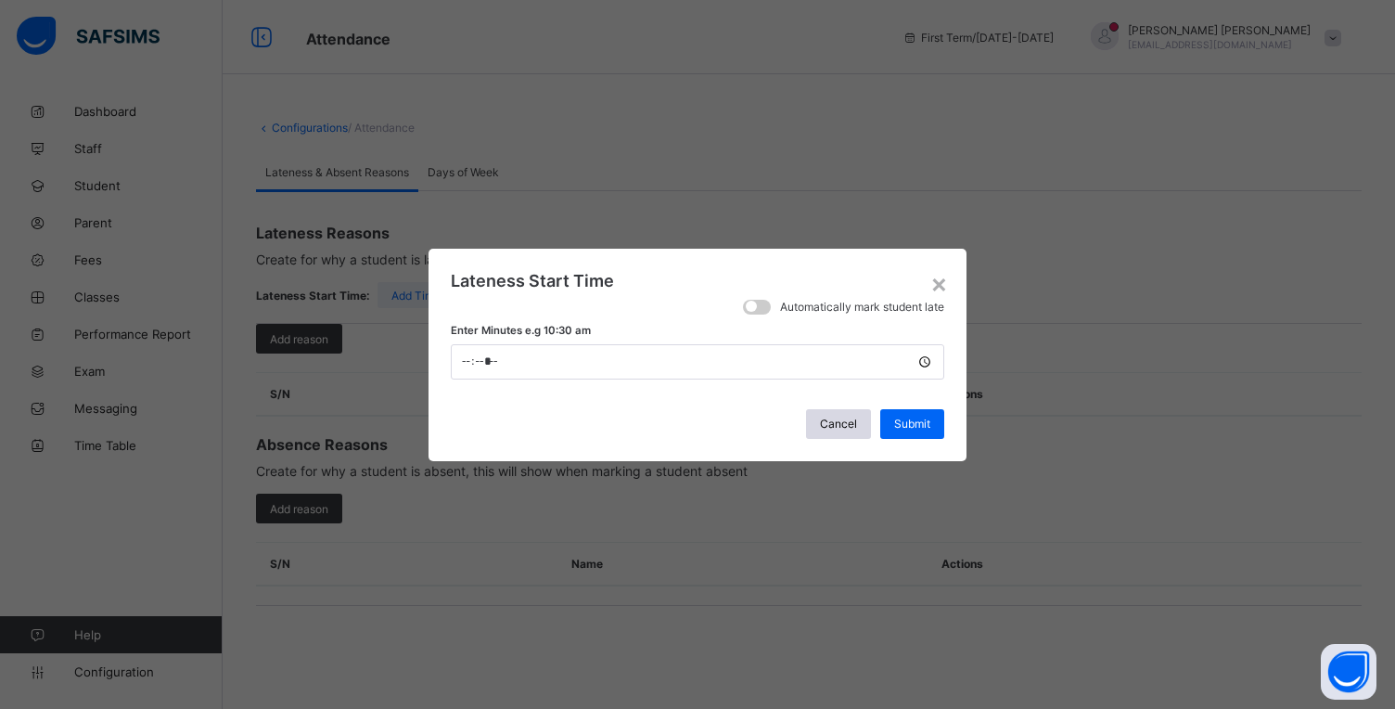
click at [761, 307] on span at bounding box center [757, 307] width 28 height 15
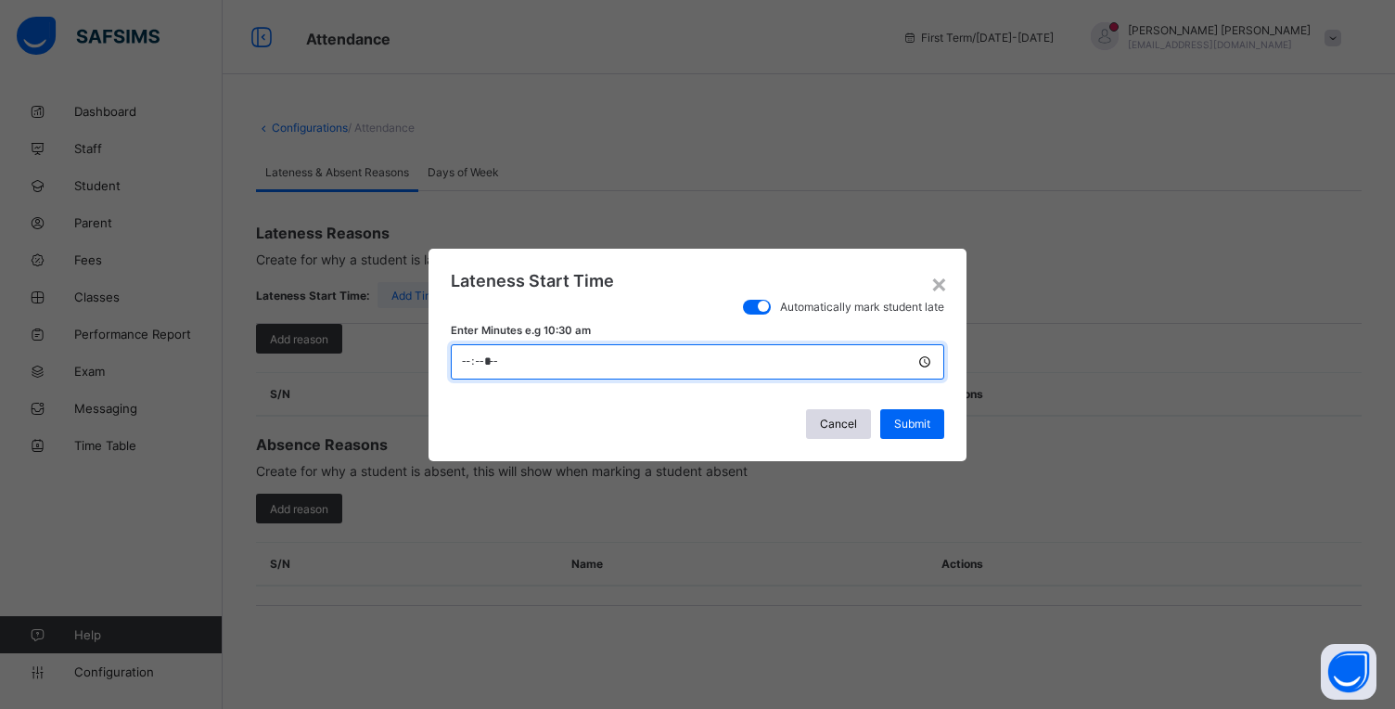
click at [474, 366] on input "time" at bounding box center [698, 361] width 494 height 35
type input "*****"
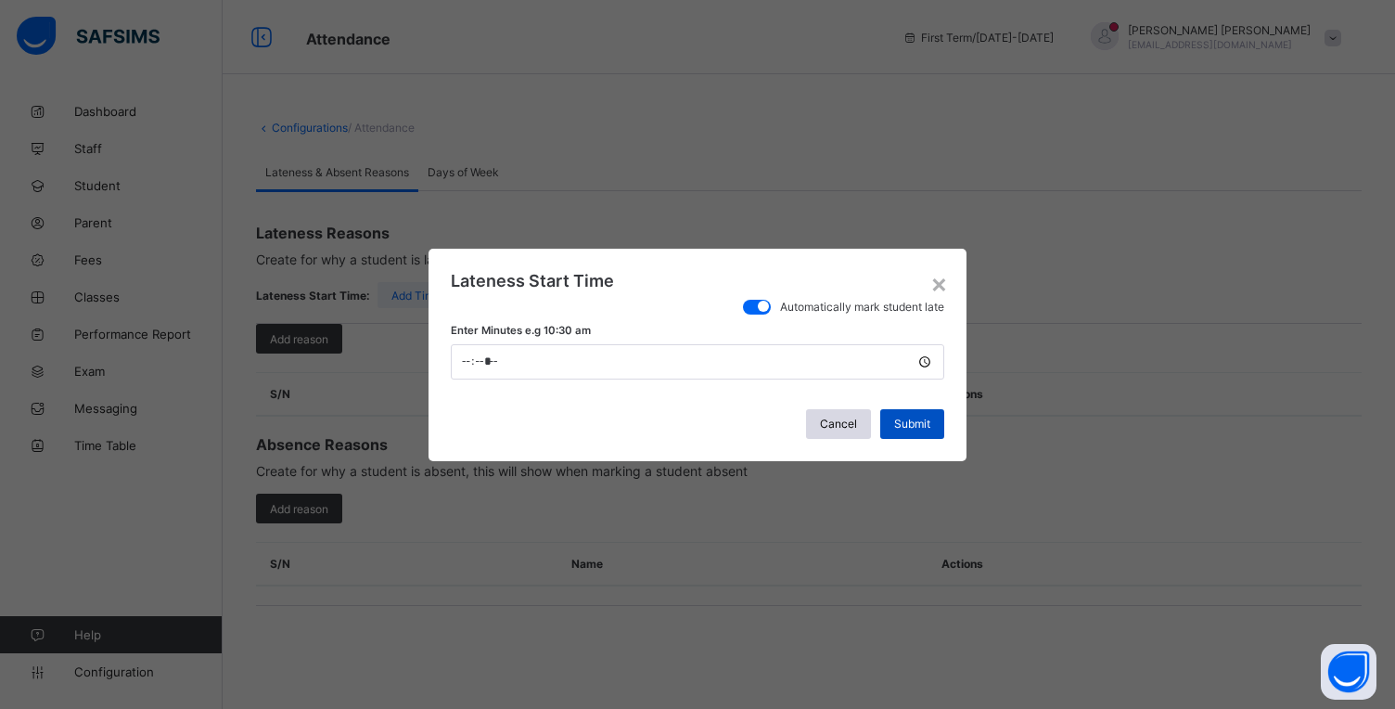
click at [909, 424] on span "Submit" at bounding box center [912, 424] width 36 height 14
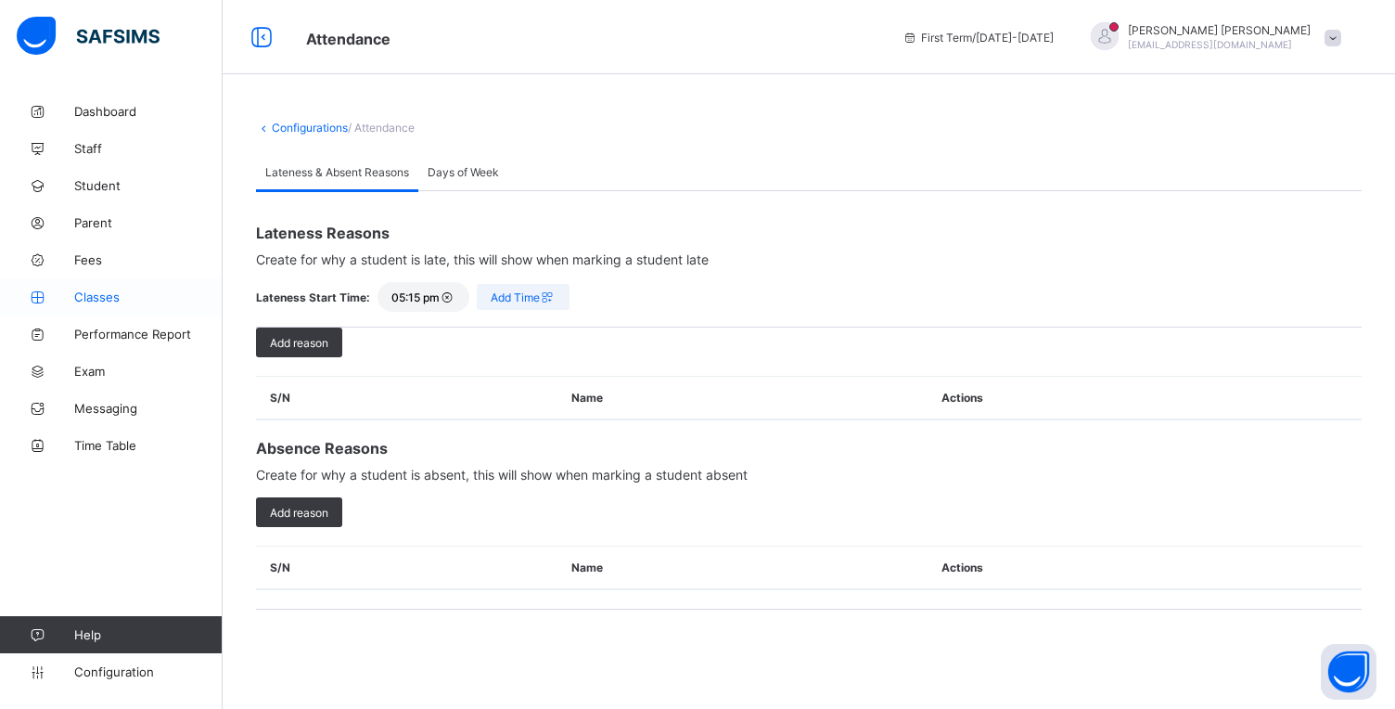
click at [109, 302] on span "Classes" at bounding box center [148, 296] width 148 height 15
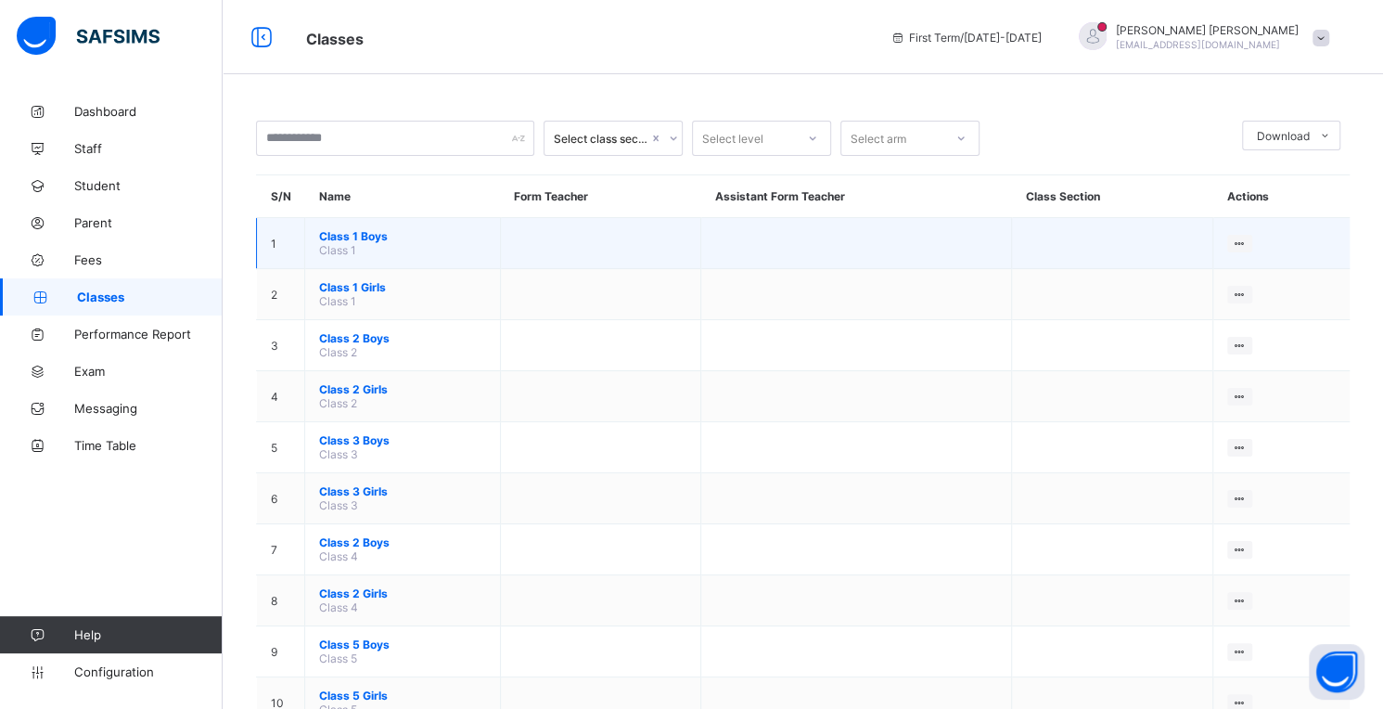
click at [379, 243] on span "Class 1 Boys" at bounding box center [402, 236] width 167 height 14
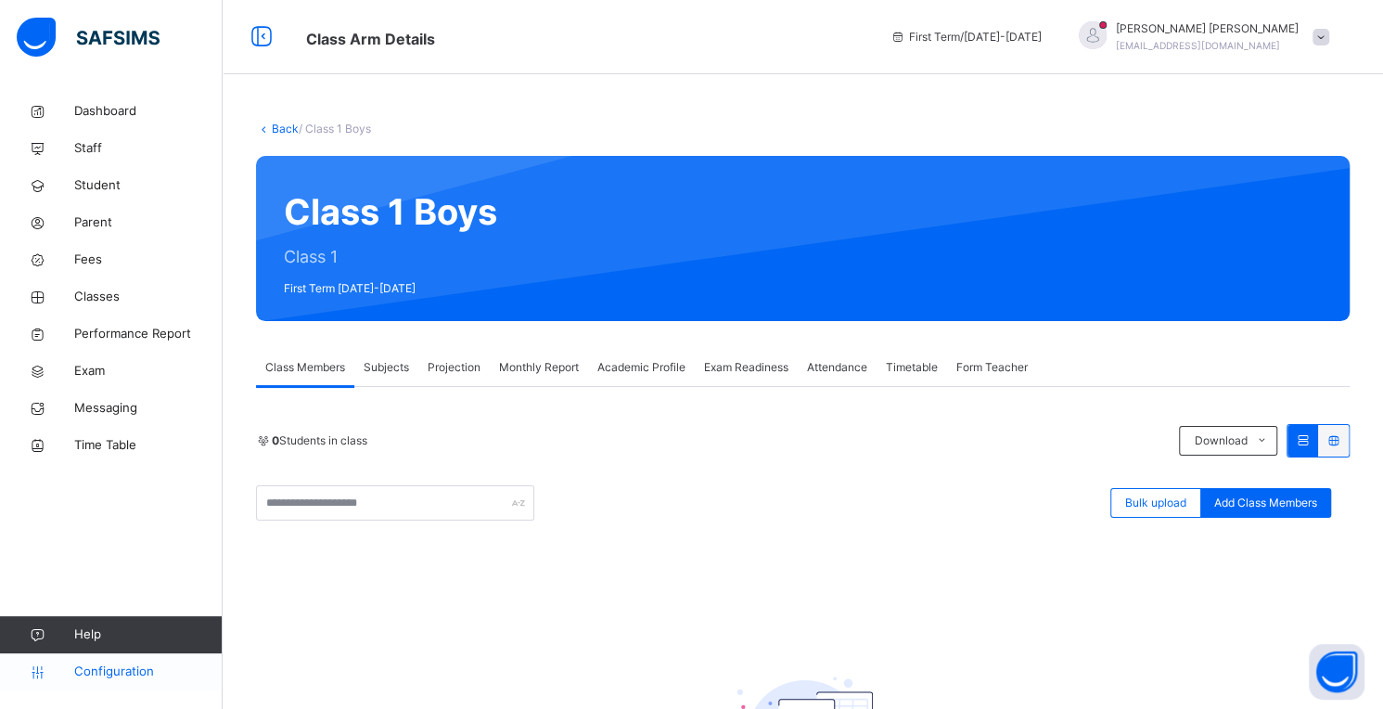
click at [109, 683] on link "Configuration" at bounding box center [111, 671] width 222 height 37
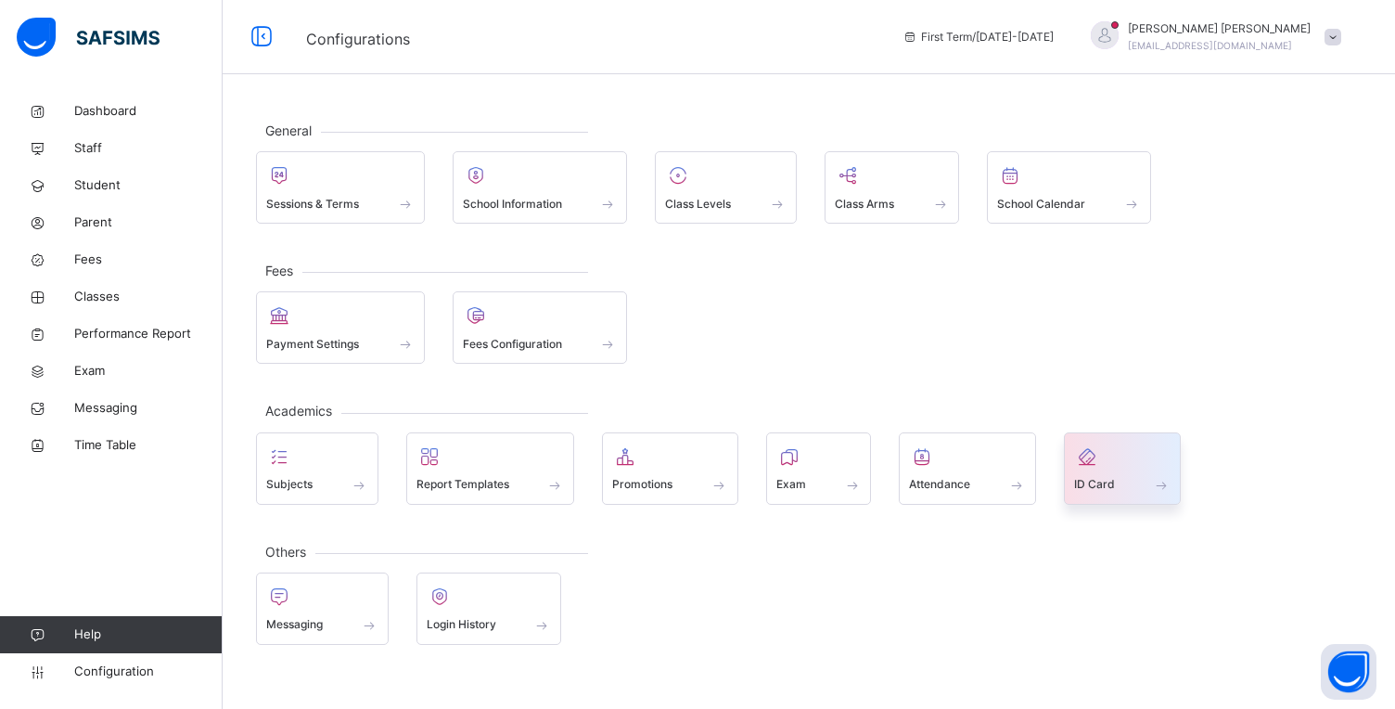
click at [1102, 468] on div at bounding box center [1122, 457] width 96 height 28
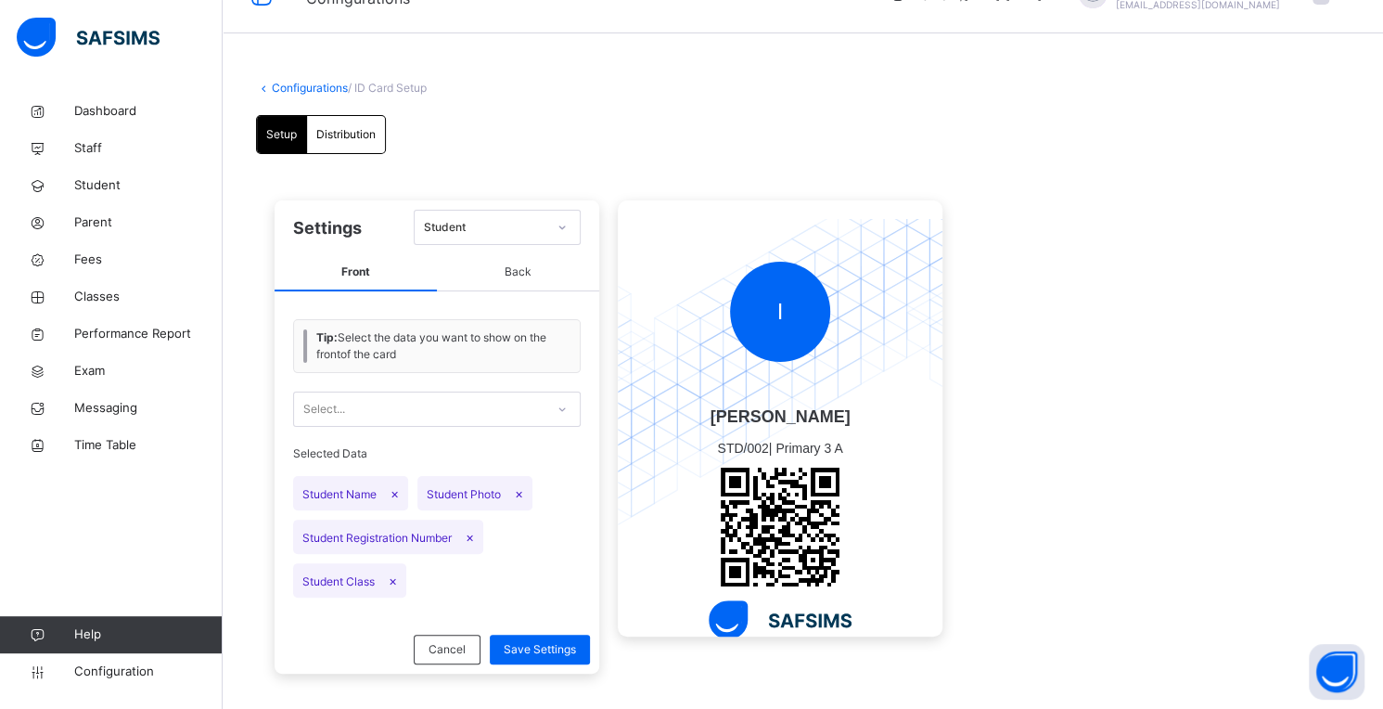
scroll to position [60, 0]
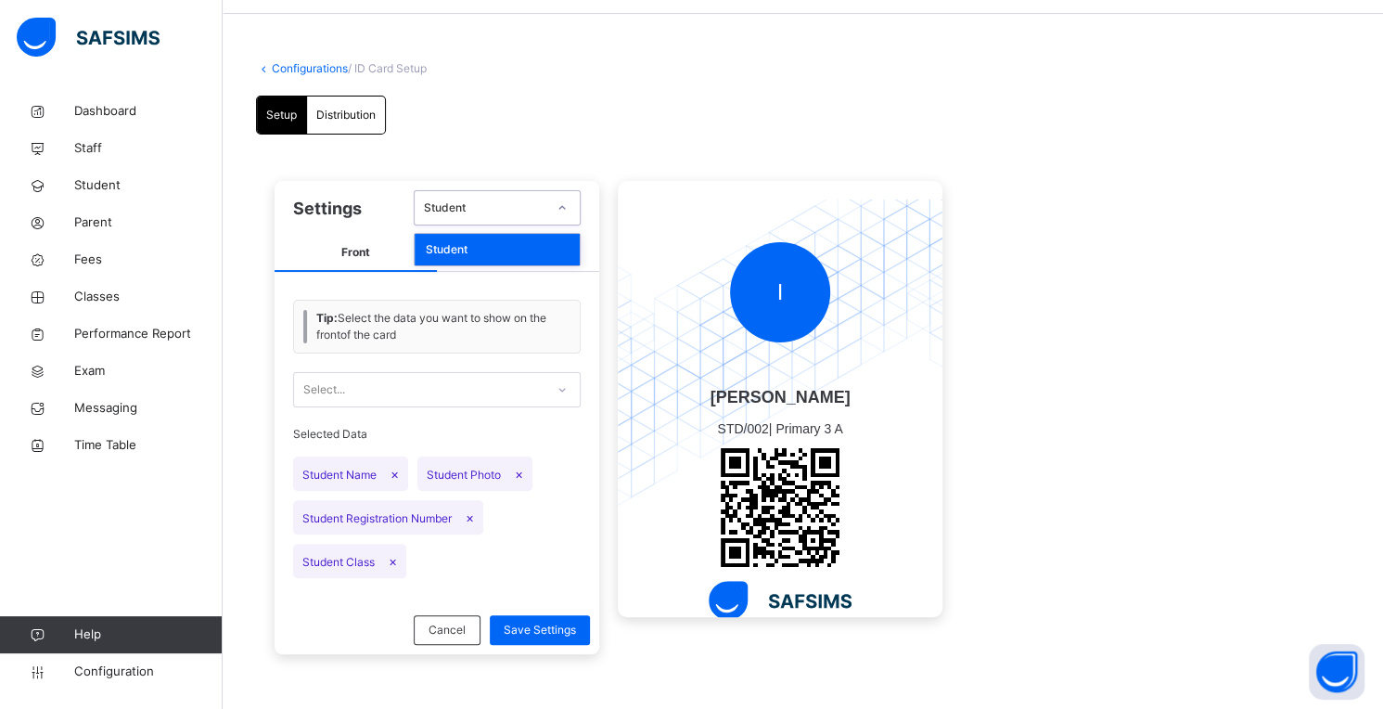
click at [561, 205] on icon at bounding box center [562, 208] width 11 height 19
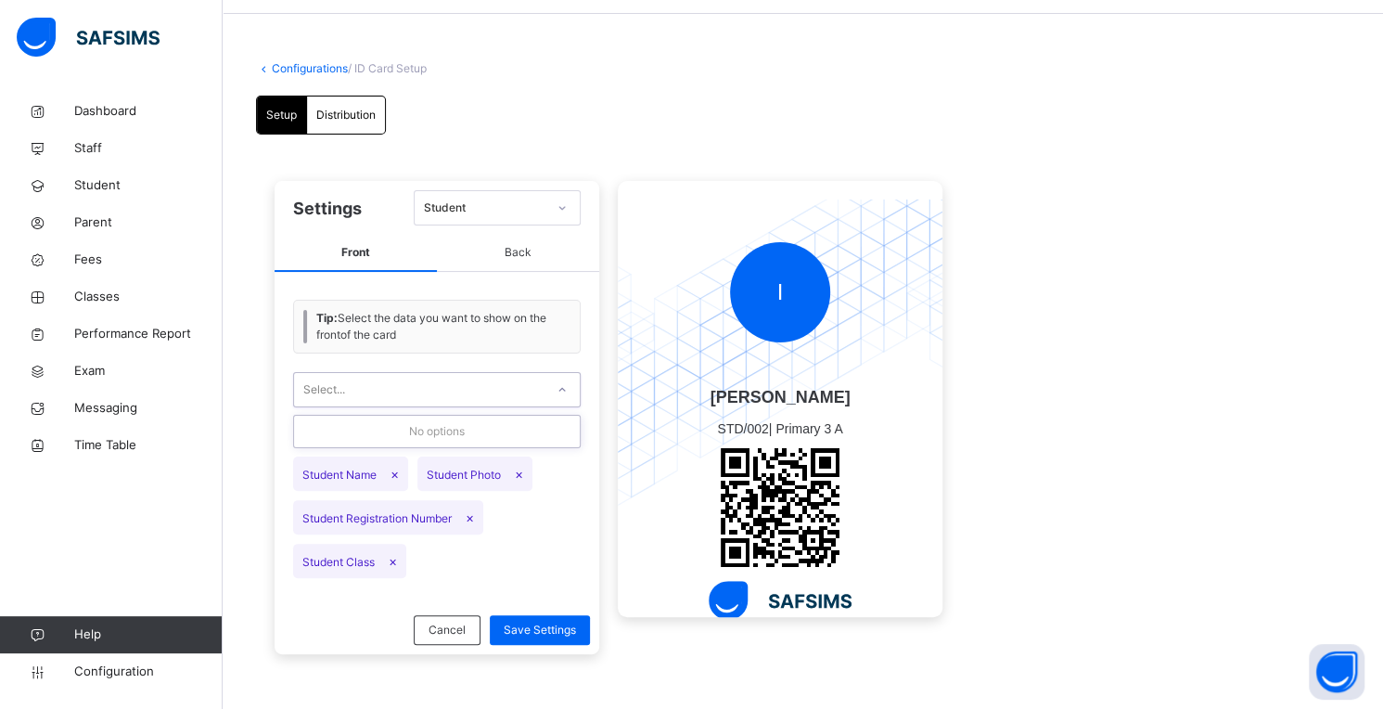
click at [564, 389] on icon at bounding box center [562, 389] width 11 height 19
click at [567, 401] on div at bounding box center [562, 390] width 32 height 30
click at [111, 182] on span "Student" at bounding box center [148, 185] width 148 height 19
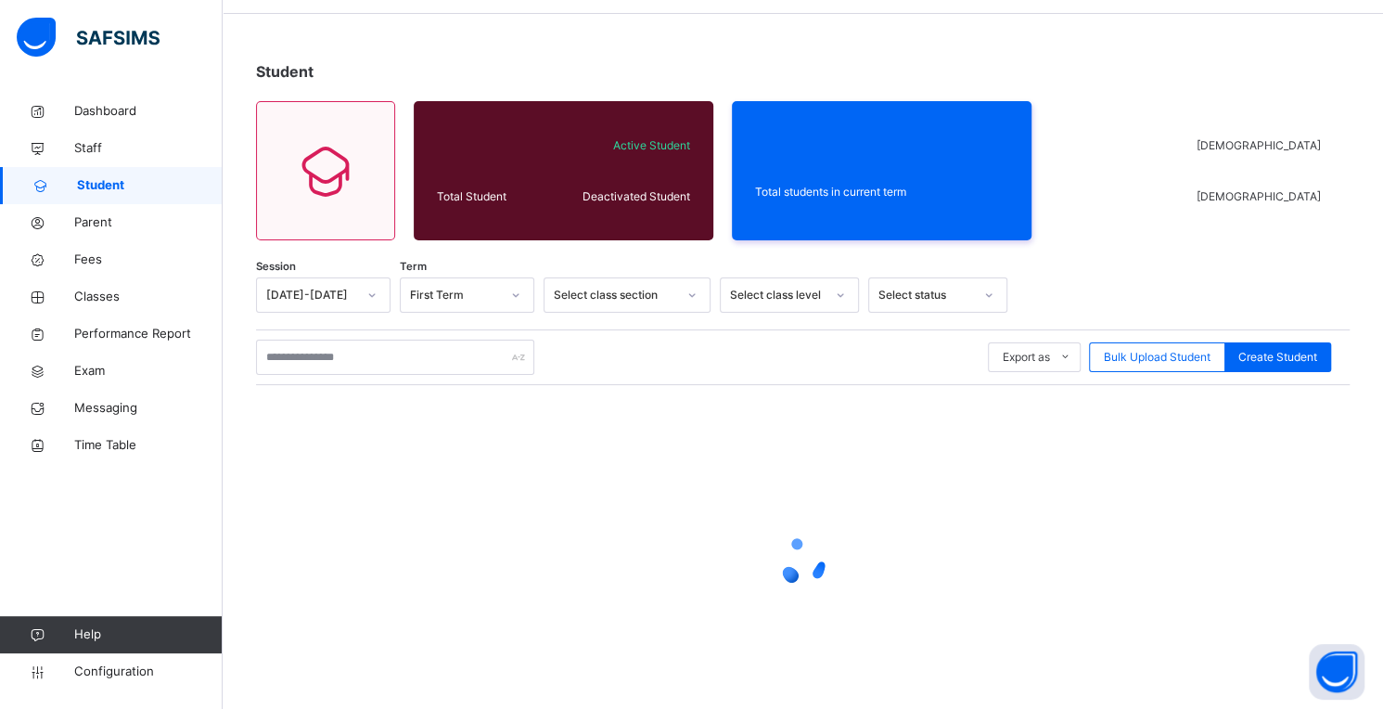
scroll to position [16, 0]
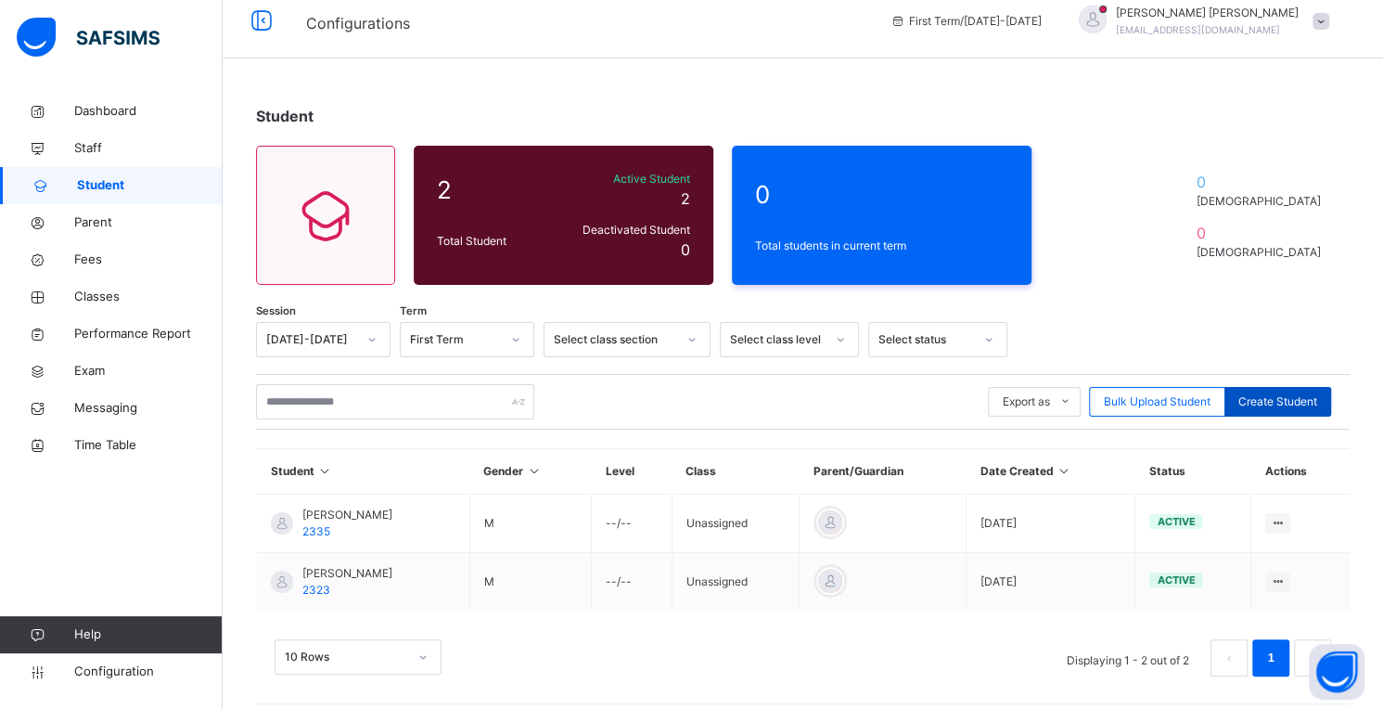
click at [1285, 398] on span "Create Student" at bounding box center [1278, 401] width 79 height 17
select select "**"
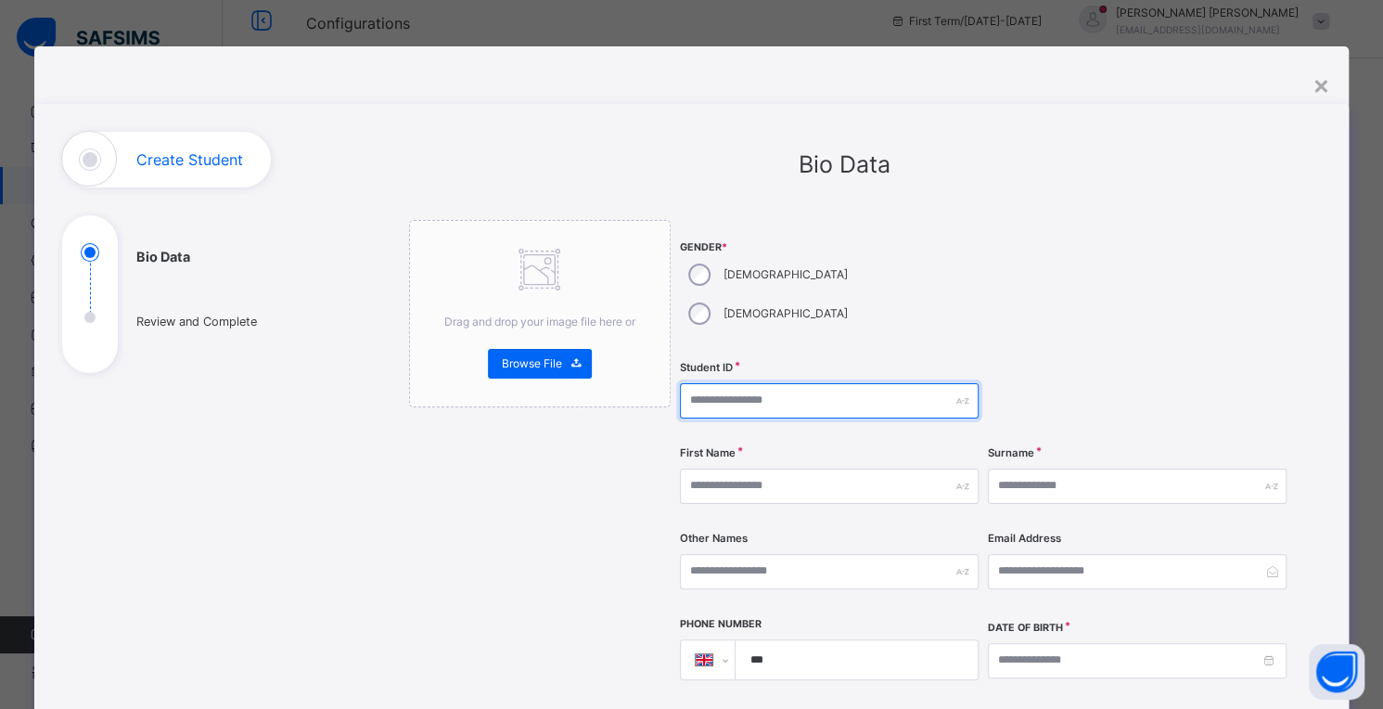
click at [790, 383] on input "text" at bounding box center [829, 400] width 299 height 35
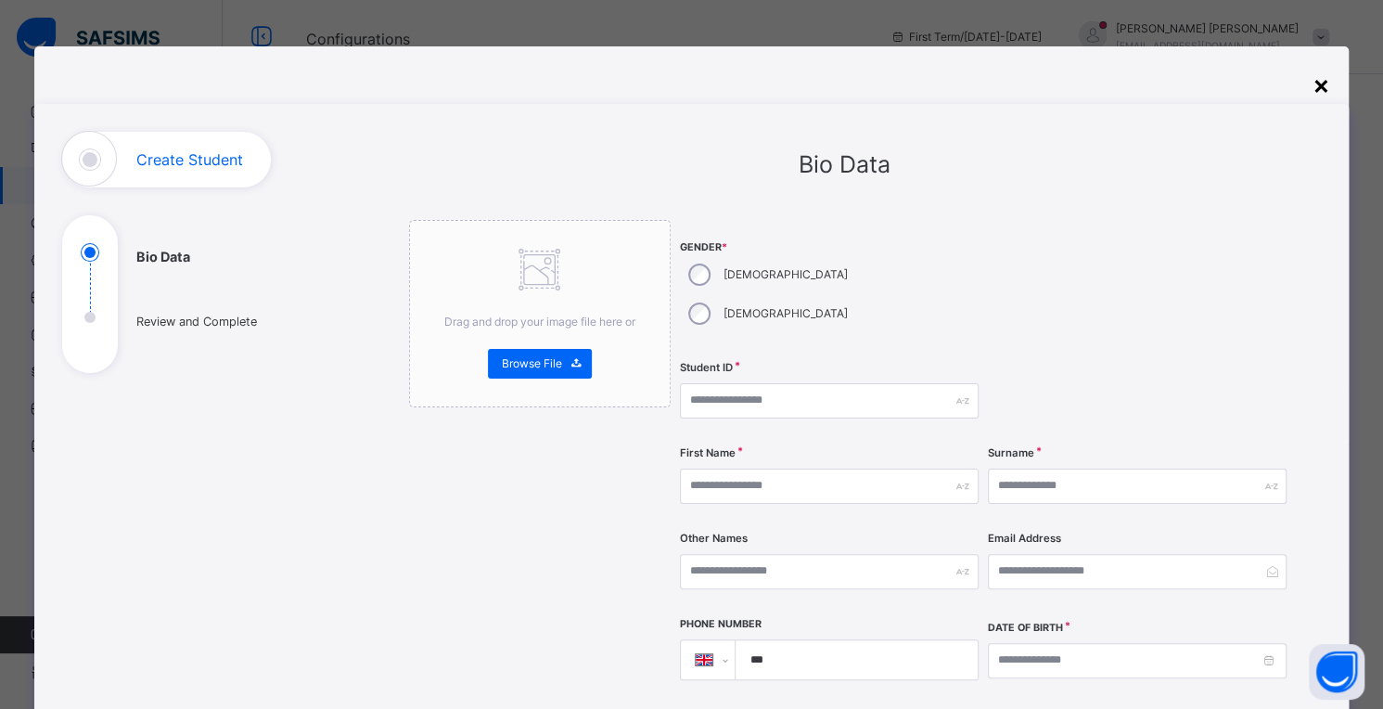
click at [1321, 89] on div "×" at bounding box center [1322, 84] width 18 height 39
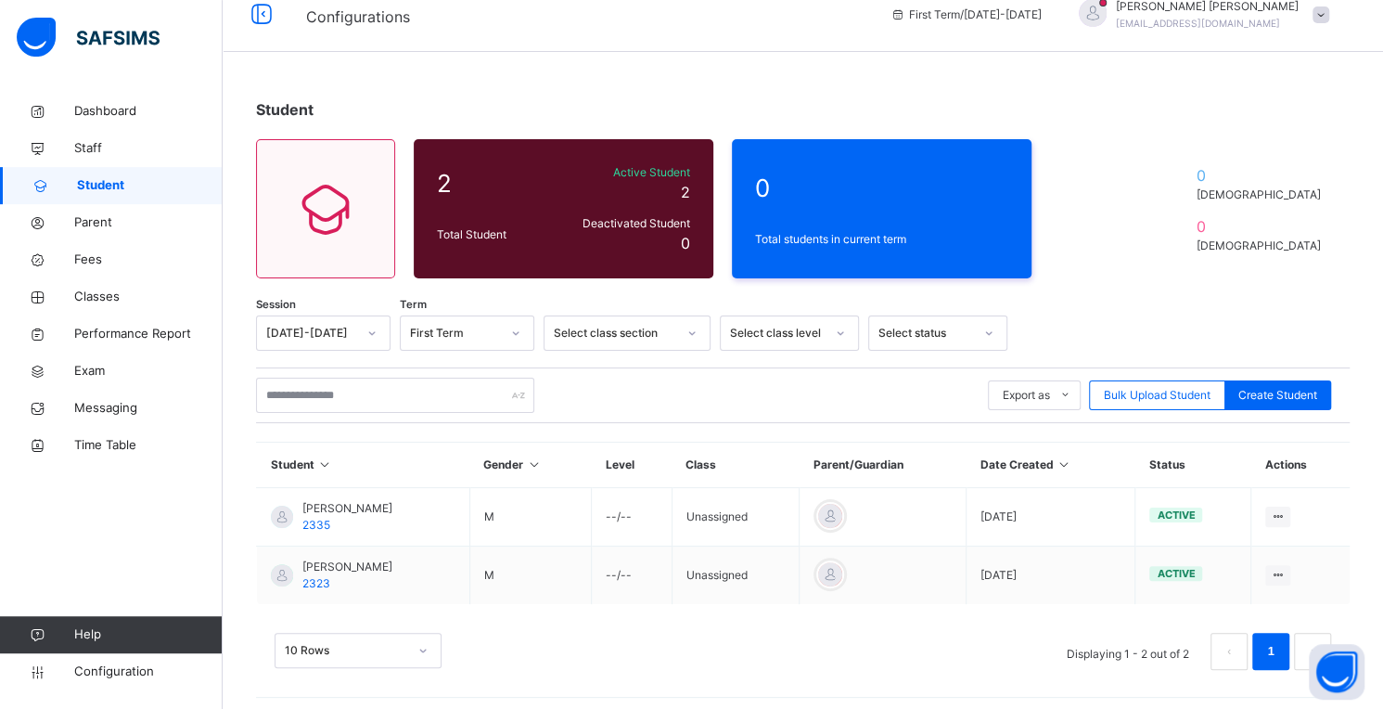
scroll to position [28, 0]
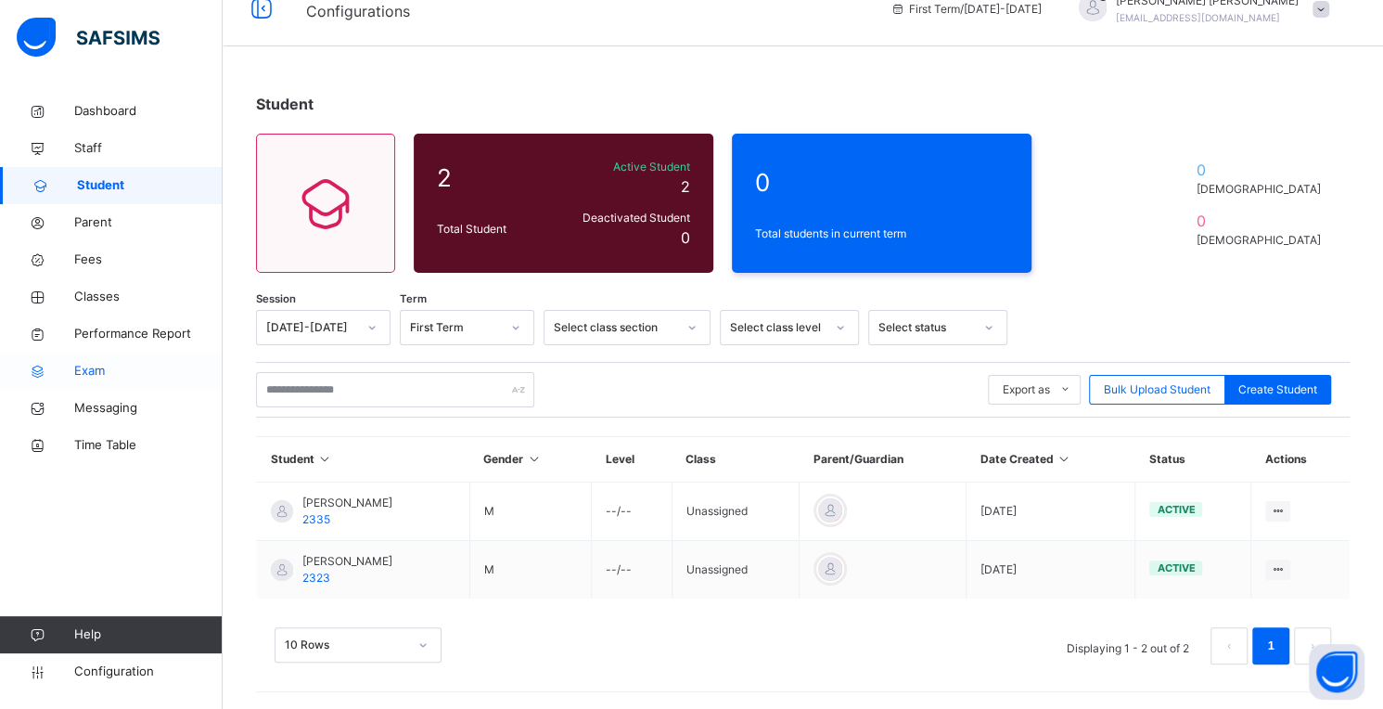
click at [95, 371] on span "Exam" at bounding box center [148, 371] width 148 height 19
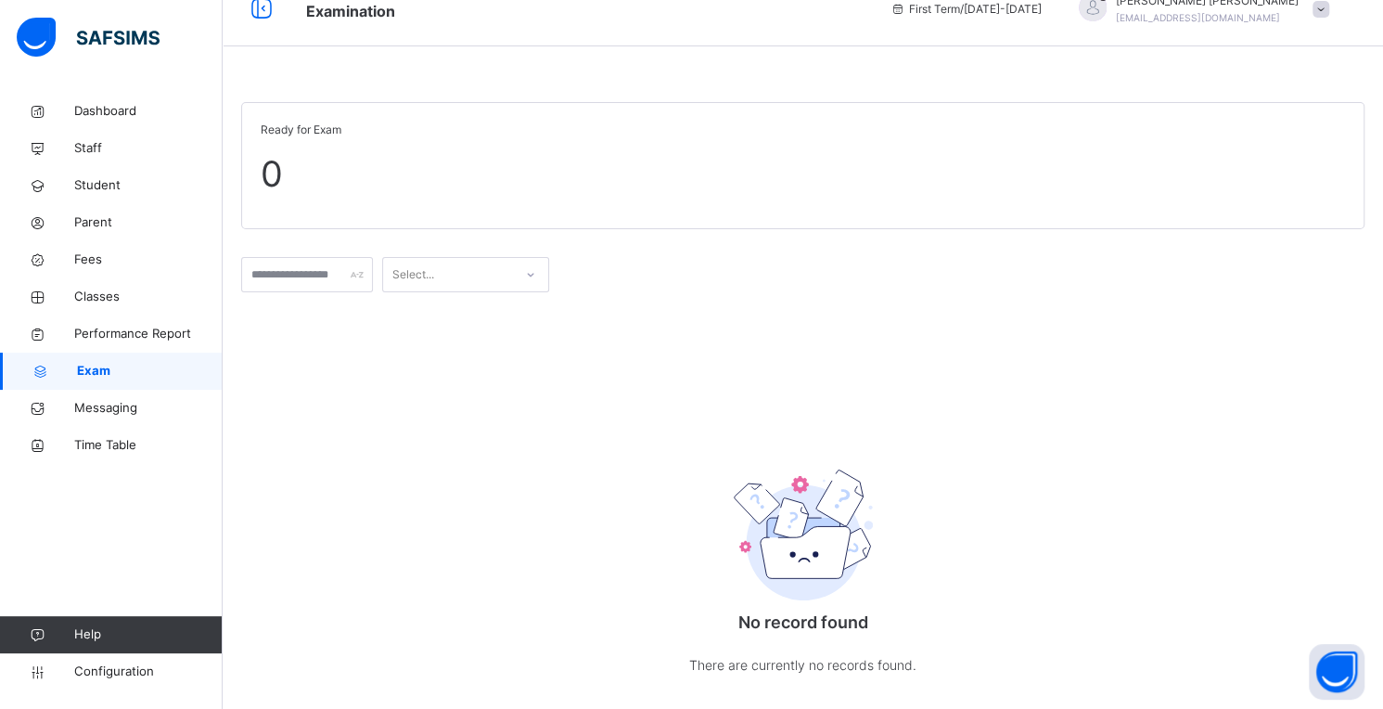
scroll to position [5, 0]
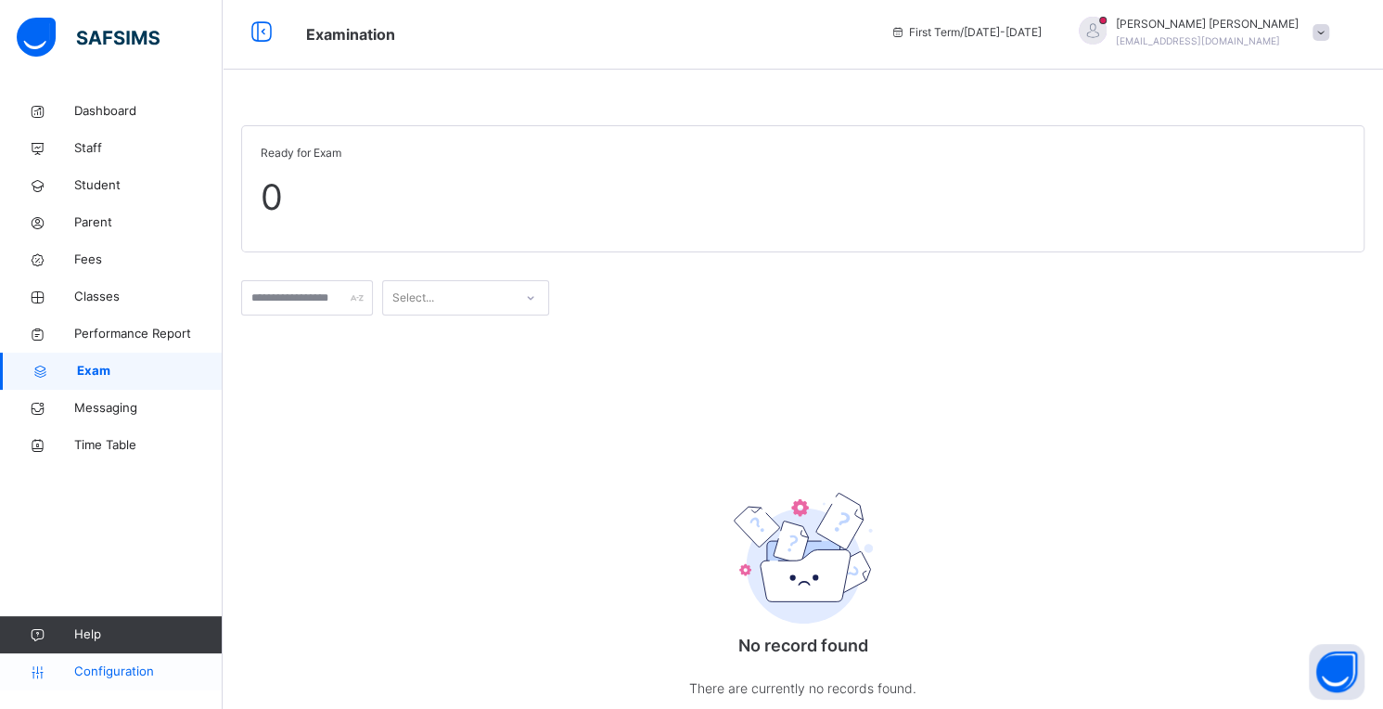
click at [107, 666] on span "Configuration" at bounding box center [148, 671] width 148 height 19
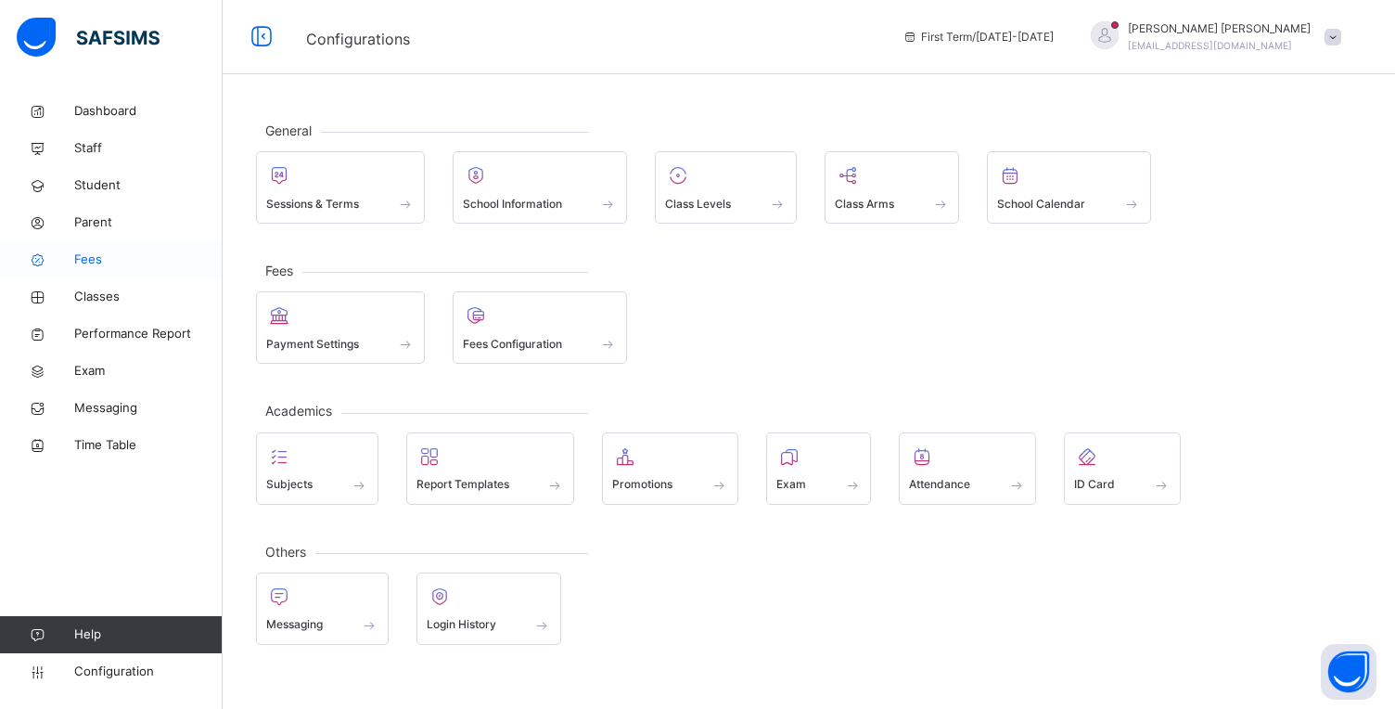
click at [97, 256] on span "Fees" at bounding box center [148, 259] width 148 height 19
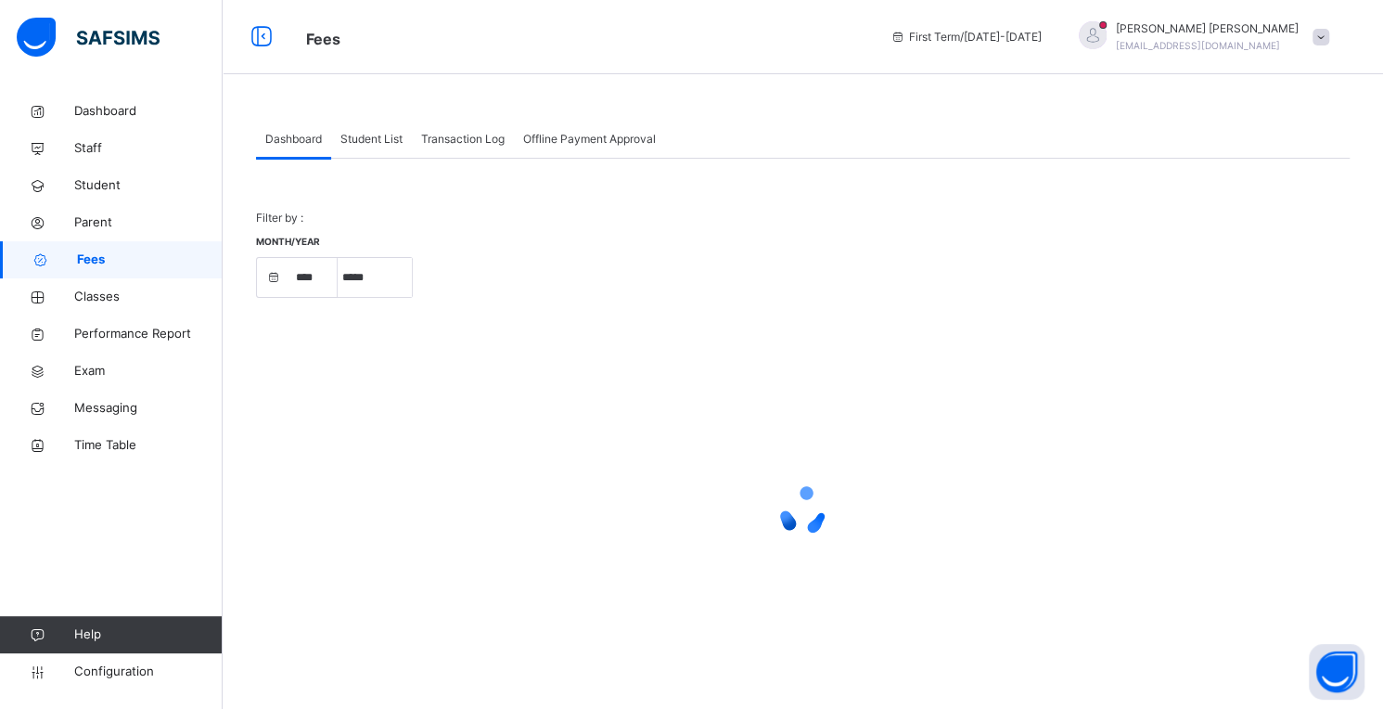
select select "****"
select select "*"
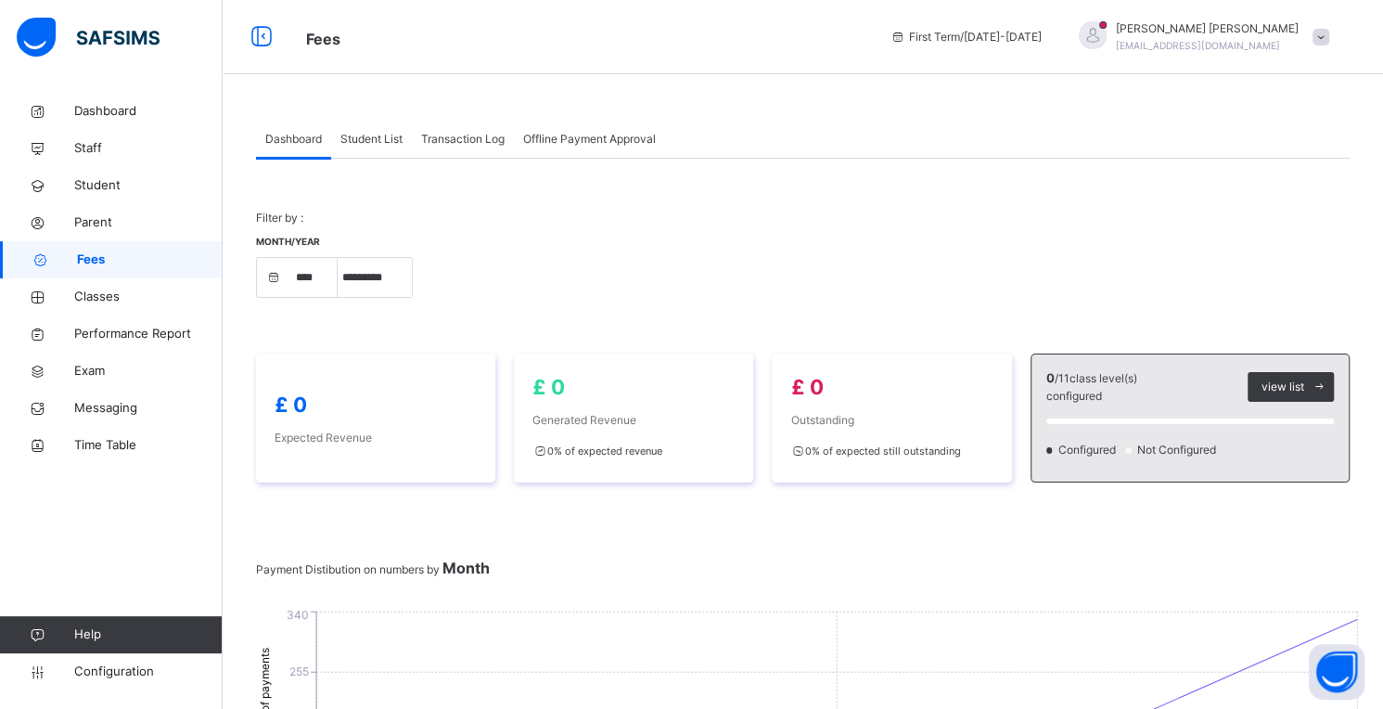
click at [391, 139] on span "Student List" at bounding box center [371, 139] width 62 height 17
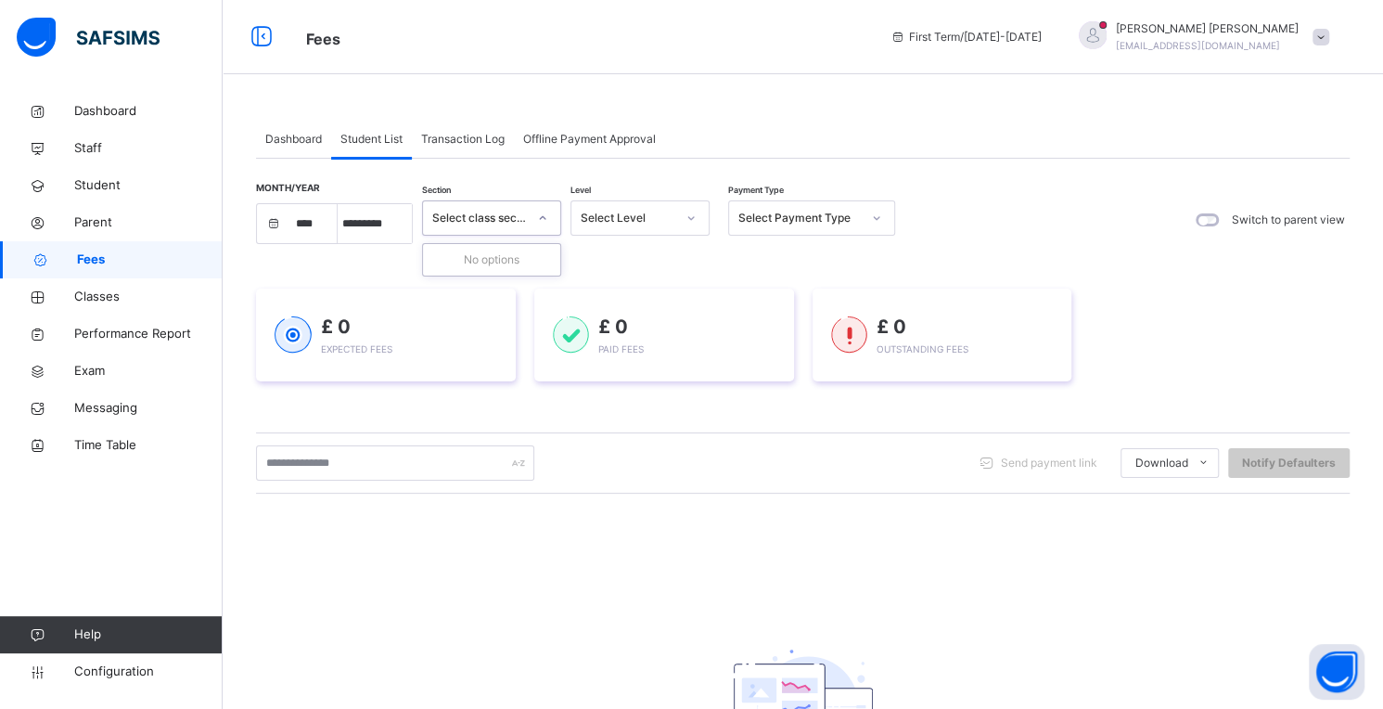
click at [545, 218] on icon at bounding box center [542, 218] width 11 height 19
click at [689, 213] on icon at bounding box center [691, 218] width 11 height 19
click at [85, 148] on span "Staff" at bounding box center [148, 148] width 148 height 19
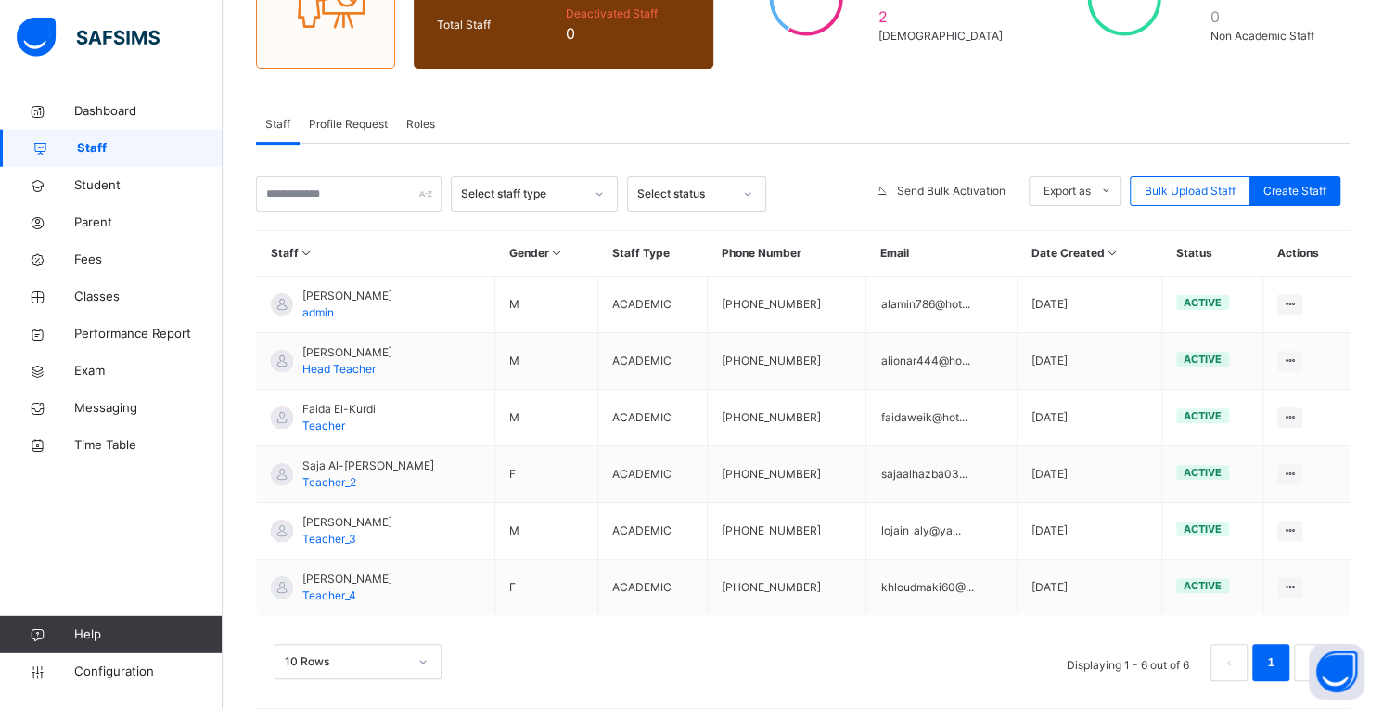
scroll to position [249, 0]
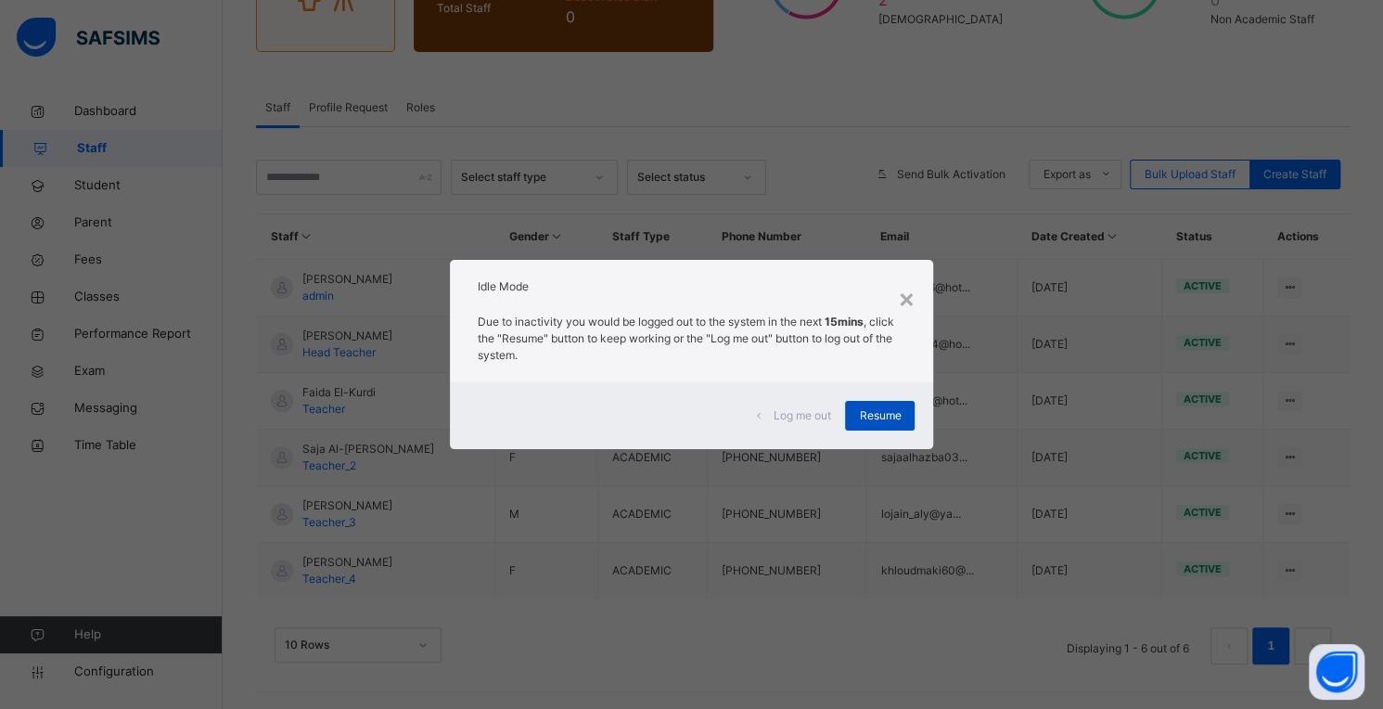
click at [879, 418] on span "Resume" at bounding box center [880, 415] width 42 height 17
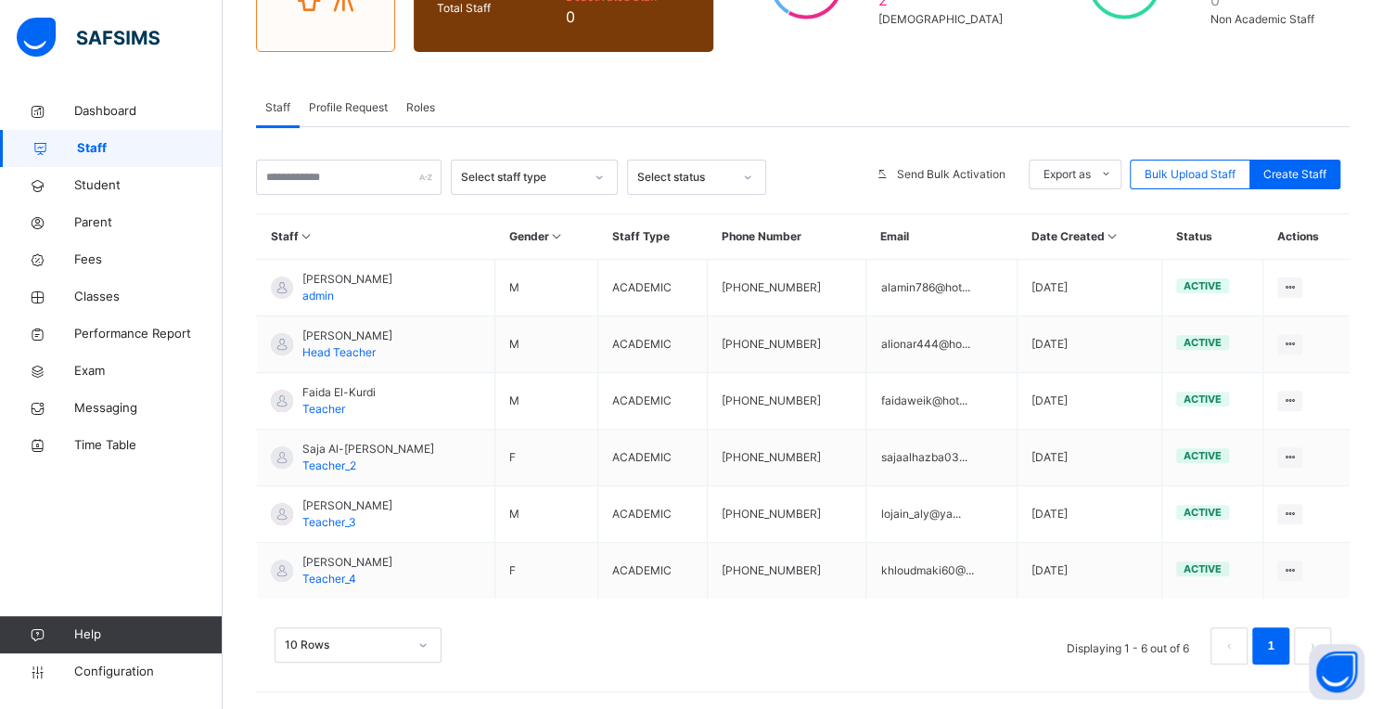
scroll to position [0, 0]
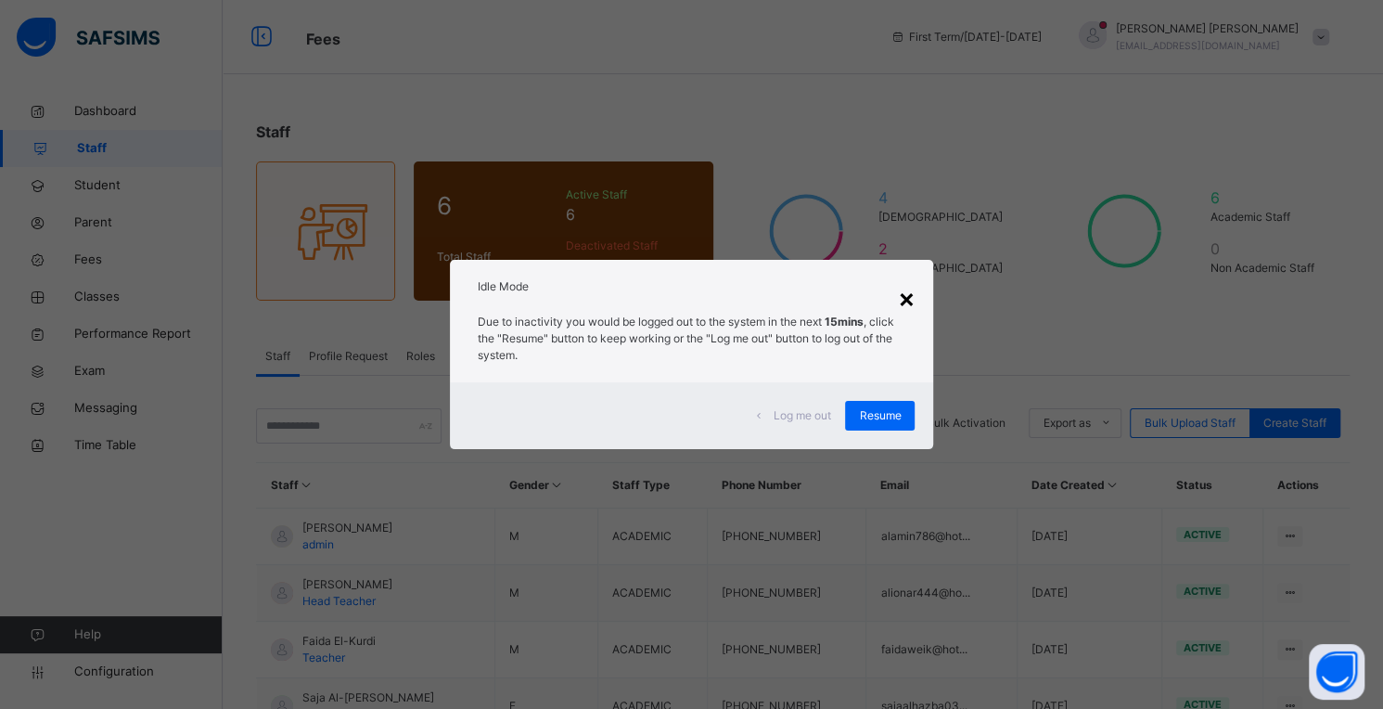
click at [909, 301] on div "×" at bounding box center [906, 297] width 18 height 39
